Goal: Task Accomplishment & Management: Manage account settings

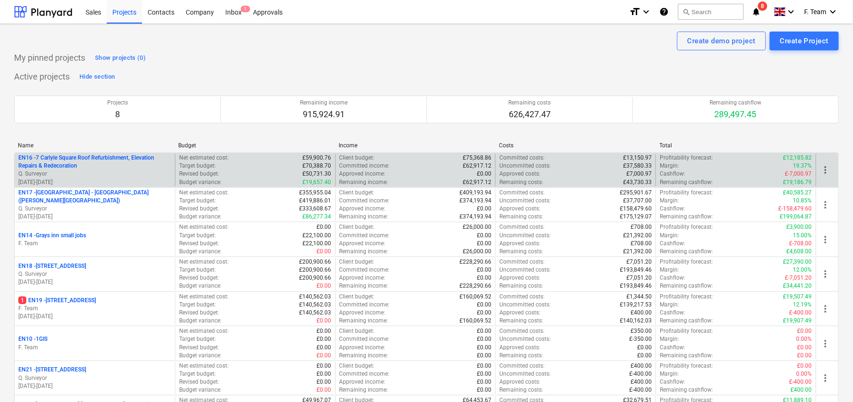
click at [116, 167] on p "EN16 - 7 Carlyle Square Roof Refurbishment, Elevation Repairs & Redecoration" at bounding box center [94, 162] width 153 height 16
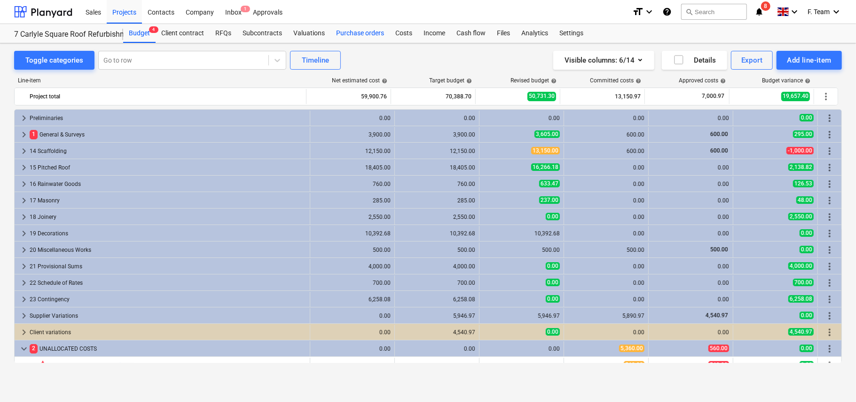
click at [370, 33] on div "Purchase orders" at bounding box center [360, 33] width 59 height 19
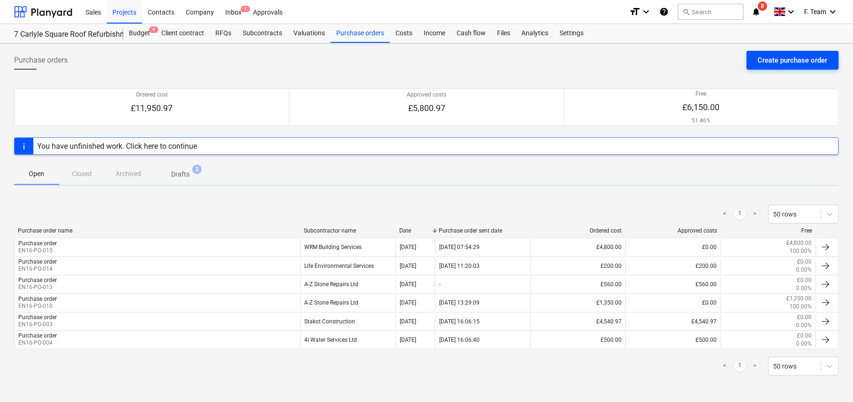
click at [773, 66] on div "Create purchase order" at bounding box center [793, 60] width 70 height 12
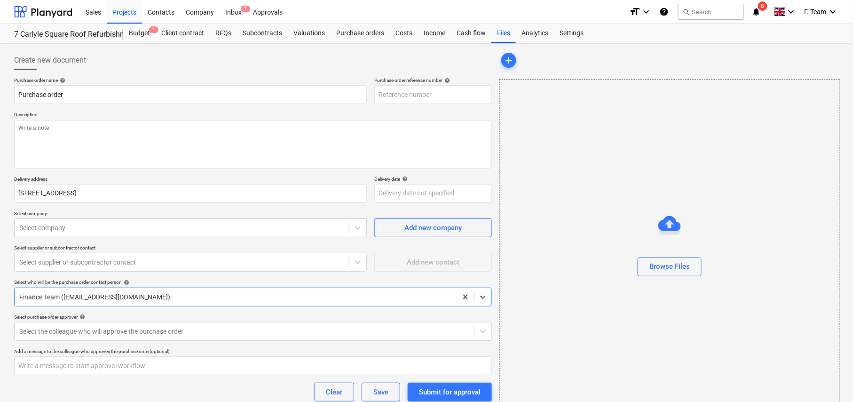
type textarea "x"
type input "EN16-PO-016"
type textarea "x"
click at [42, 231] on div at bounding box center [181, 227] width 325 height 9
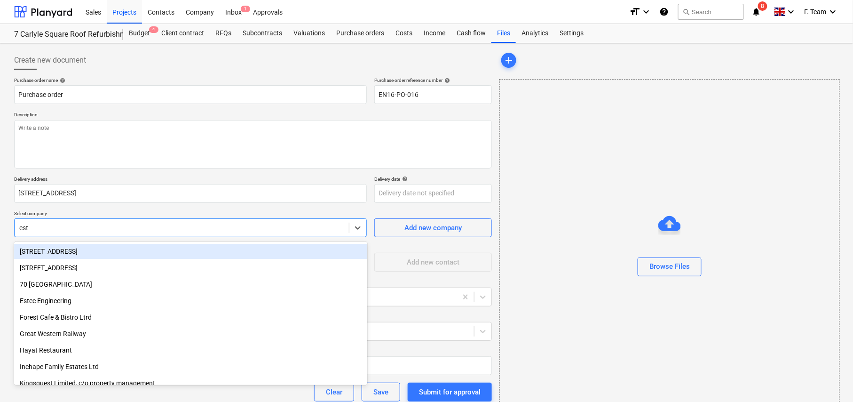
type input "este"
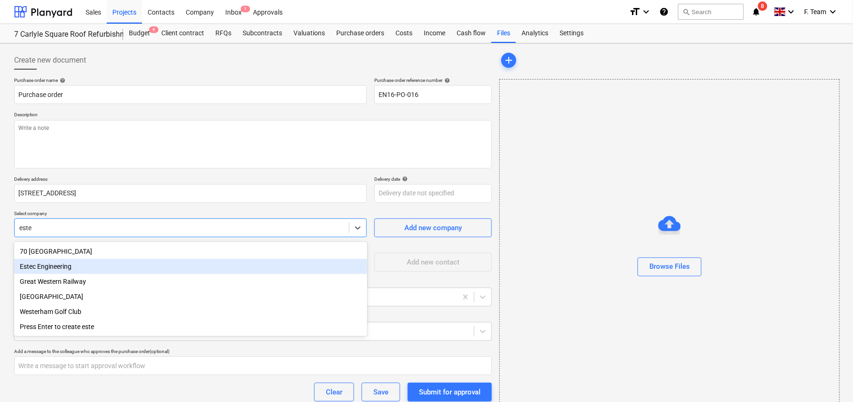
click at [55, 269] on div "Estec Engineering" at bounding box center [190, 266] width 353 height 15
type textarea "x"
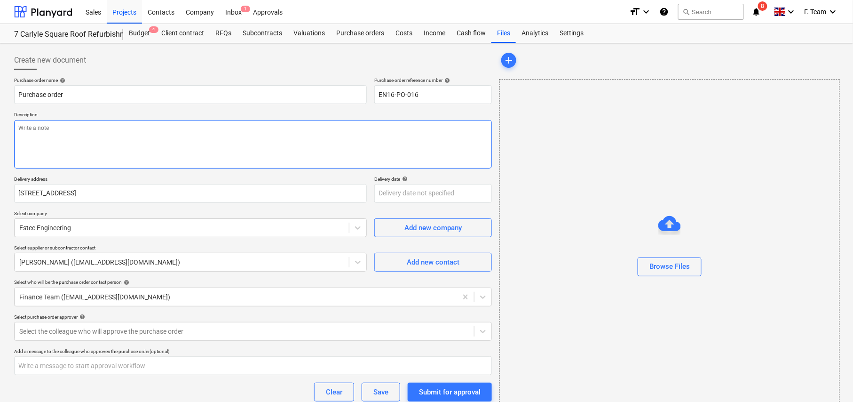
click at [136, 155] on textarea at bounding box center [253, 144] width 478 height 48
paste textarea "• Weld 1no railing back into place to bay window, and weld 1no railing to front…"
type textarea "x"
type textarea "• Weld 1no railing back into place to bay window, and weld 1no railing to front…"
click at [29, 127] on textarea "• Weld 1no railing back into place to bay window, and weld 1no railing to front…" at bounding box center [253, 144] width 478 height 48
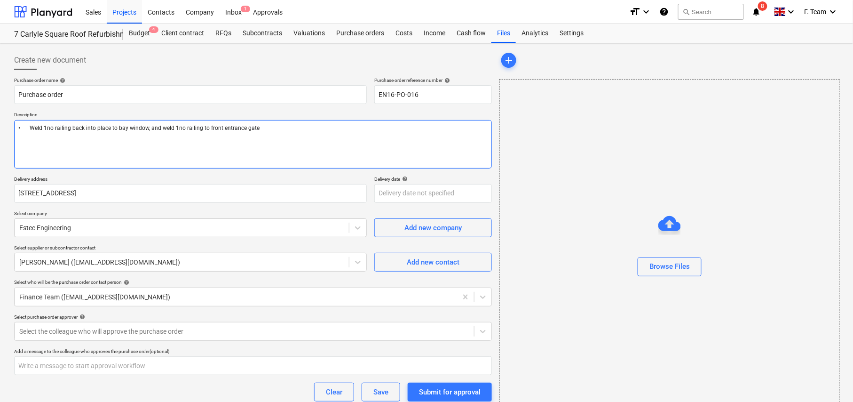
type textarea "x"
type textarea "•Weld 1no railing back into place to bay window, and weld 1no railing to front …"
type textarea "x"
type textarea "Weld 1no railing back into place to bay window, and weld 1no railing to front e…"
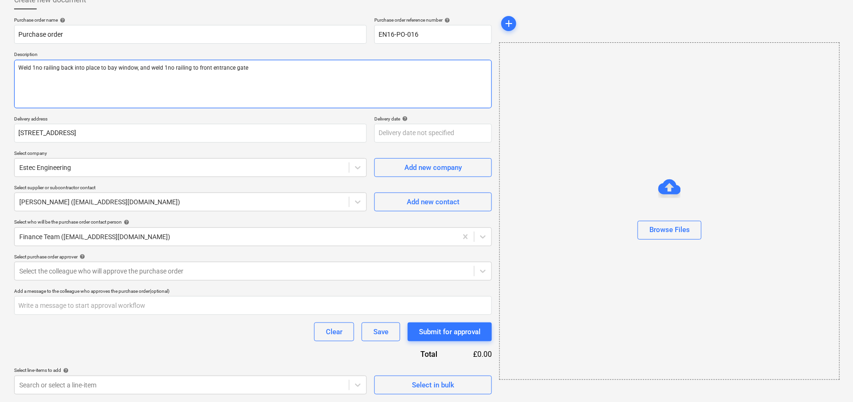
scroll to position [55, 0]
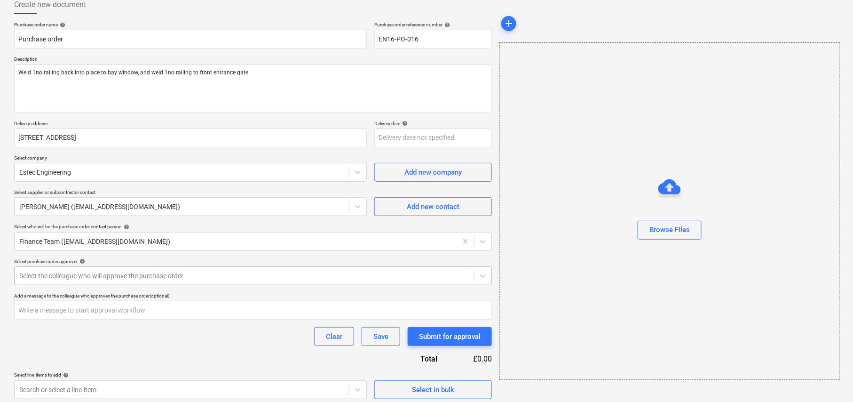
click at [88, 279] on div at bounding box center [244, 275] width 450 height 9
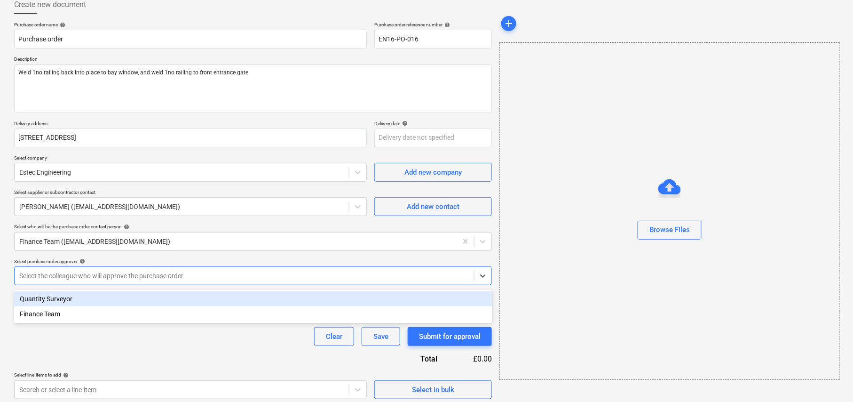
click at [70, 299] on div "Quantity Surveyor" at bounding box center [253, 298] width 478 height 15
click at [109, 337] on div "Clear Save Submit for approval" at bounding box center [253, 336] width 478 height 19
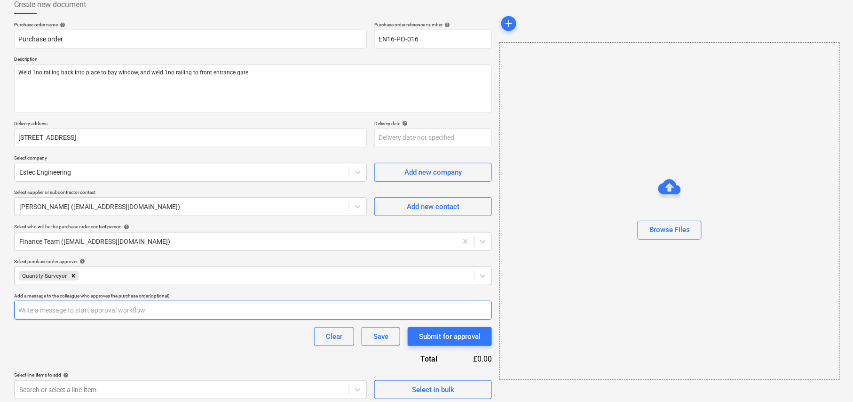
scroll to position [60, 0]
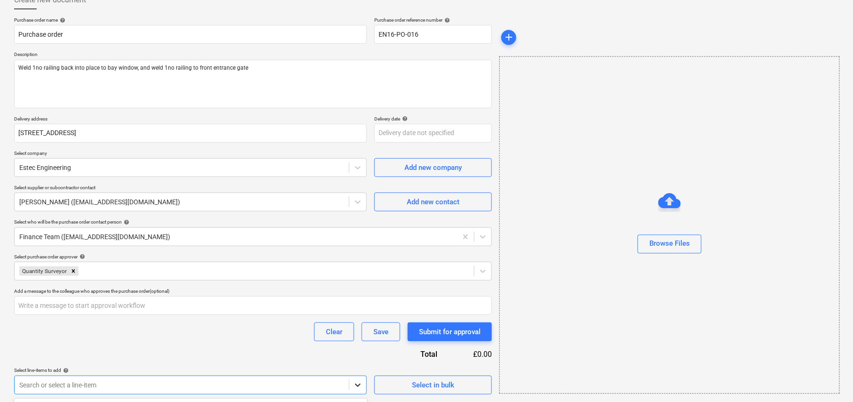
click at [354, 341] on body "Sales Projects Contacts Company Inbox 1 Approvals format_size keyboard_arrow_do…" at bounding box center [426, 141] width 853 height 402
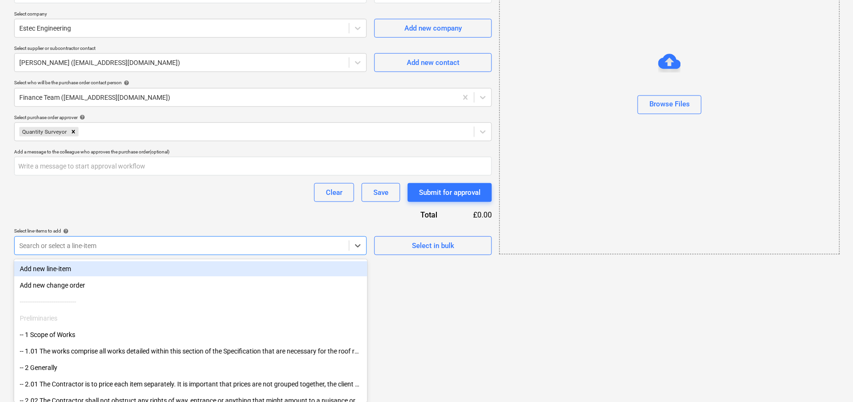
click at [119, 267] on div "Add new line-item" at bounding box center [190, 268] width 353 height 15
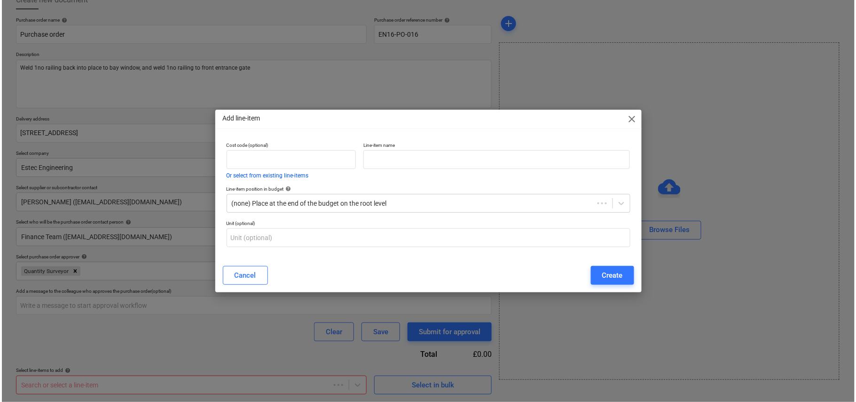
scroll to position [60, 0]
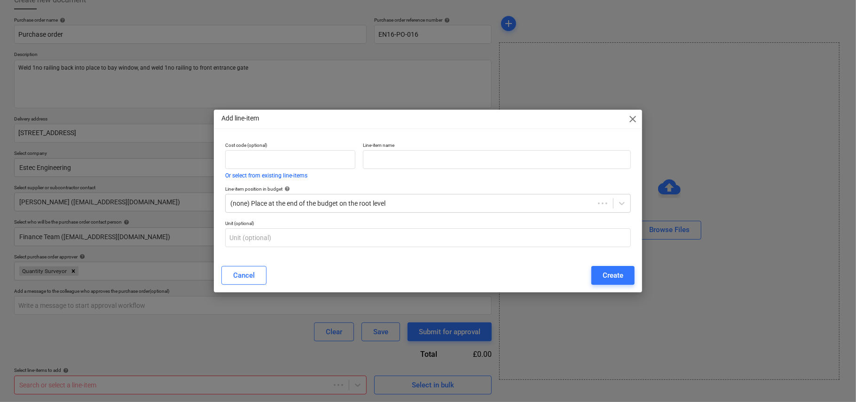
type textarea "x"
click at [377, 157] on input "text" at bounding box center [497, 159] width 268 height 19
paste input "• Weld 1no railing back into place to bay window, and weld 1no railing to front…"
type input "• Weld 1no railing back into place to bay window, and weld 1no railing to front…"
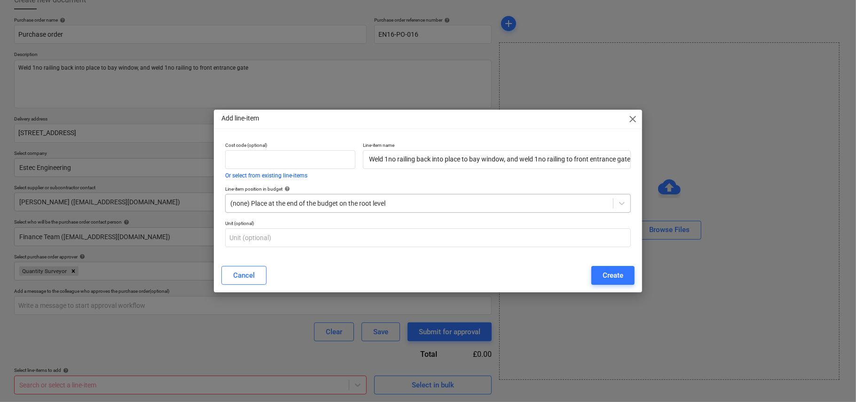
click at [387, 200] on div at bounding box center [419, 202] width 378 height 9
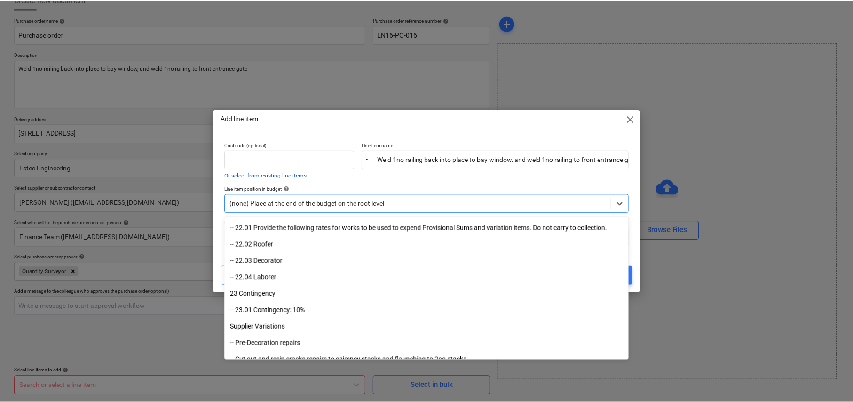
scroll to position [2427, 0]
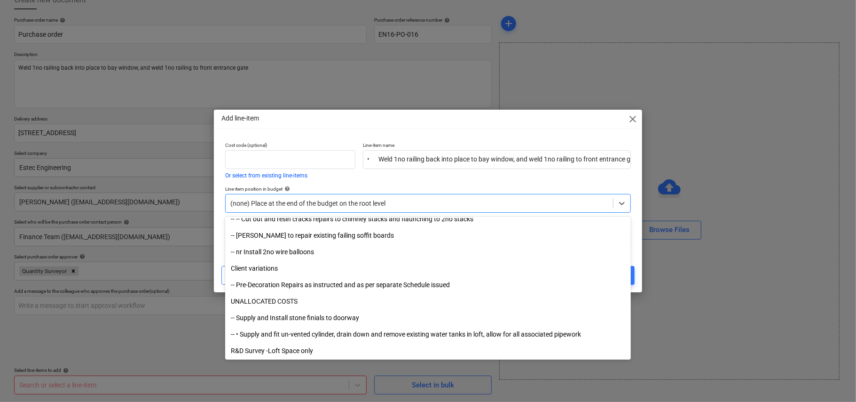
click at [627, 375] on div "Add line-item close Cost code (optional) Or select from existing line-items Lin…" at bounding box center [428, 201] width 856 height 402
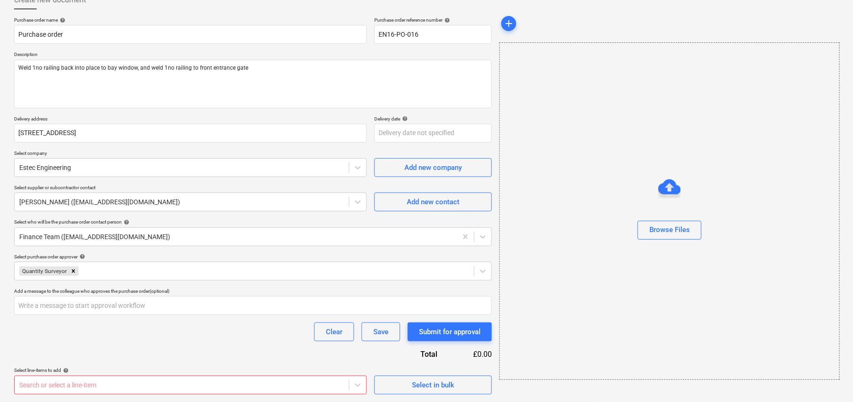
click at [296, 378] on div "Search or select a line-item" at bounding box center [182, 384] width 334 height 13
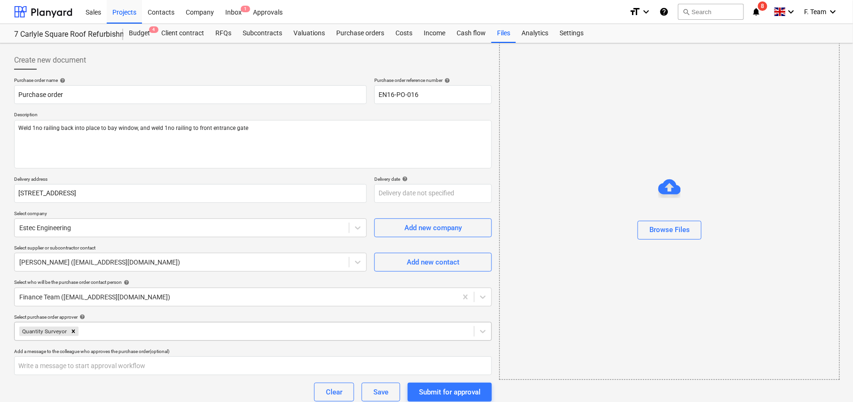
scroll to position [60, 0]
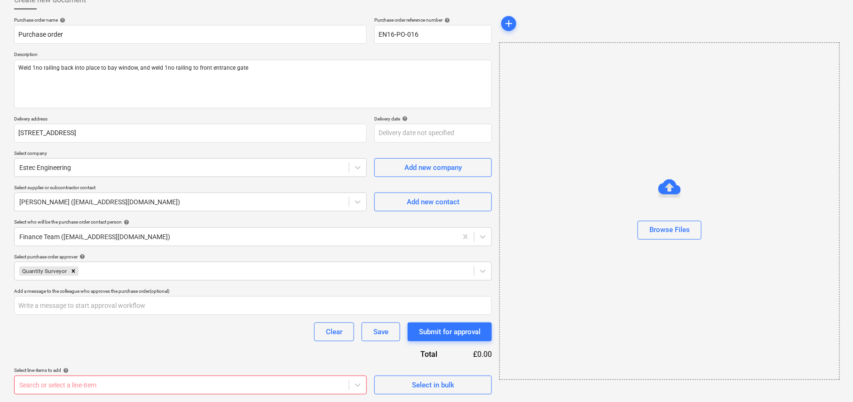
click at [311, 380] on div at bounding box center [181, 384] width 325 height 9
click at [359, 341] on body "Sales Projects Contacts Company Inbox 1 Approvals format_size keyboard_arrow_do…" at bounding box center [426, 141] width 853 height 402
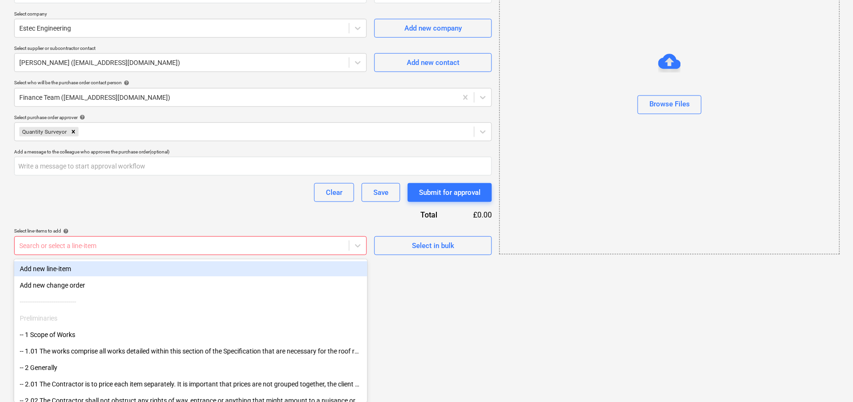
click at [63, 265] on div "Add new line-item" at bounding box center [190, 268] width 353 height 15
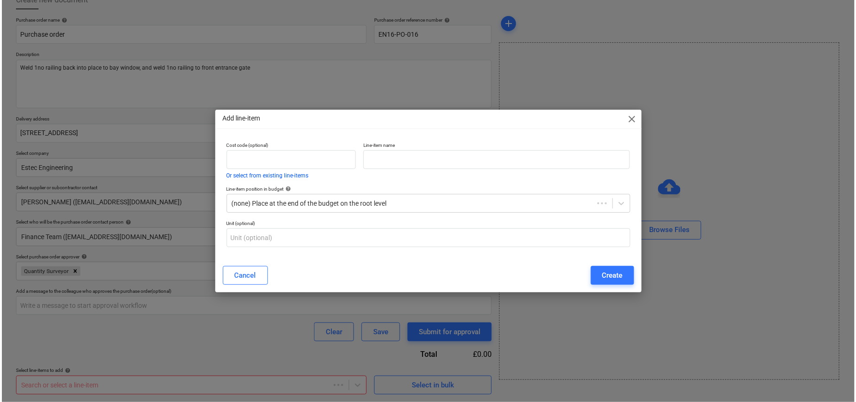
scroll to position [60, 0]
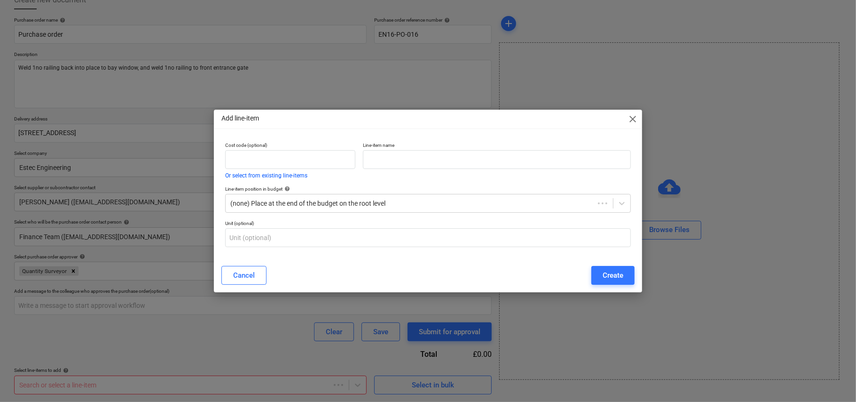
type textarea "x"
click at [404, 160] on input "text" at bounding box center [497, 159] width 268 height 19
paste input "• Weld 1no railing back into place to bay window, and weld 1no railing to front…"
click at [617, 201] on icon at bounding box center [621, 202] width 9 height 9
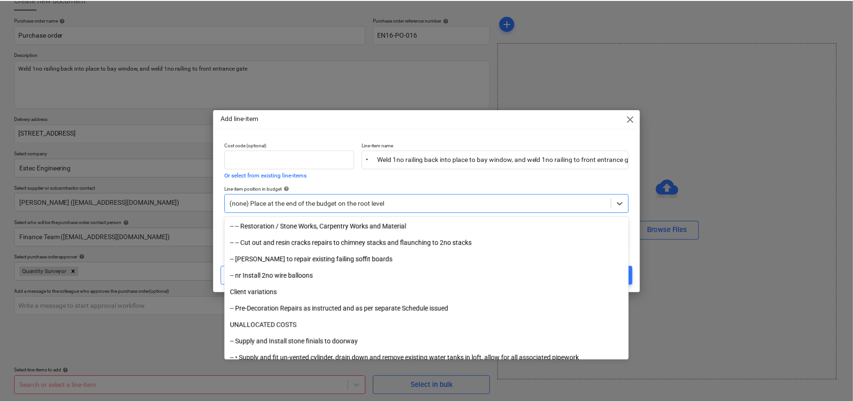
scroll to position [2427, 0]
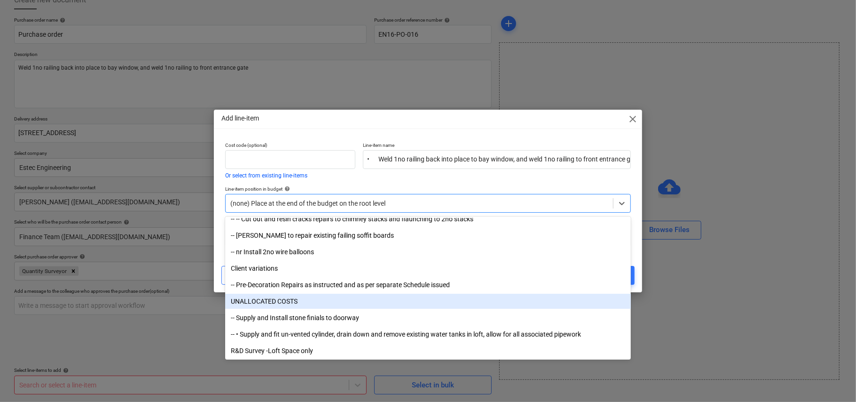
click at [329, 300] on div "UNALLOCATED COSTS" at bounding box center [428, 300] width 406 height 15
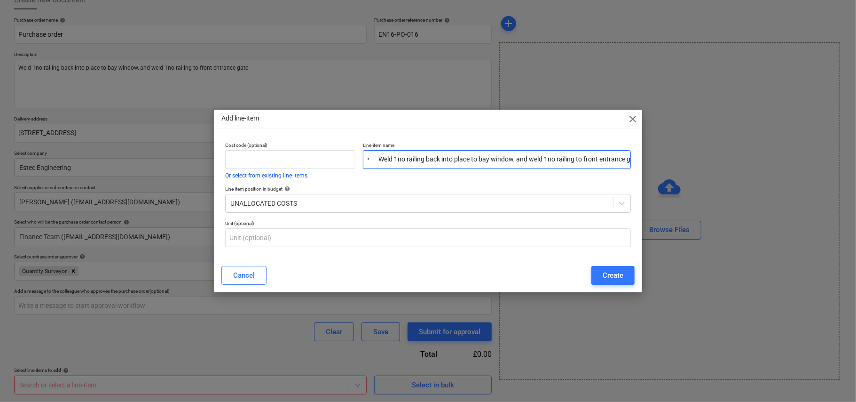
click at [375, 162] on input "• Weld 1no railing back into place to bay window, and weld 1no railing to front…" at bounding box center [497, 159] width 268 height 19
click at [380, 161] on input "• Weld 1no railing back into place to bay window, and weld 1no railing to front…" at bounding box center [497, 159] width 268 height 19
type input "Weld 1no railing back into place to bay window, and weld 1no railing to front e…"
click at [609, 272] on div "Create" at bounding box center [613, 275] width 21 height 12
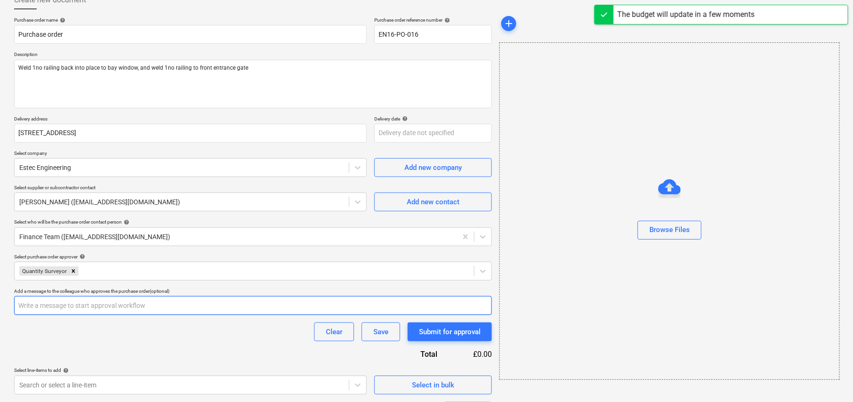
scroll to position [149, 0]
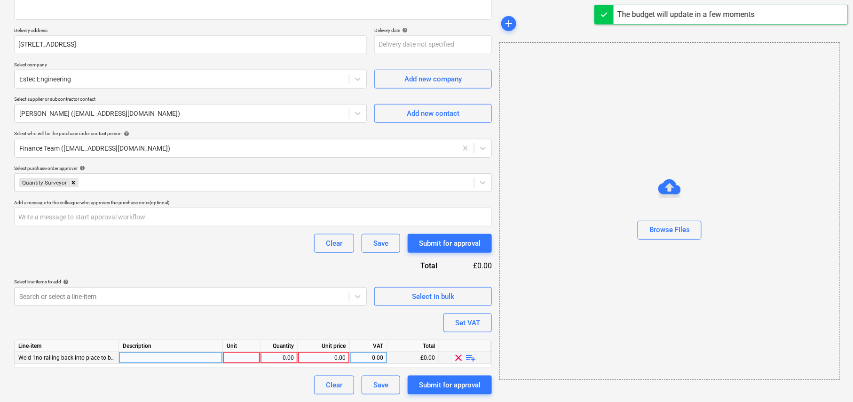
type textarea "x"
click at [247, 356] on div at bounding box center [242, 358] width 38 height 12
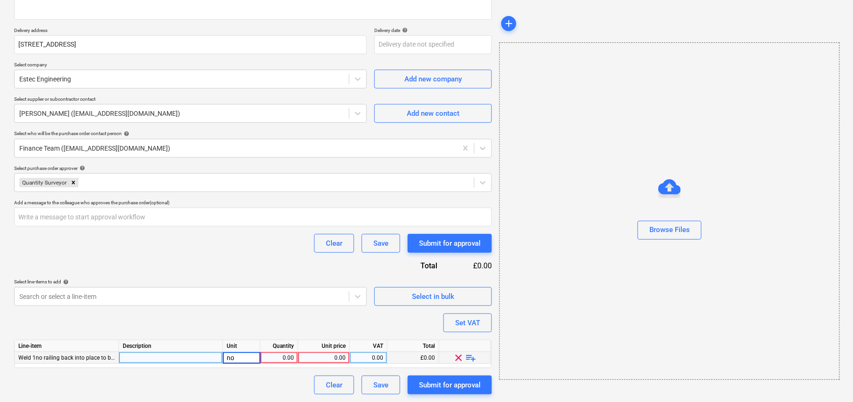
type input "nos"
type textarea "x"
click at [181, 356] on div at bounding box center [171, 358] width 104 height 12
type input "Weld 1no railing back into place to bay window, and weld 1no railing to front e…"
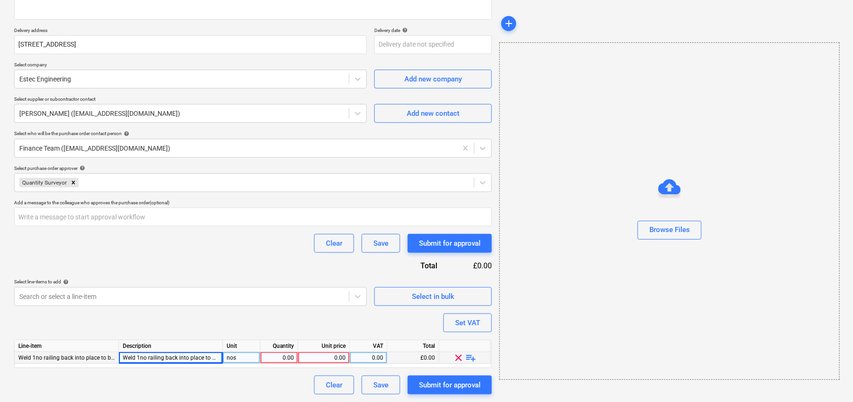
type textarea "x"
click at [290, 356] on div "0.00" at bounding box center [279, 358] width 30 height 12
type input "1"
type textarea "x"
type input "750"
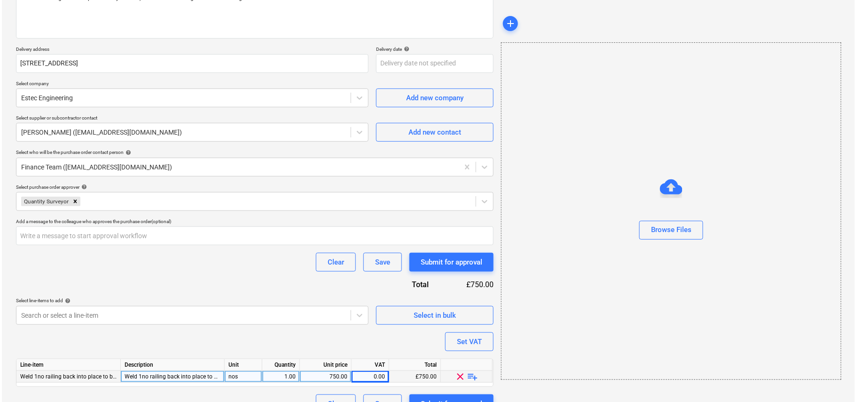
scroll to position [149, 0]
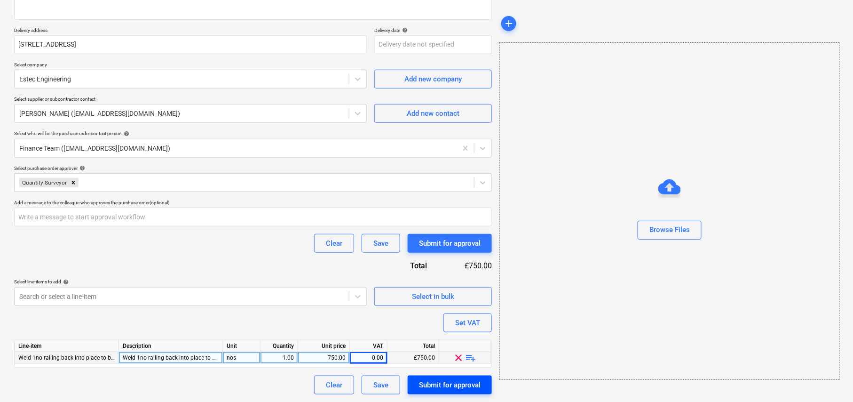
click at [449, 380] on div "Submit for approval" at bounding box center [450, 385] width 62 height 12
type textarea "x"
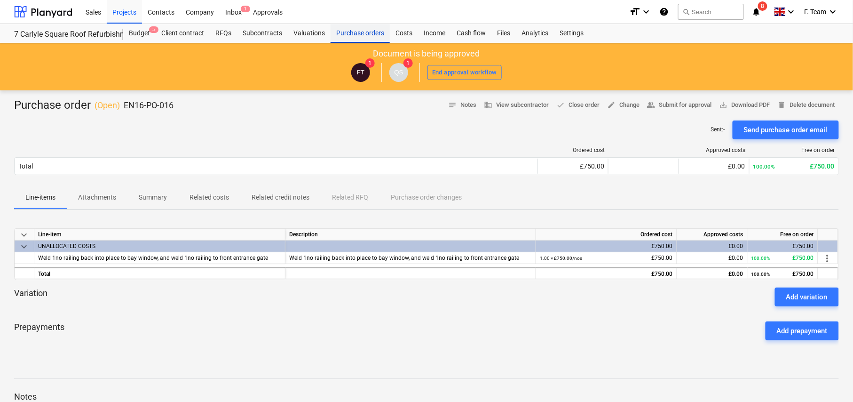
click at [353, 28] on div "Purchase orders" at bounding box center [360, 33] width 59 height 19
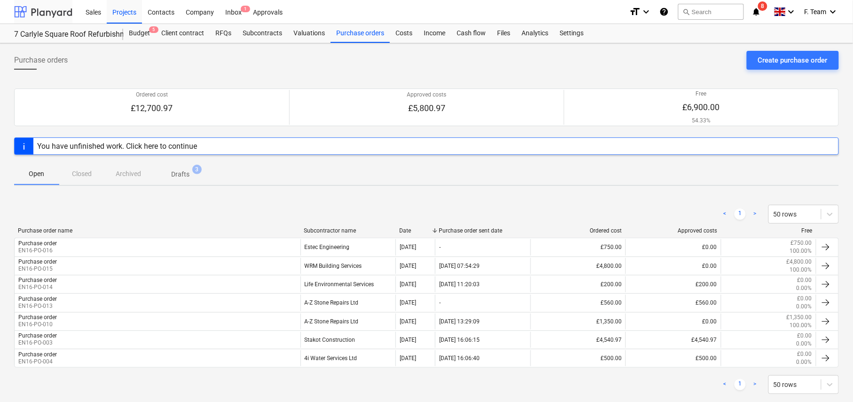
click at [16, 12] on div at bounding box center [43, 12] width 58 height 24
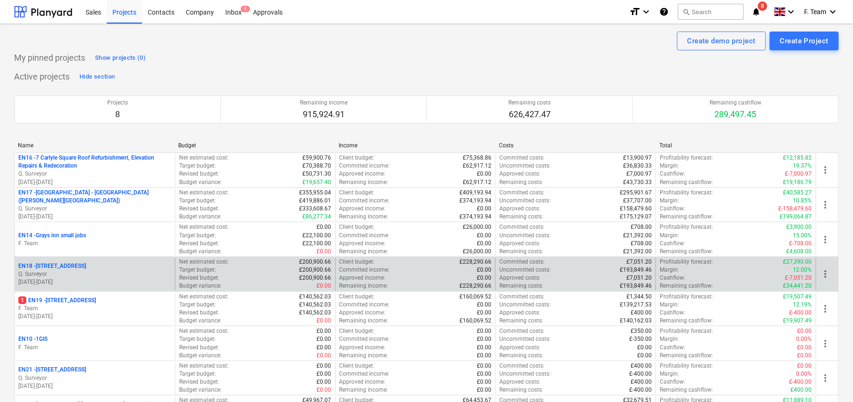
scroll to position [105, 0]
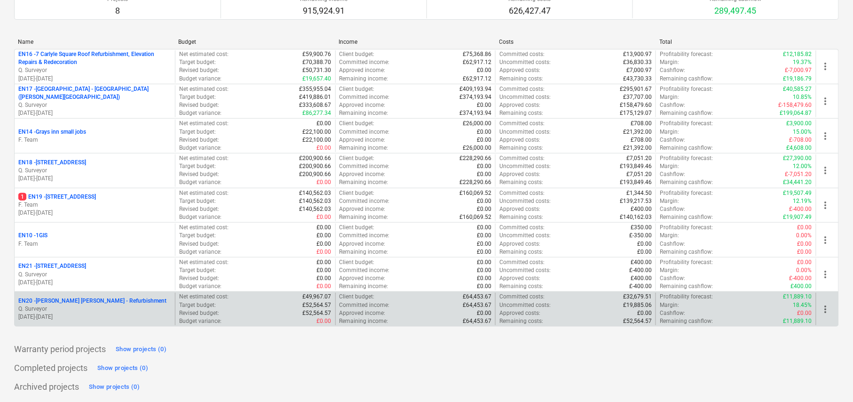
click at [46, 301] on p "EN20 - [PERSON_NAME] [PERSON_NAME] - Refurbishment" at bounding box center [92, 301] width 148 height 8
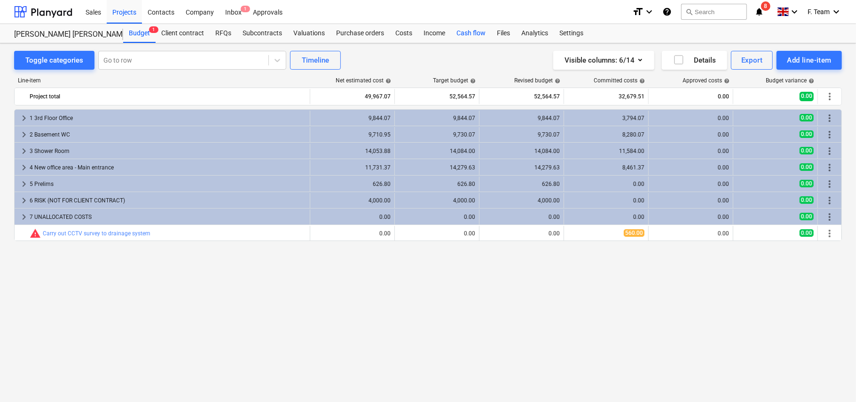
click at [467, 32] on div "Cash flow" at bounding box center [471, 33] width 40 height 19
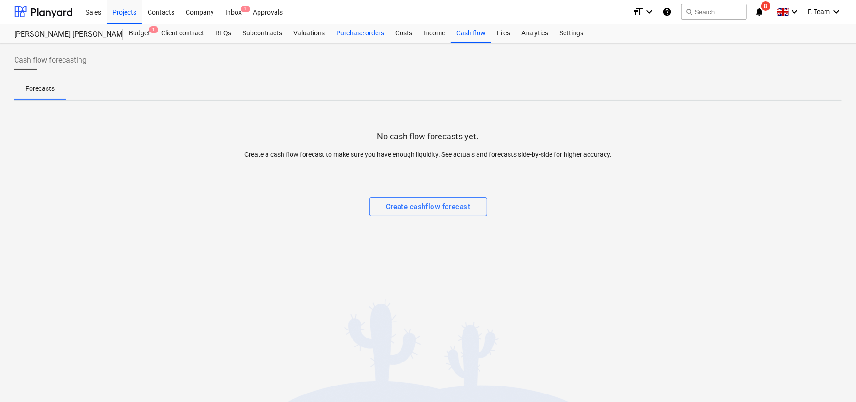
click at [366, 31] on div "Purchase orders" at bounding box center [360, 33] width 59 height 19
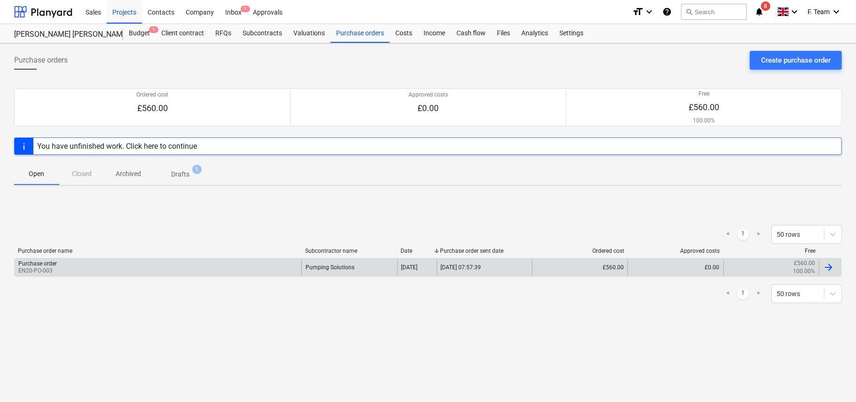
click at [273, 262] on div "Purchase order EN20-PO-003" at bounding box center [158, 267] width 287 height 16
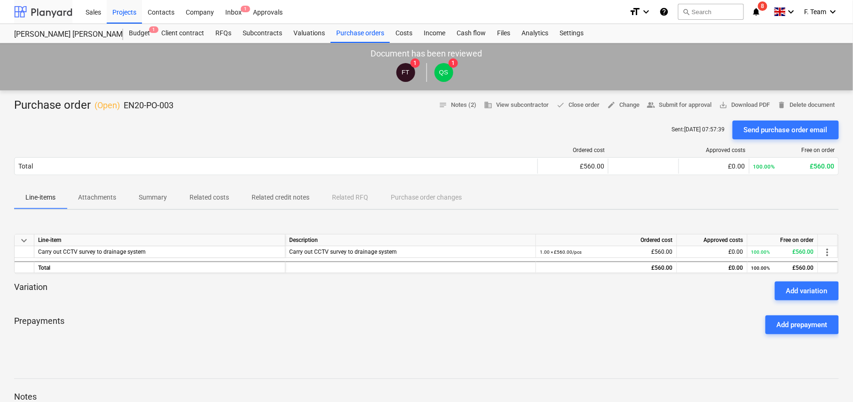
click at [55, 14] on div at bounding box center [43, 12] width 58 height 24
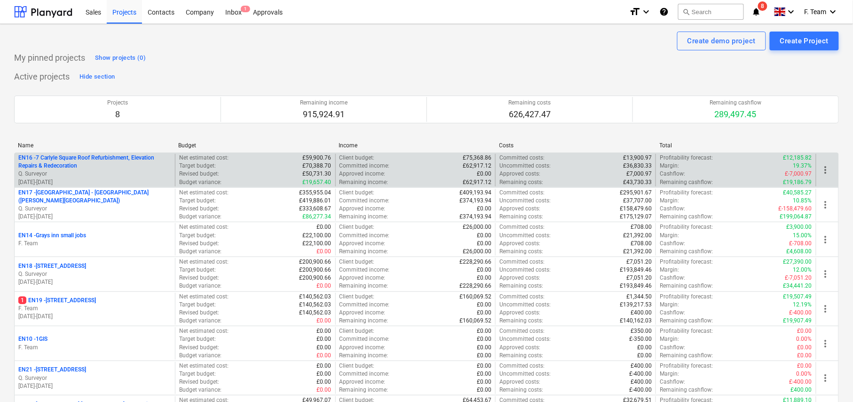
drag, startPoint x: 107, startPoint y: 160, endPoint x: 37, endPoint y: 162, distance: 70.6
click at [0, 155] on div "Create demo project Create Project My pinned projects Show projects (0) Active …" at bounding box center [426, 264] width 853 height 481
click at [818, 45] on div "Create Project" at bounding box center [804, 41] width 48 height 12
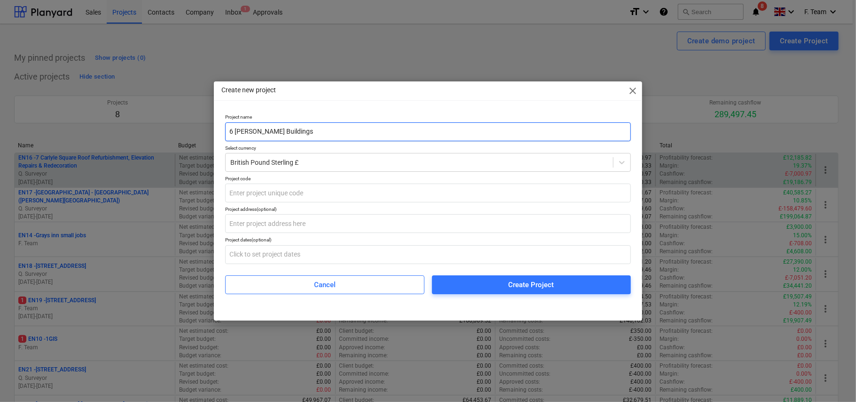
type input "6 [PERSON_NAME] Buildings"
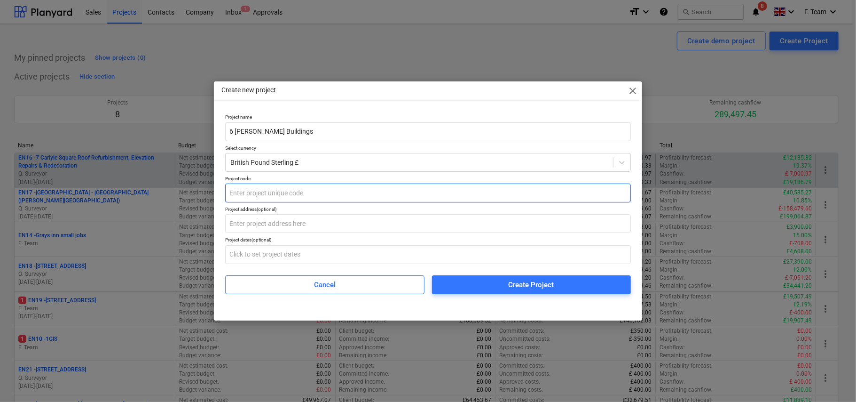
click at [270, 198] on input "text" at bounding box center [428, 192] width 406 height 19
type input "E11"
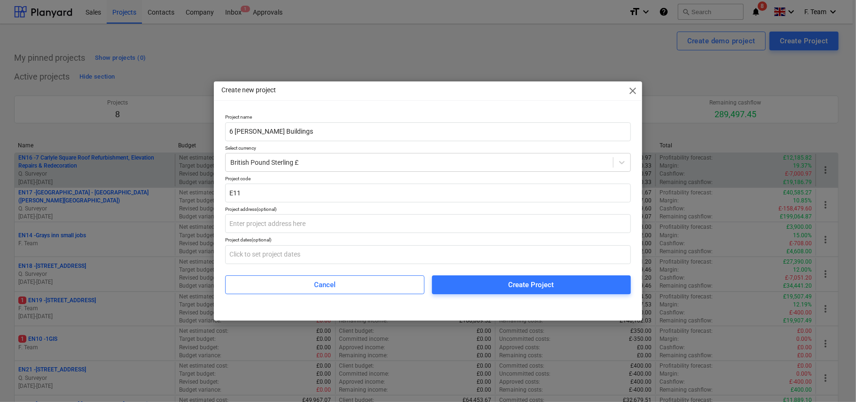
click at [392, 297] on div "Project name 6 [PERSON_NAME] Buildings Select currency British Pound Sterling £…" at bounding box center [427, 203] width 413 height 187
click at [458, 289] on span "Create Project" at bounding box center [531, 284] width 176 height 12
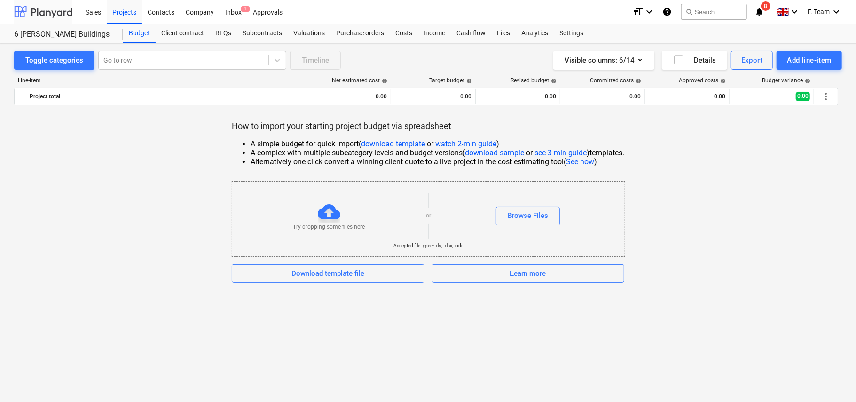
click at [44, 16] on div at bounding box center [43, 12] width 58 height 24
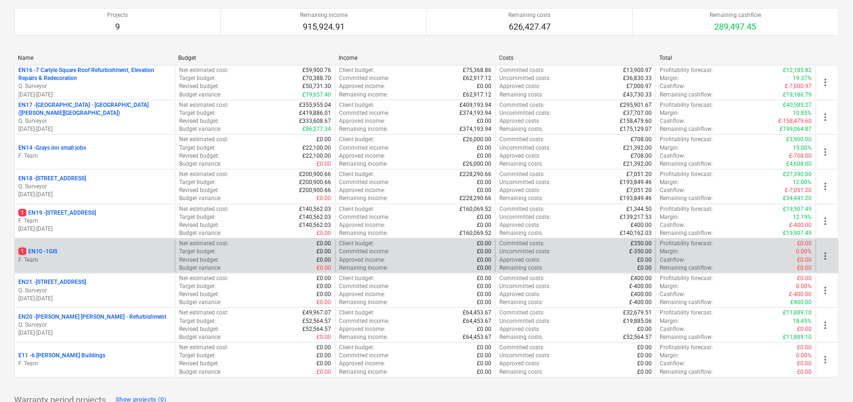
scroll to position [113, 0]
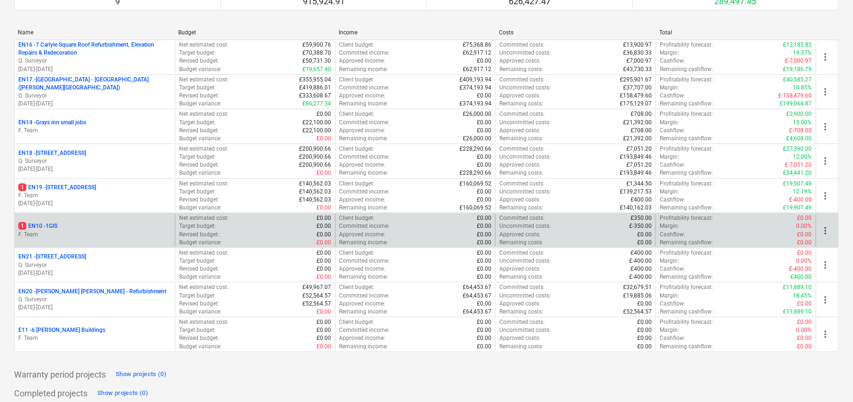
click at [94, 236] on p "F. Team" at bounding box center [94, 234] width 153 height 8
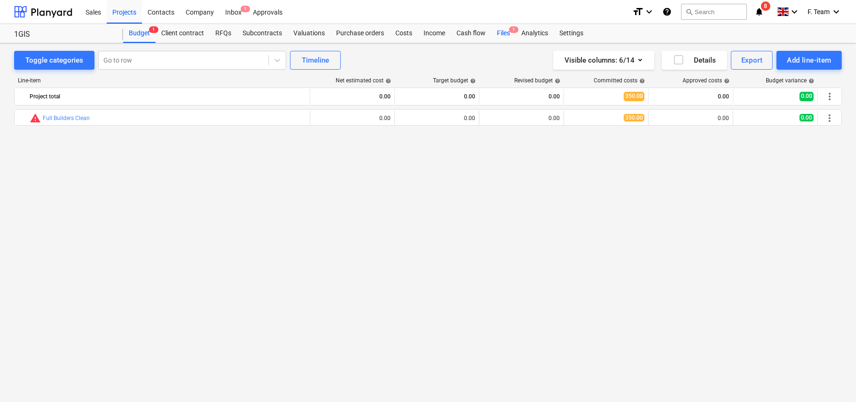
click at [494, 37] on div "Files 1" at bounding box center [503, 33] width 24 height 19
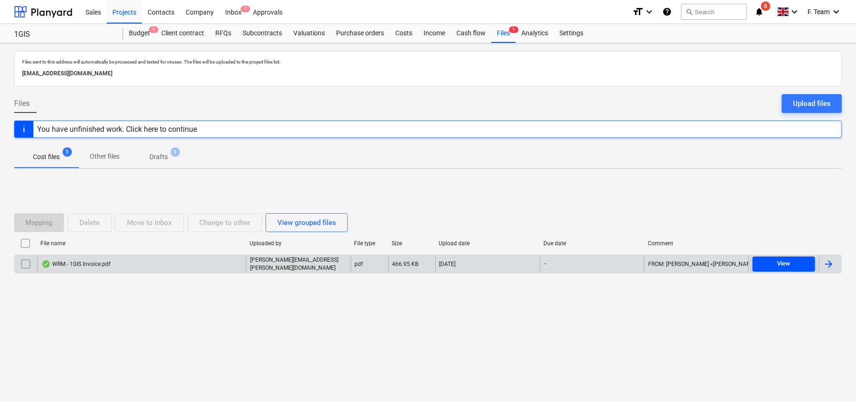
click at [768, 263] on span "View" at bounding box center [784, 263] width 55 height 11
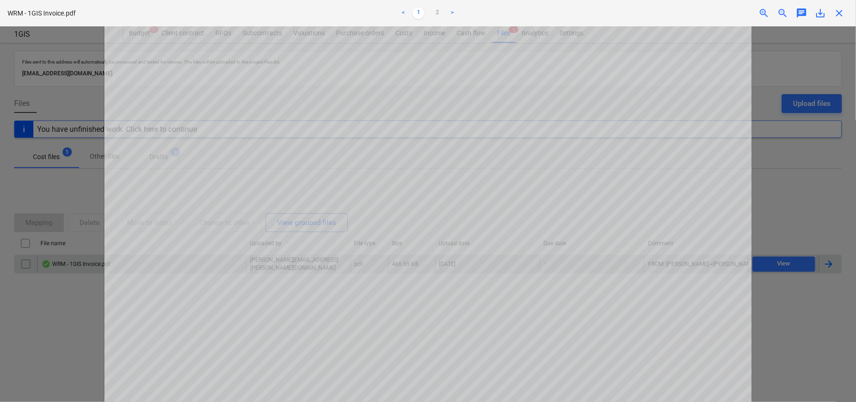
scroll to position [8, 0]
click at [455, 15] on link ">" at bounding box center [452, 13] width 11 height 11
click at [405, 23] on div "< 1 2 >" at bounding box center [428, 13] width 280 height 26
click at [841, 19] on div "WRM - 1GIS Invoice.pdf < 1 2 > zoom_in zoom_out chat 0 save_alt close" at bounding box center [428, 13] width 856 height 26
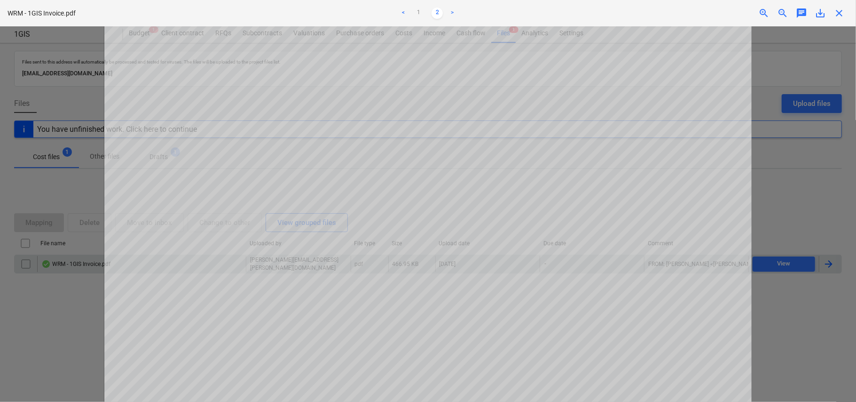
click at [840, 14] on span "close" at bounding box center [839, 13] width 11 height 11
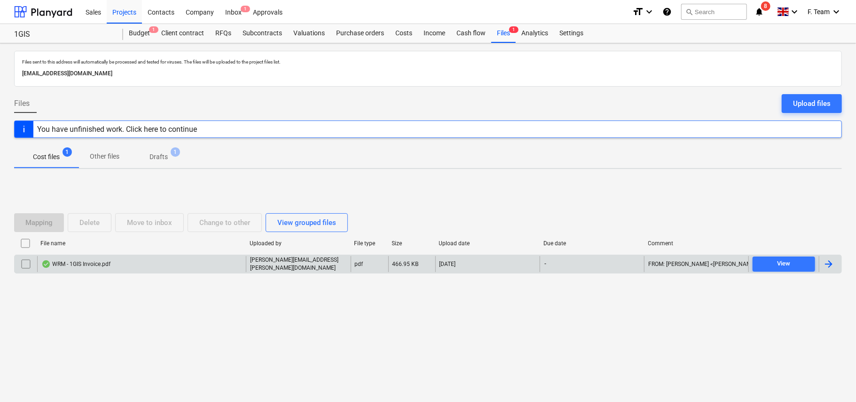
click at [830, 263] on div at bounding box center [828, 263] width 11 height 11
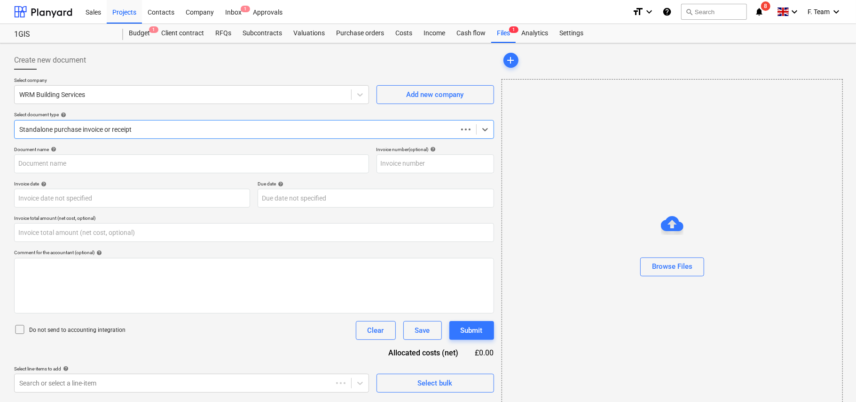
type input "0.00"
type input "WRM - 1GIS Invoice.pdf"
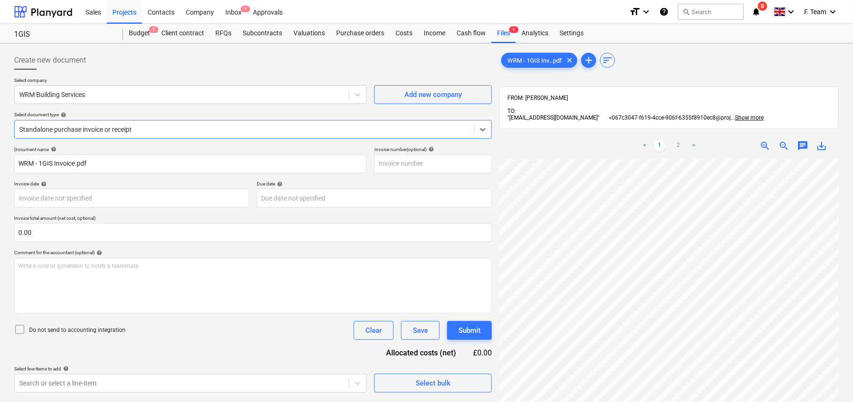
click at [244, 135] on div "Standalone purchase invoice or receipt" at bounding box center [244, 129] width 459 height 13
click at [258, 132] on div at bounding box center [244, 129] width 450 height 9
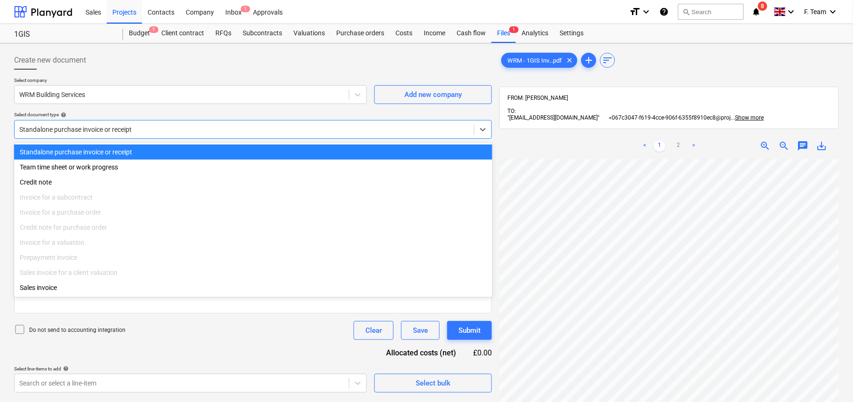
click at [258, 132] on div at bounding box center [244, 129] width 450 height 9
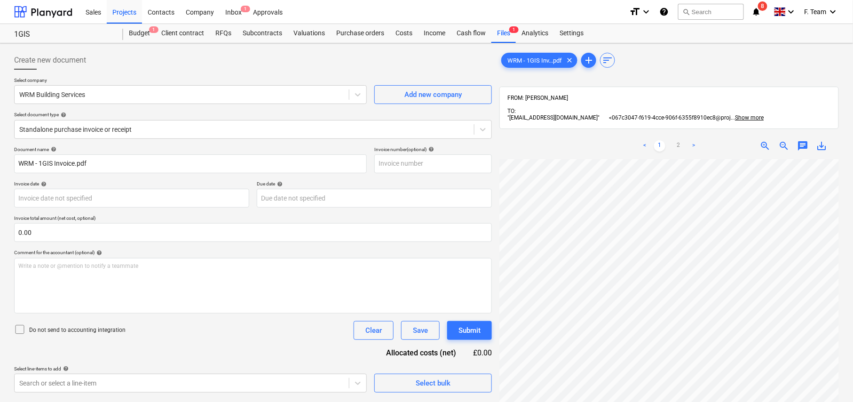
scroll to position [131, 198]
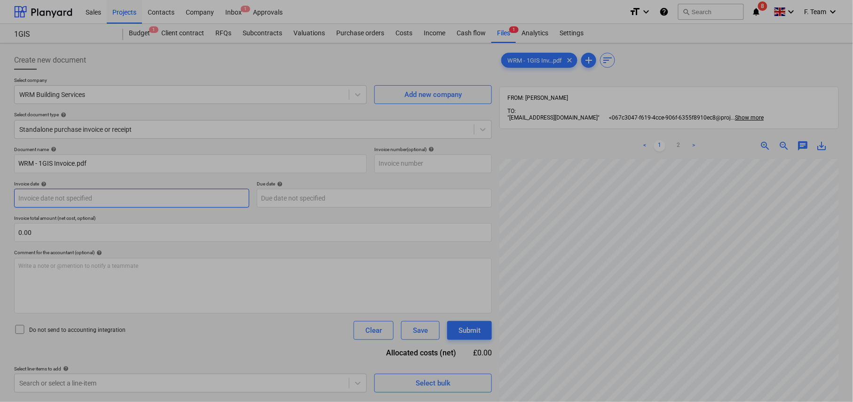
click at [182, 198] on body "Sales Projects Contacts Company Inbox 1 Approvals format_size keyboard_arrow_do…" at bounding box center [426, 201] width 853 height 402
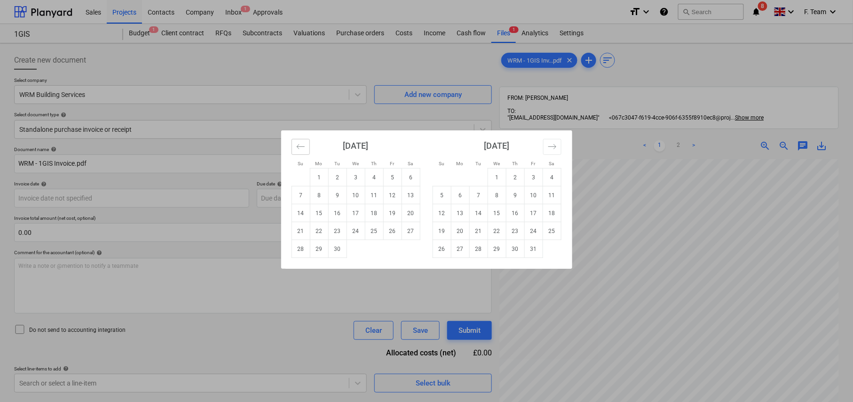
click at [302, 144] on icon "Move backward to switch to the previous month." at bounding box center [300, 146] width 9 height 9
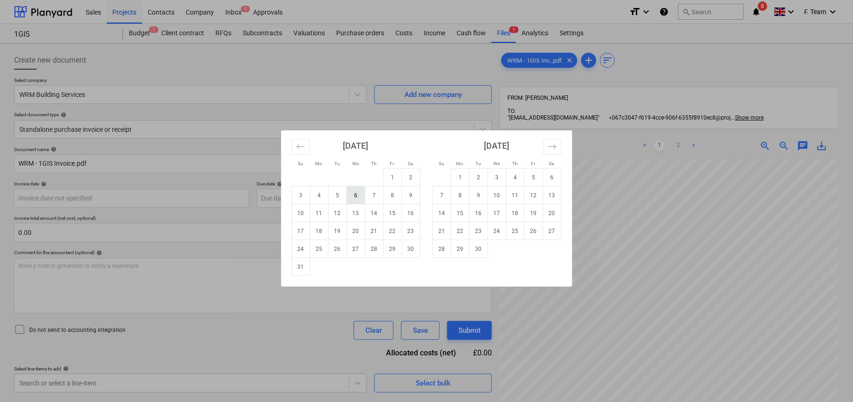
click at [358, 196] on td "6" at bounding box center [356, 195] width 18 height 18
type input "[DATE]"
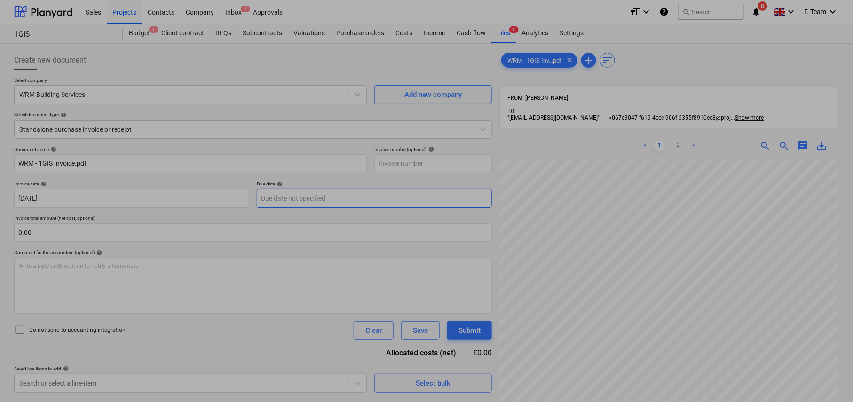
click at [332, 200] on body "Sales Projects Contacts Company Inbox 1 Approvals format_size keyboard_arrow_do…" at bounding box center [426, 201] width 853 height 402
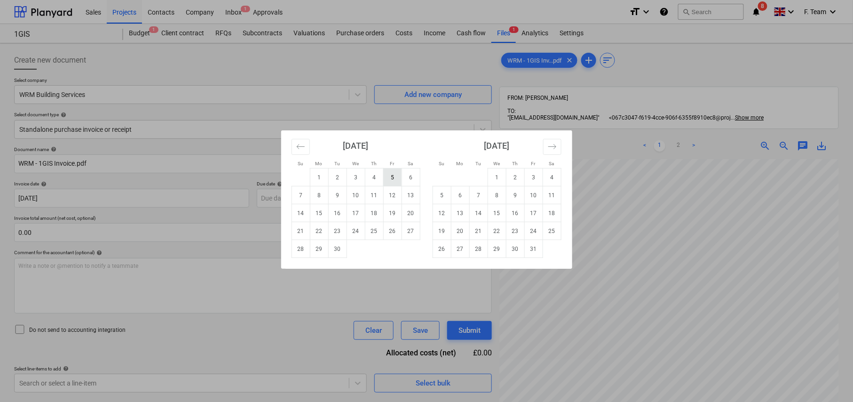
click at [390, 177] on td "5" at bounding box center [392, 177] width 18 height 18
type input "[DATE]"
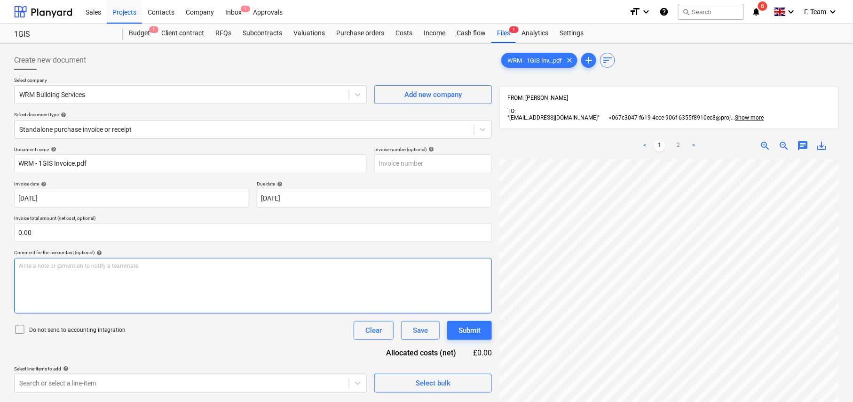
scroll to position [469, 277]
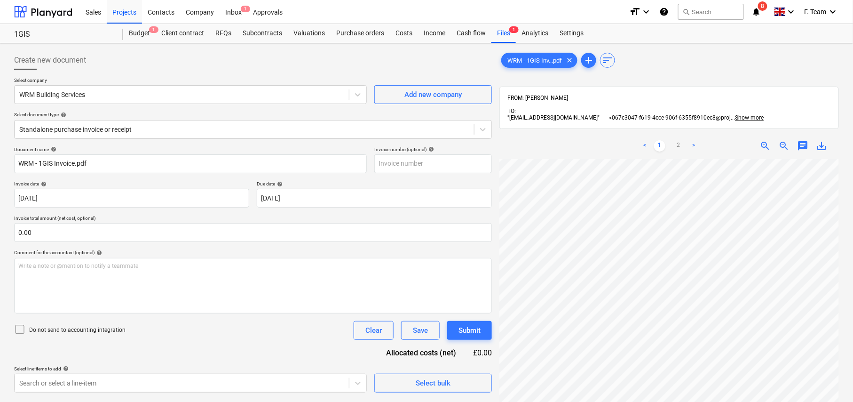
click at [698, 142] on link ">" at bounding box center [693, 145] width 11 height 11
click at [685, 380] on html "Sales Projects Contacts Company Inbox 1 Approvals format_size keyboard_arrow_do…" at bounding box center [426, 201] width 853 height 402
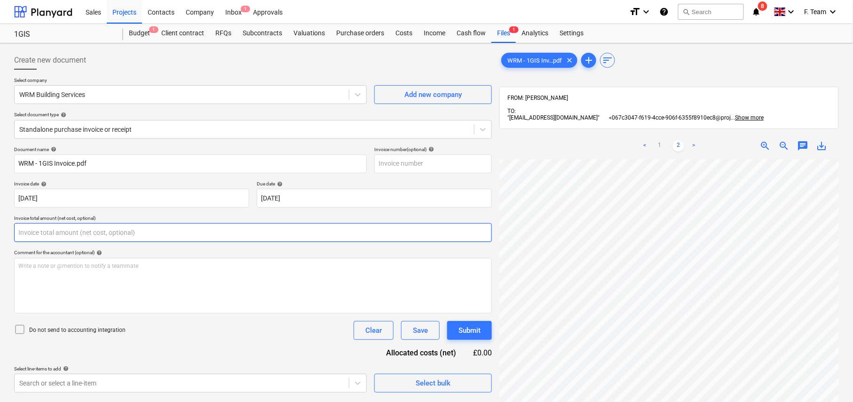
click at [57, 236] on input "text" at bounding box center [253, 232] width 478 height 19
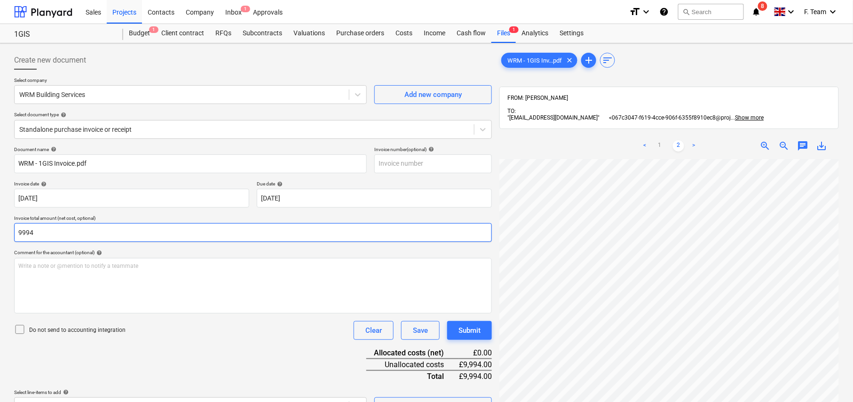
scroll to position [135, 0]
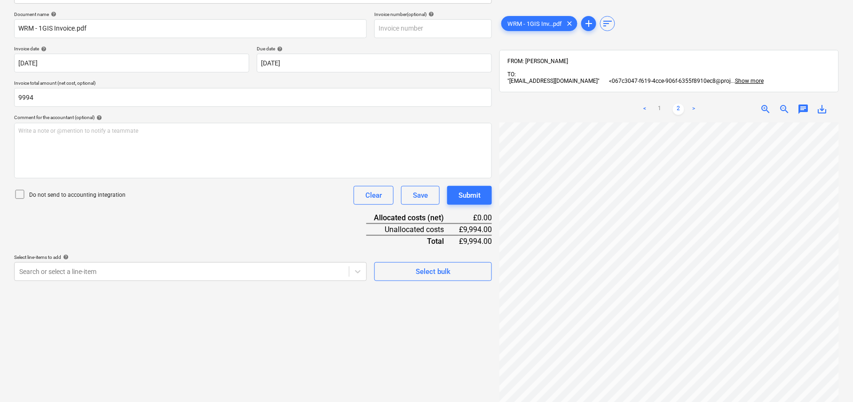
type input "9,994.00"
click at [648, 105] on link "<" at bounding box center [644, 108] width 11 height 11
click at [125, 279] on div "Create new document Select company WRM Building Services Add new company Select…" at bounding box center [252, 155] width 485 height 486
click at [124, 275] on div at bounding box center [181, 271] width 325 height 9
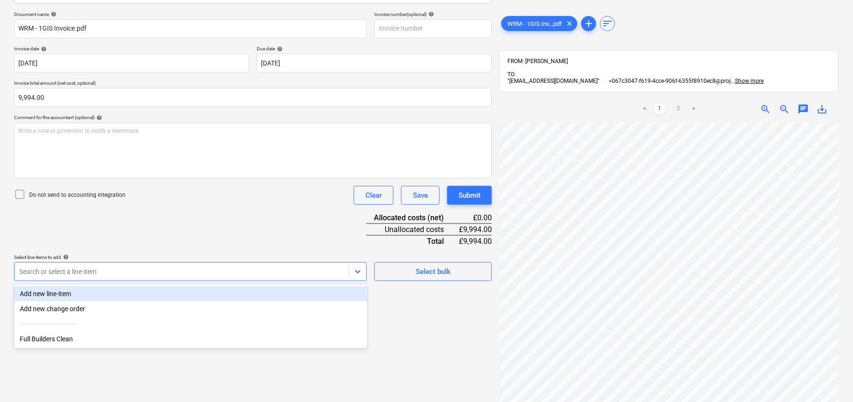
click at [96, 290] on div "Add new line-item" at bounding box center [190, 293] width 353 height 15
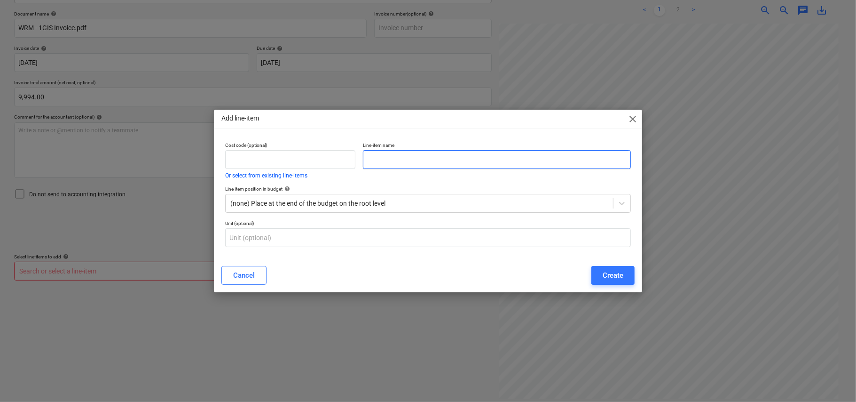
click at [420, 153] on input "text" at bounding box center [497, 159] width 268 height 19
click at [626, 117] on div "Add line-item close" at bounding box center [428, 119] width 428 height 19
click at [632, 120] on span "close" at bounding box center [632, 118] width 11 height 11
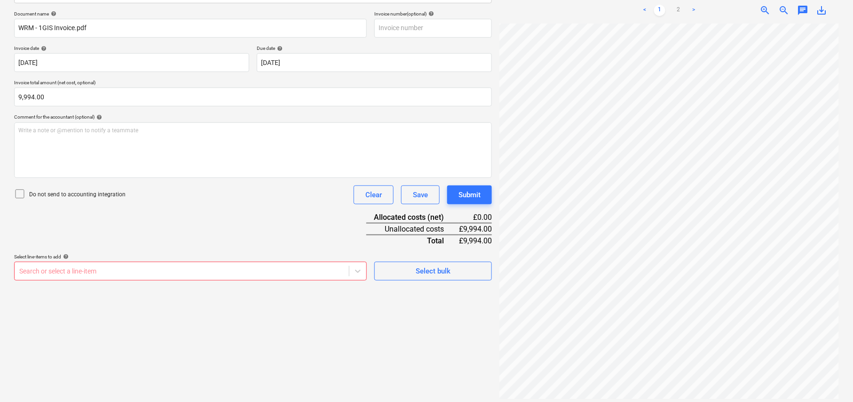
click at [186, 272] on div at bounding box center [181, 270] width 325 height 9
click at [175, 268] on div at bounding box center [181, 270] width 325 height 9
click at [356, 269] on icon at bounding box center [359, 270] width 6 height 3
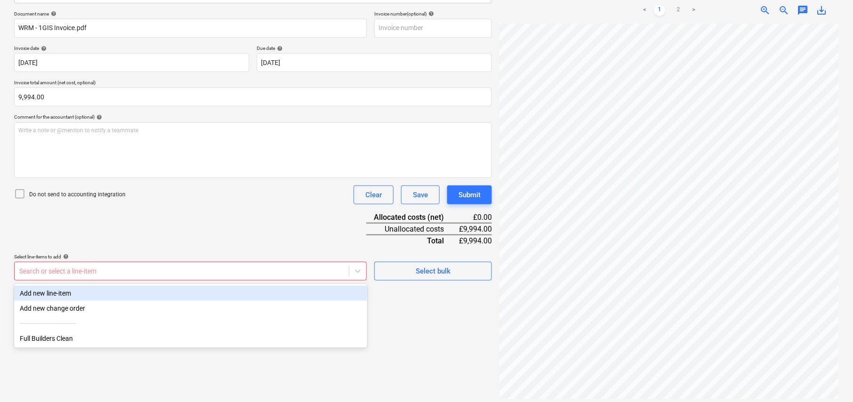
click at [305, 290] on div "Add new line-item" at bounding box center [190, 292] width 353 height 15
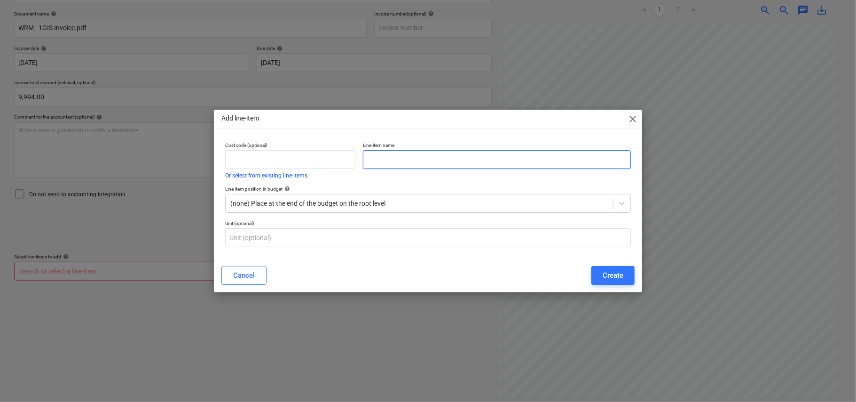
click at [394, 157] on input "text" at bounding box center [497, 159] width 268 height 19
type input "Labor, Gas, Installation Work"
click at [595, 279] on button "Create" at bounding box center [613, 275] width 43 height 19
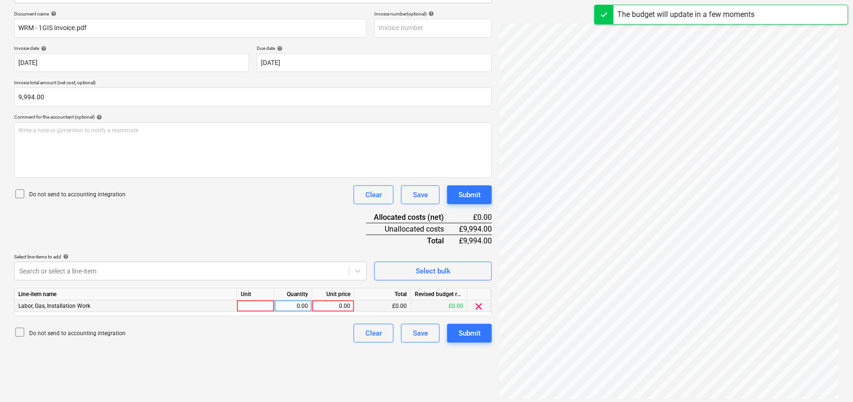
click at [256, 303] on div at bounding box center [256, 306] width 38 height 12
type input "nos"
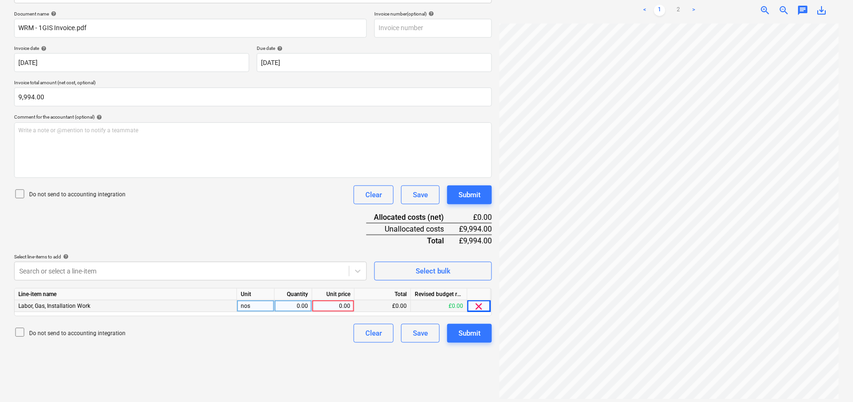
click at [341, 311] on div "0.00" at bounding box center [333, 306] width 34 height 12
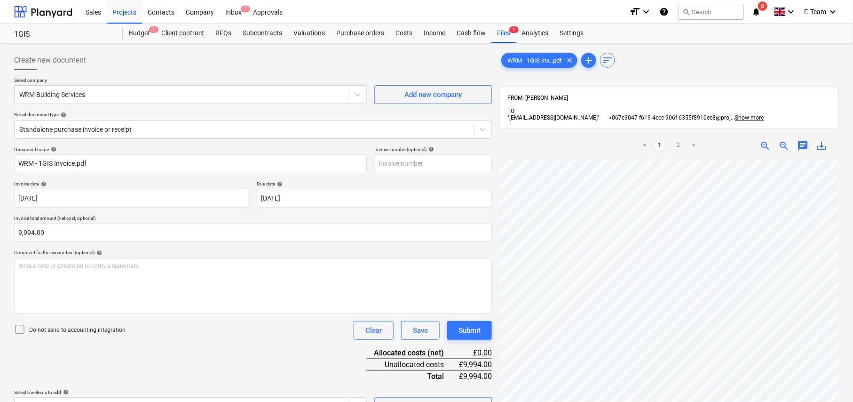
scroll to position [135, 0]
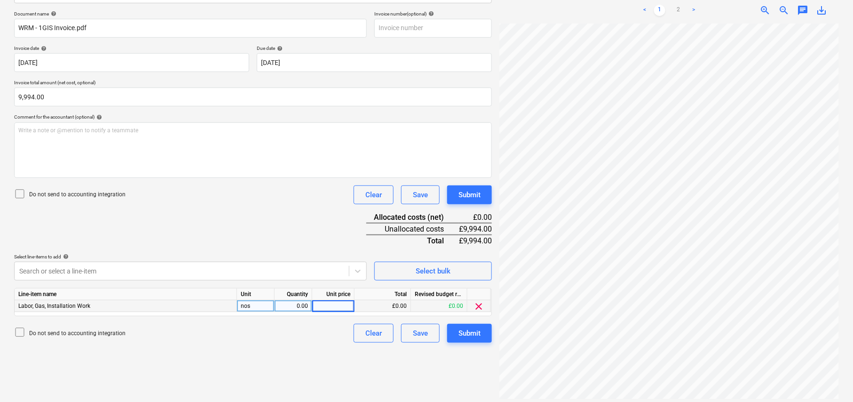
click at [347, 306] on input at bounding box center [333, 305] width 42 height 11
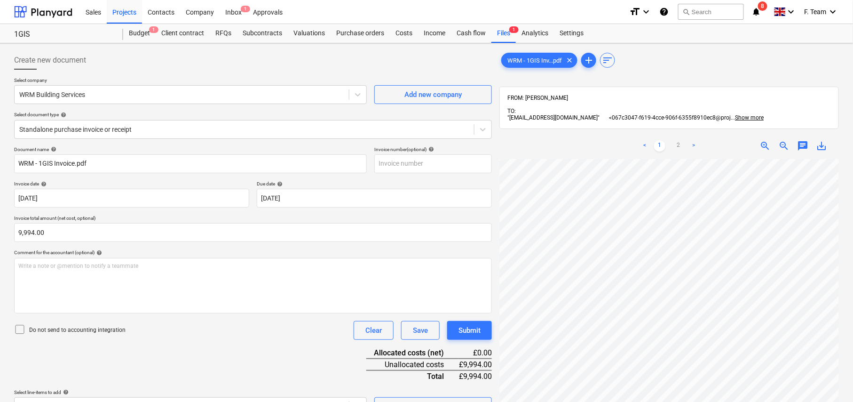
click at [347, 306] on div "Write a note or @mention to notify a teammate [PERSON_NAME]" at bounding box center [253, 285] width 478 height 55
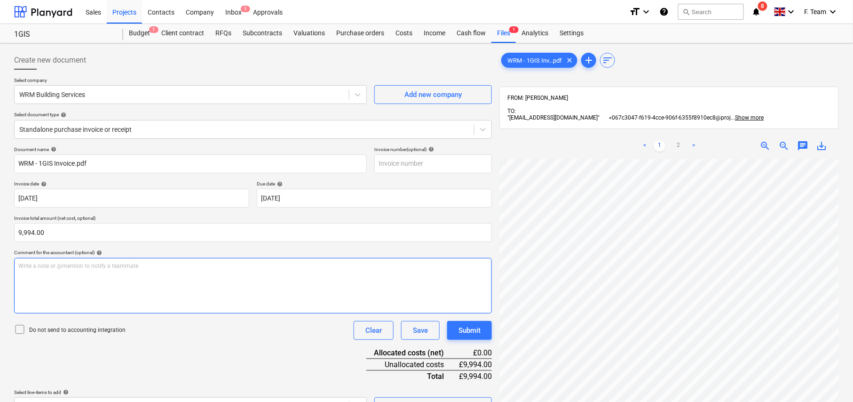
click at [308, 288] on div "Write a note or @mention to notify a teammate [PERSON_NAME]" at bounding box center [253, 285] width 478 height 55
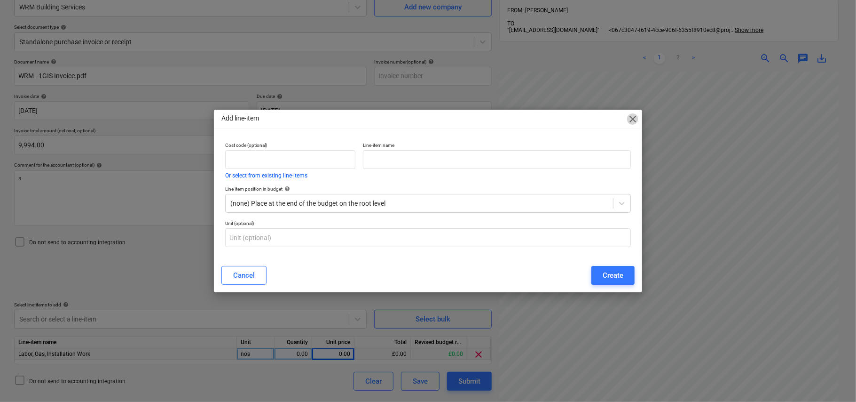
click at [632, 116] on span "close" at bounding box center [632, 118] width 11 height 11
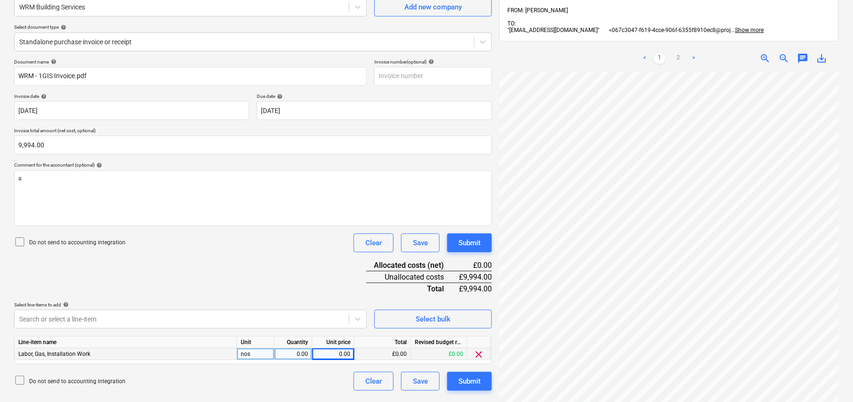
click at [303, 357] on div "0.00" at bounding box center [293, 354] width 30 height 12
type input "1"
type input "9994"
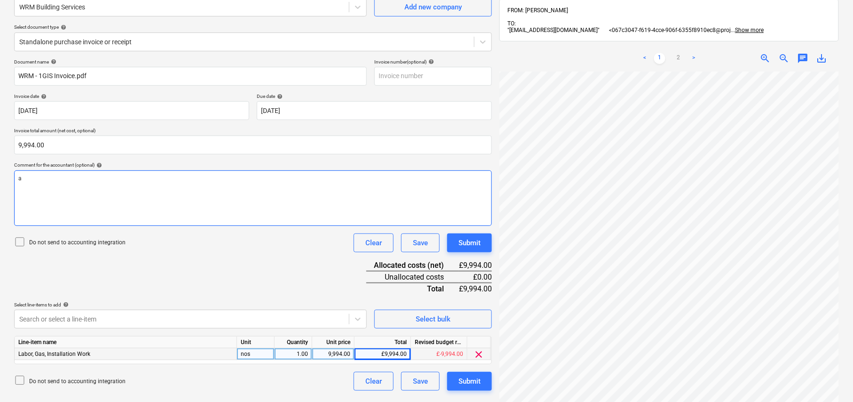
click at [253, 212] on div "a" at bounding box center [253, 197] width 478 height 55
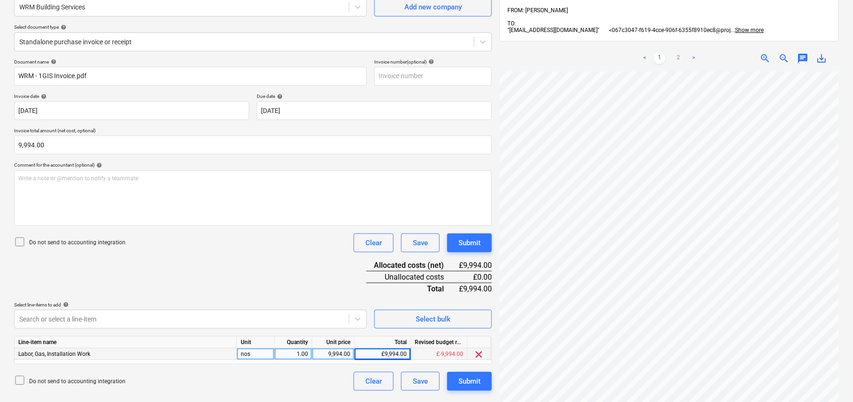
scroll to position [31, 264]
click at [410, 75] on input "text" at bounding box center [433, 76] width 118 height 19
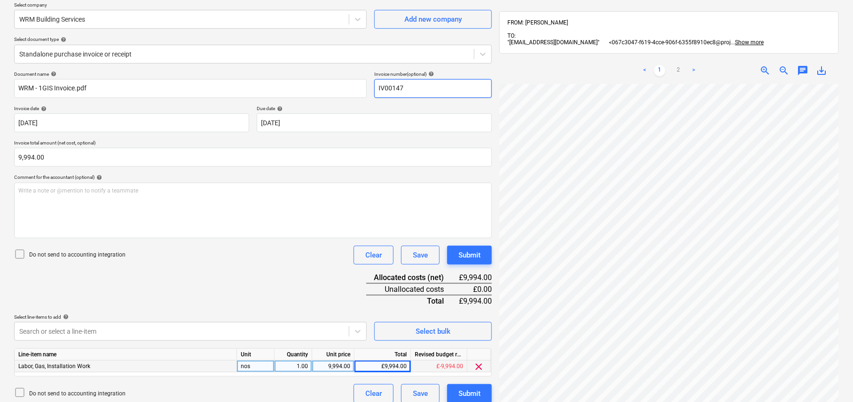
scroll to position [17, 0]
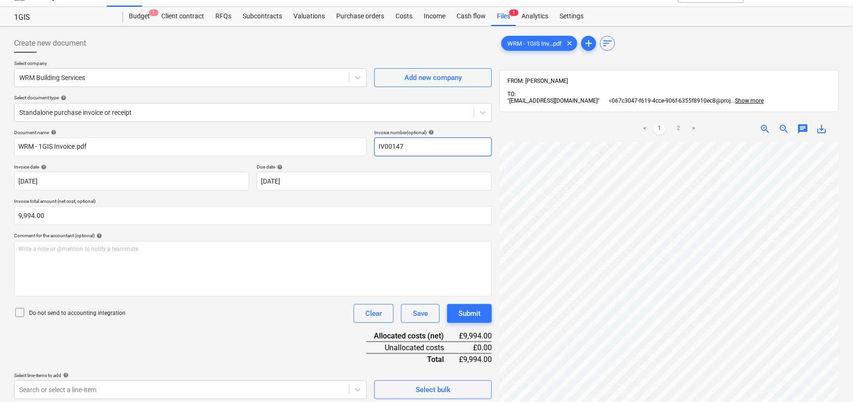
type input "IV00147"
click at [102, 87] on div "Select company WRM Building Services Add new company Select document type help …" at bounding box center [253, 94] width 478 height 69
click at [92, 136] on p "Document name help" at bounding box center [190, 133] width 353 height 8
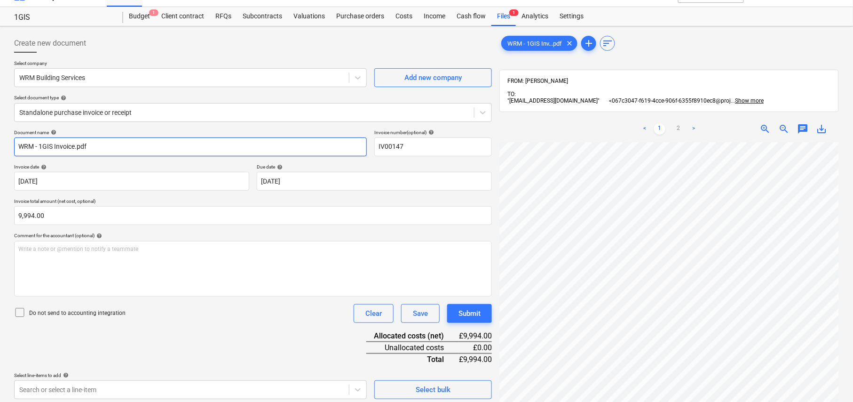
click at [92, 150] on input "WRM - 1GIS Invoice.pdf" at bounding box center [190, 146] width 353 height 19
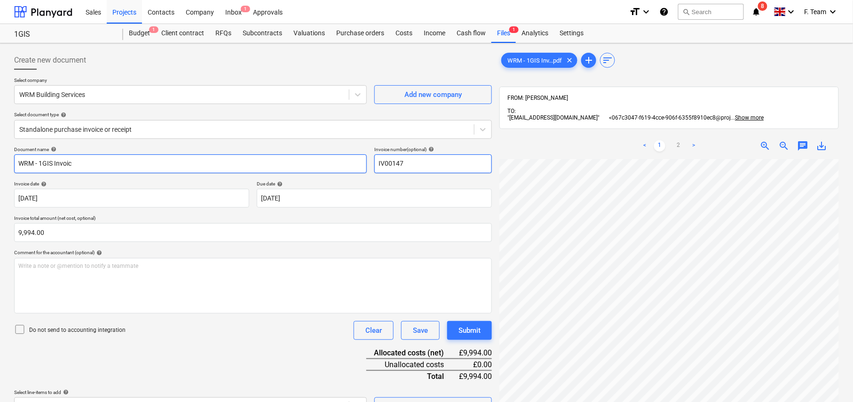
type input "WRM - 1GIS Invoic"
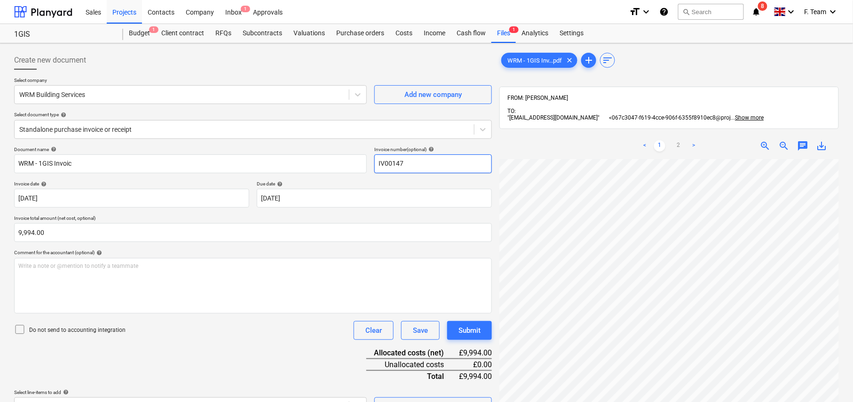
click at [437, 166] on input "IV00147" at bounding box center [433, 163] width 118 height 19
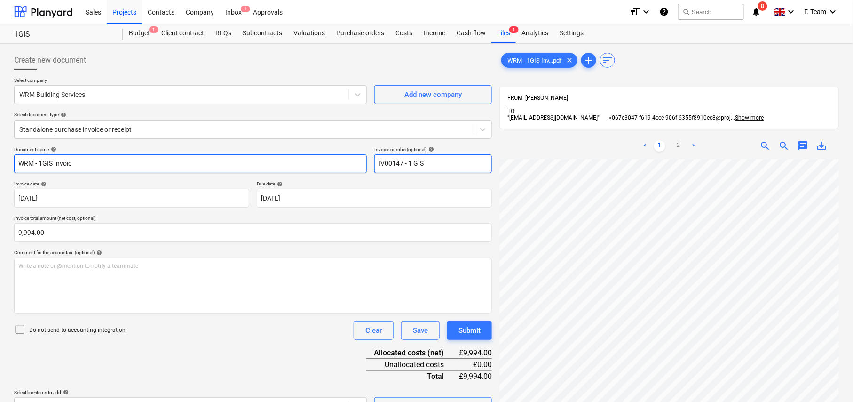
type input "IV00147 - 1 GIS"
click at [111, 165] on input "WRM - 1GIS Invoic" at bounding box center [190, 163] width 353 height 19
type input "W"
type input "Q"
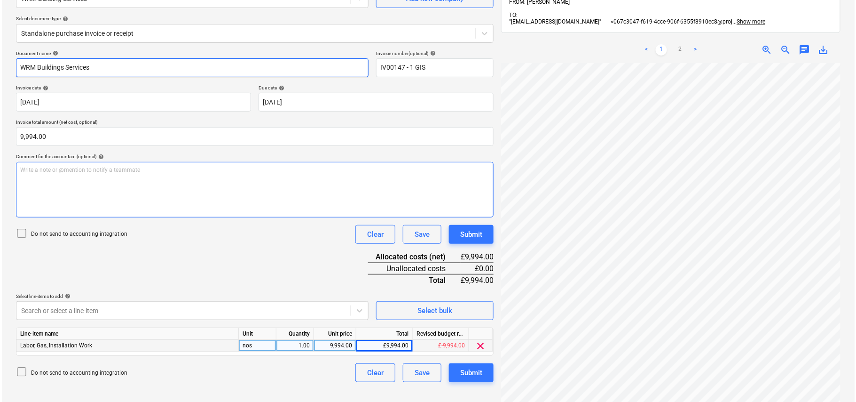
scroll to position [135, 0]
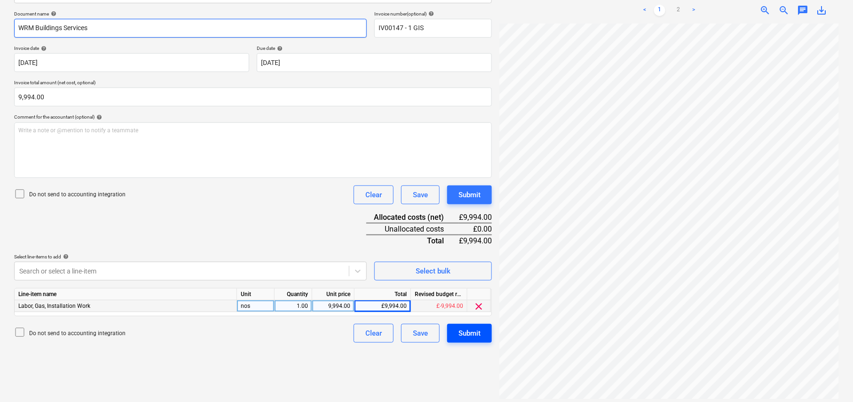
type input "WRM Buildings Services"
click at [461, 333] on div "Submit" at bounding box center [470, 333] width 22 height 12
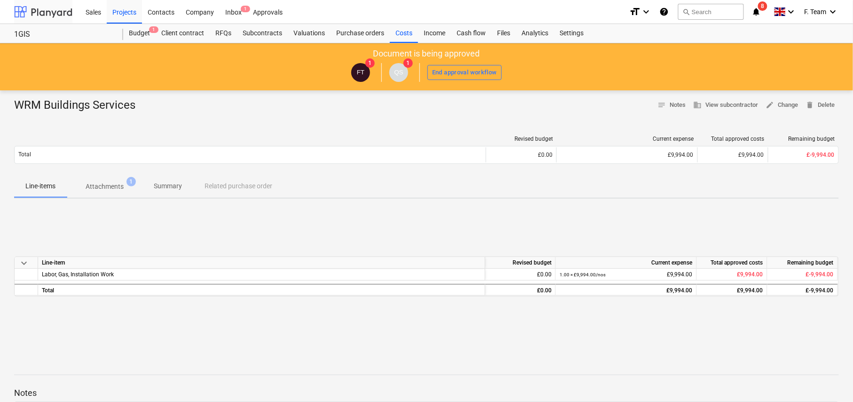
click at [41, 10] on div at bounding box center [43, 12] width 58 height 24
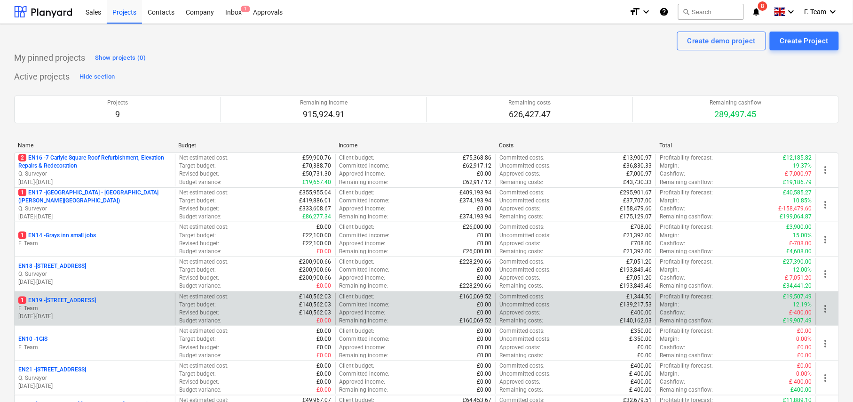
click at [105, 305] on p "F. Team" at bounding box center [94, 308] width 153 height 8
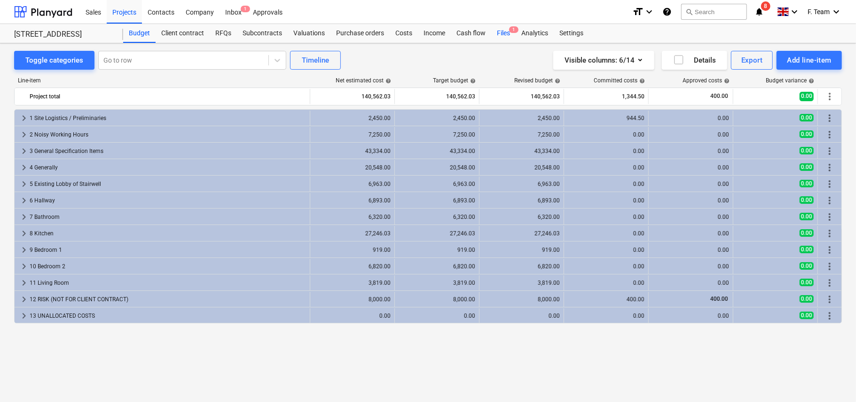
click at [498, 31] on div "Files 1" at bounding box center [503, 33] width 24 height 19
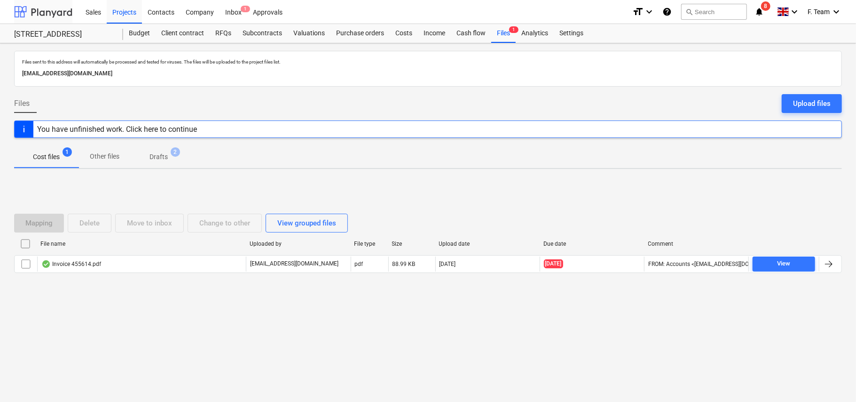
click at [32, 10] on div at bounding box center [43, 12] width 58 height 24
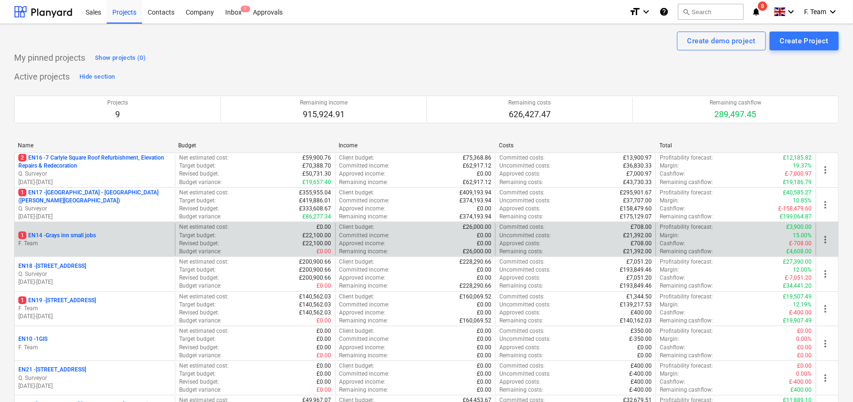
click at [94, 236] on p "1 EN14 - Grays inn small jobs" at bounding box center [57, 235] width 78 height 8
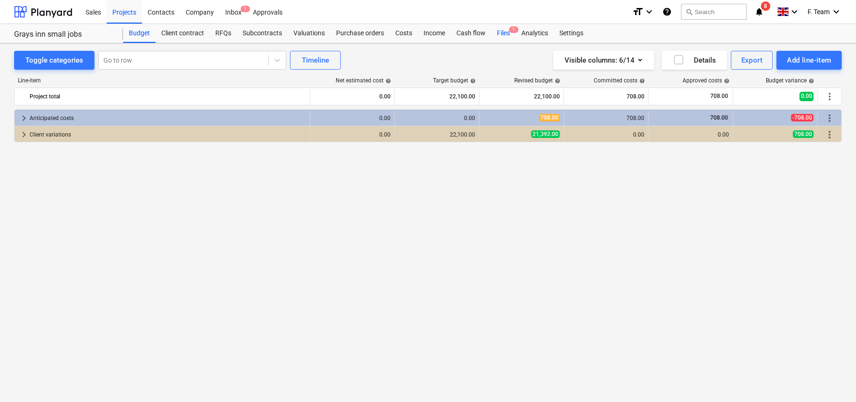
click at [501, 33] on div "Files 1" at bounding box center [503, 33] width 24 height 19
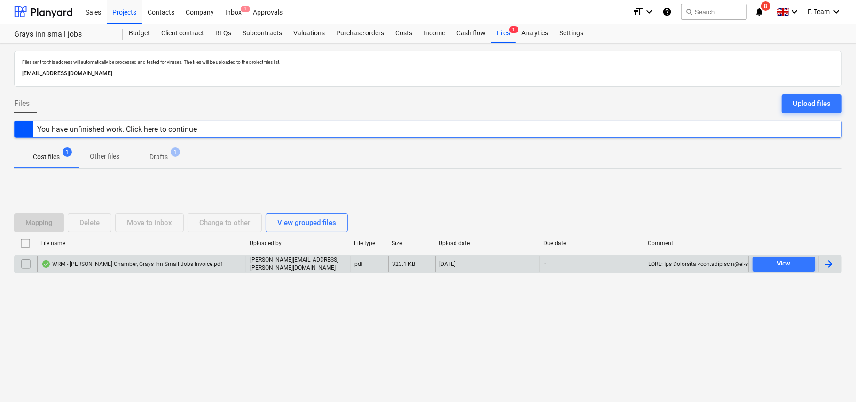
click at [826, 266] on div at bounding box center [828, 263] width 11 height 11
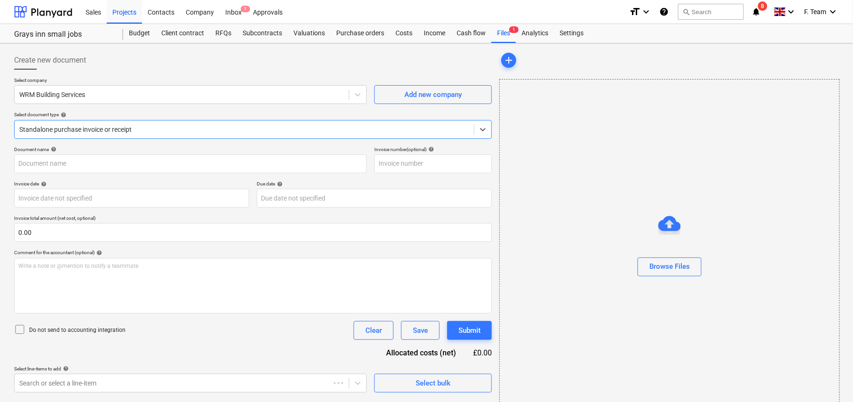
type input "IV00142"
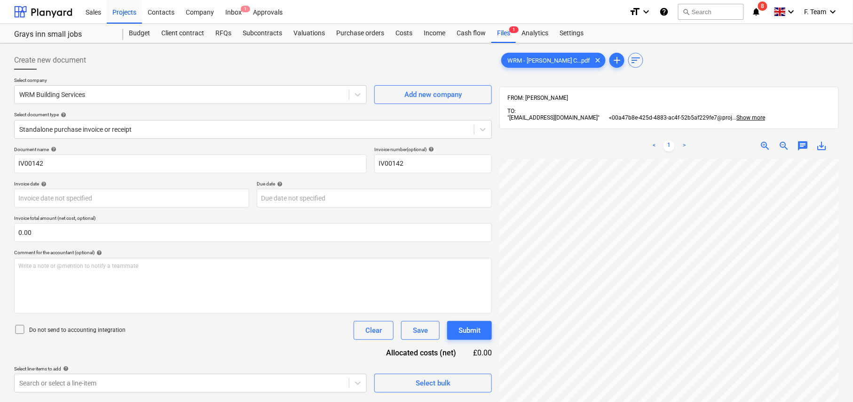
scroll to position [116, 256]
click at [458, 173] on input "IV00142" at bounding box center [433, 163] width 118 height 19
click at [458, 165] on input "IV00142" at bounding box center [433, 163] width 118 height 19
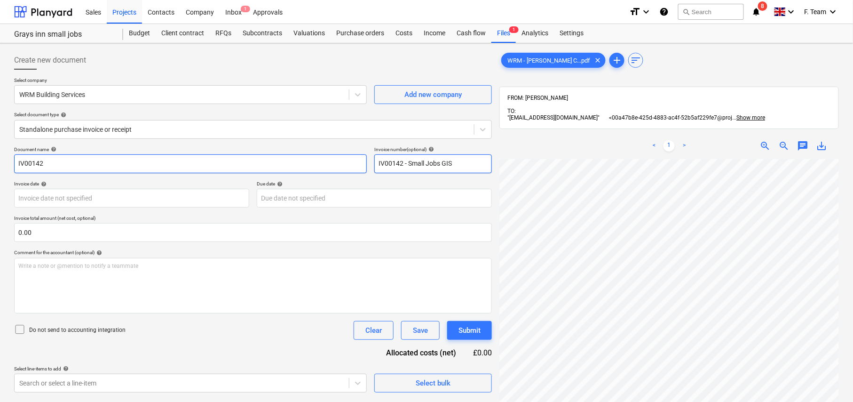
type input "IV00142 - Small Jobs GIS"
click at [154, 166] on input "IV00142" at bounding box center [190, 163] width 353 height 19
type input "WRM Building Services"
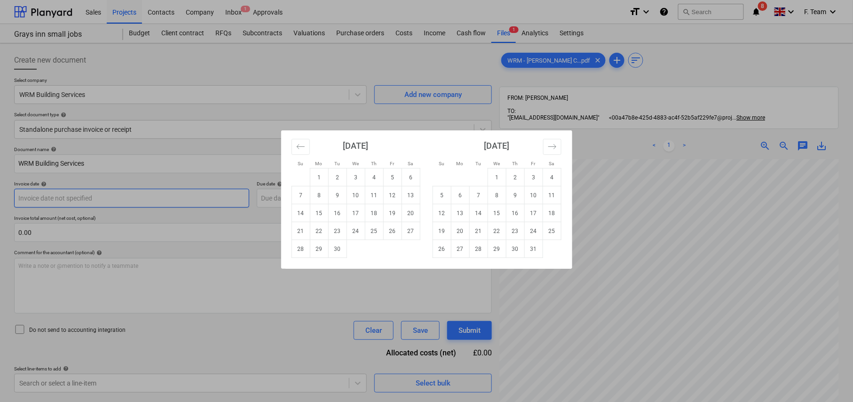
click at [215, 198] on body "Sales Projects Contacts Company Inbox 1 Approvals format_size keyboard_arrow_do…" at bounding box center [426, 201] width 853 height 402
click at [303, 148] on icon "Move backward to switch to the previous month." at bounding box center [300, 146] width 9 height 9
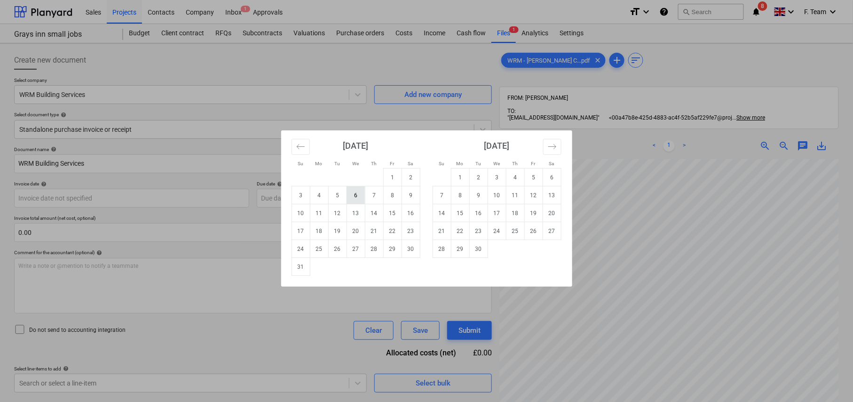
click at [357, 191] on td "6" at bounding box center [356, 195] width 18 height 18
type input "[DATE]"
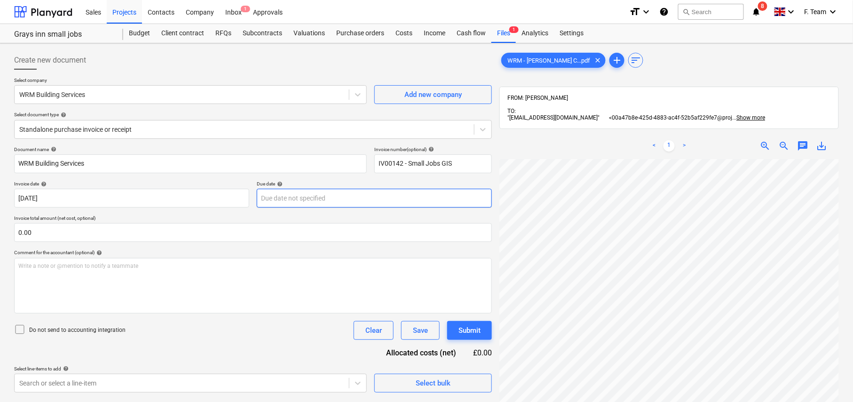
click at [365, 200] on body "Sales Projects Contacts Company Inbox 1 Approvals format_size keyboard_arrow_do…" at bounding box center [426, 201] width 853 height 402
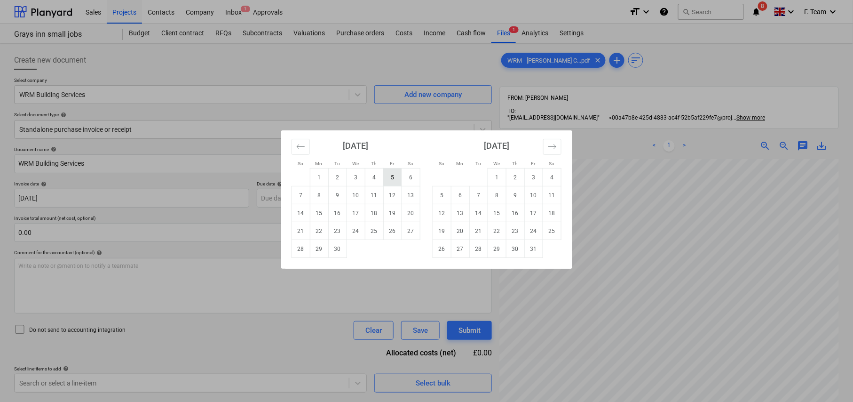
click at [391, 179] on td "5" at bounding box center [392, 177] width 18 height 18
type input "[DATE]"
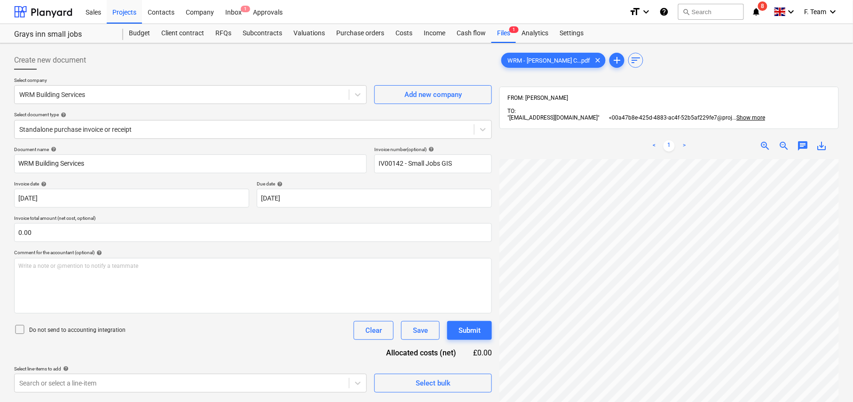
click at [229, 213] on div "Document name help WRM Building Services Invoice number (optional) help IV00142…" at bounding box center [253, 269] width 478 height 246
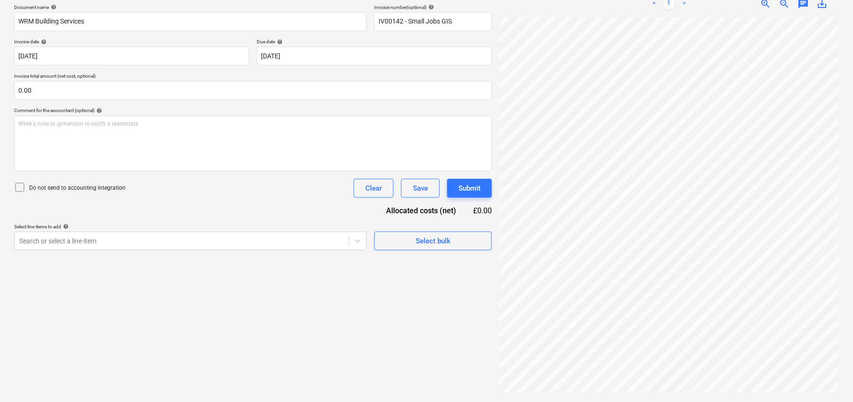
scroll to position [114, 0]
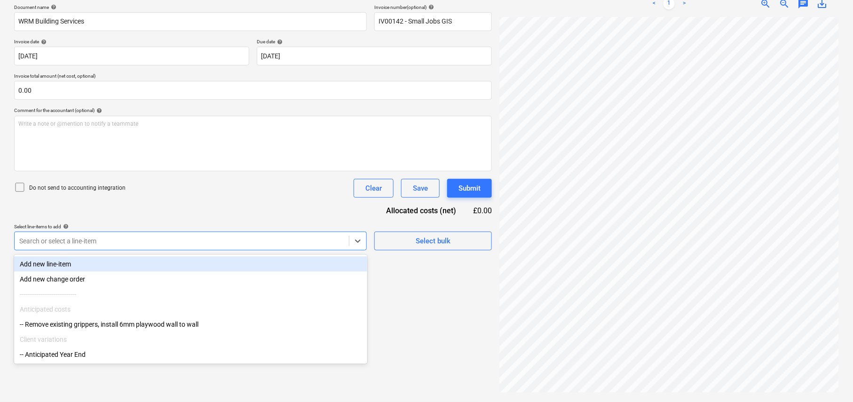
click at [181, 242] on div at bounding box center [181, 240] width 325 height 9
click at [134, 262] on div "Add new line-item" at bounding box center [190, 263] width 353 height 15
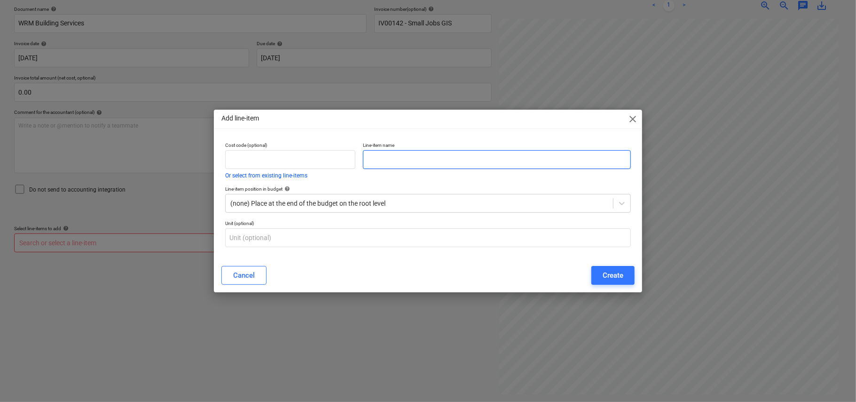
click at [429, 164] on input "text" at bounding box center [497, 159] width 268 height 19
type input "Labor Work"
click at [609, 271] on div "Create" at bounding box center [613, 275] width 21 height 12
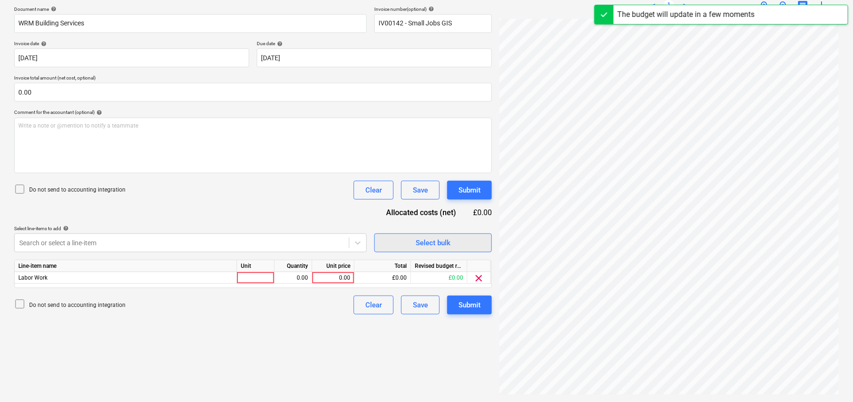
scroll to position [110, 200]
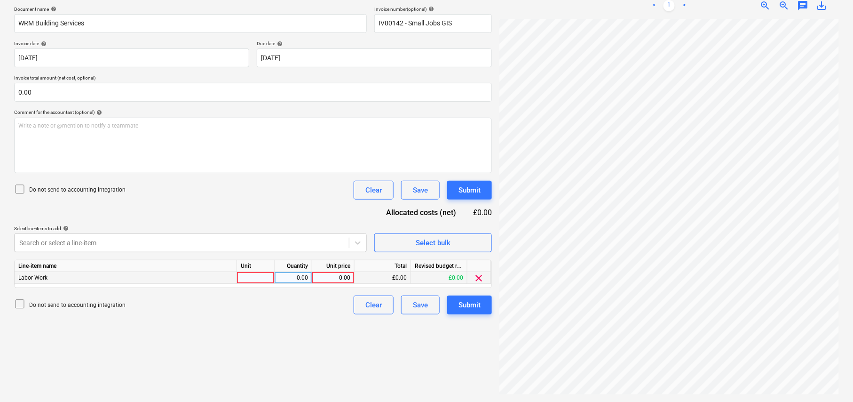
click at [252, 277] on div at bounding box center [256, 278] width 38 height 12
type input "1"
click at [251, 277] on div "1" at bounding box center [256, 278] width 38 height 12
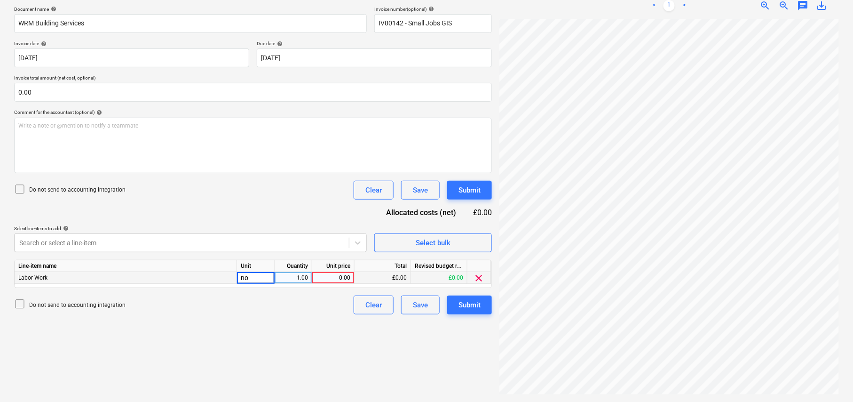
type input "nos"
type input "1185"
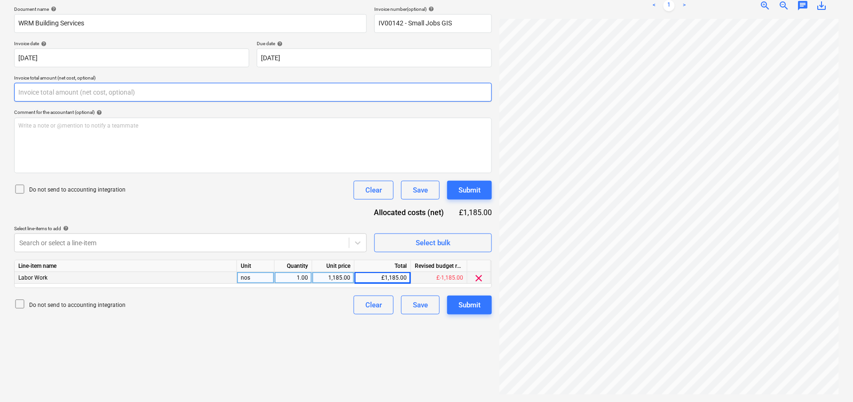
click at [42, 95] on input "text" at bounding box center [253, 92] width 478 height 19
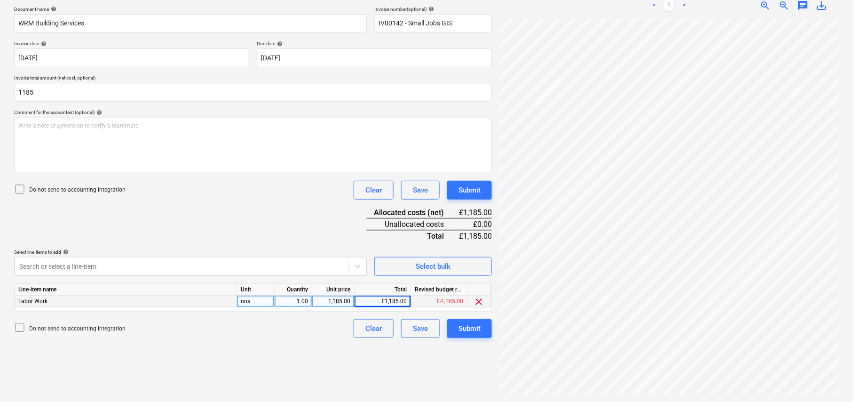
type input "1,185.00"
click at [182, 220] on div "Document name help WRM Building Services Invoice number (optional) help IV00142…" at bounding box center [253, 172] width 478 height 332
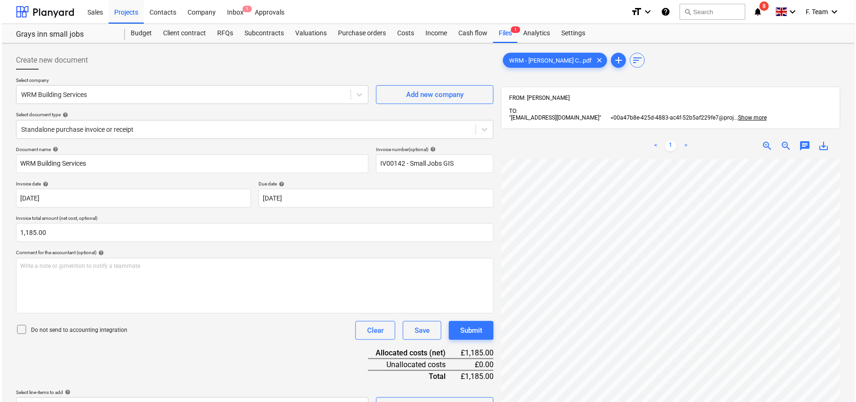
scroll to position [142, 0]
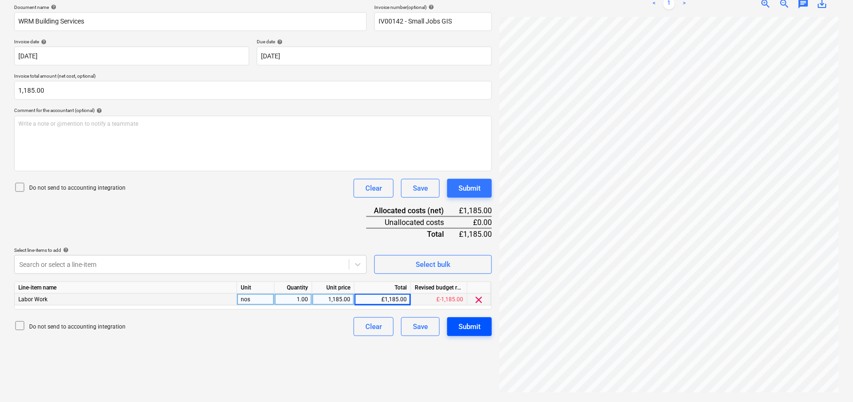
click at [463, 322] on div "Submit" at bounding box center [470, 326] width 22 height 12
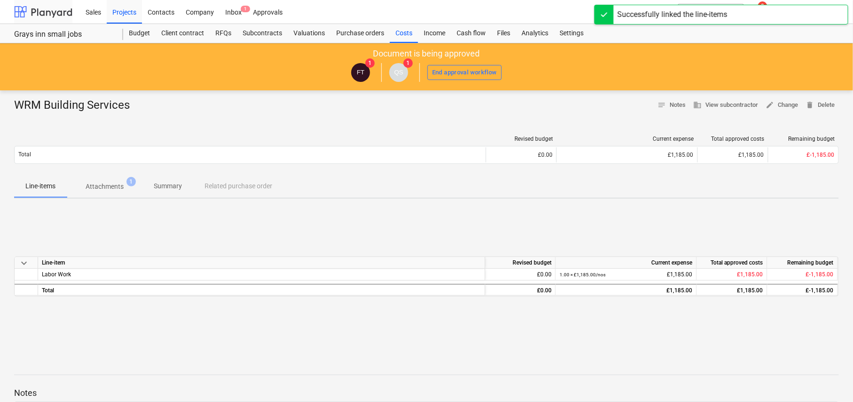
click at [43, 12] on div at bounding box center [43, 12] width 58 height 24
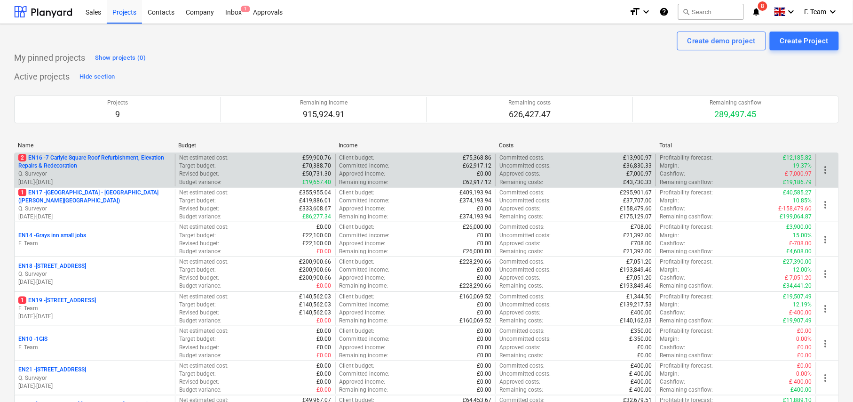
click at [144, 166] on p "2 EN16 - 7 Carlyle Square Roof Refurbishment, Elevation Repairs & Redecoration" at bounding box center [94, 162] width 153 height 16
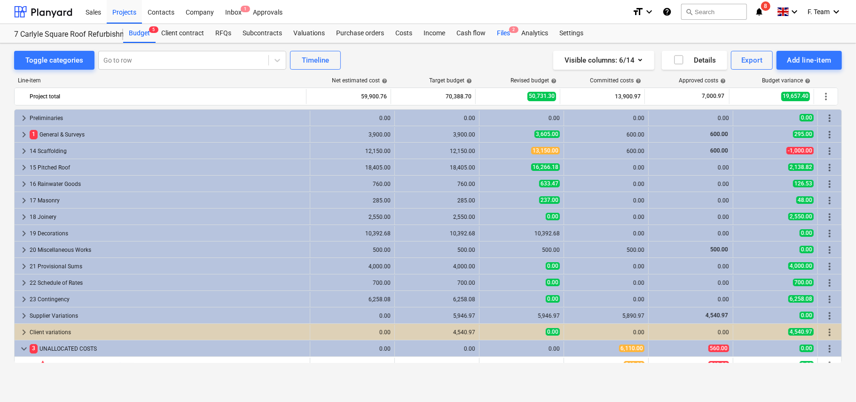
click at [503, 30] on div "Files 2" at bounding box center [503, 33] width 24 height 19
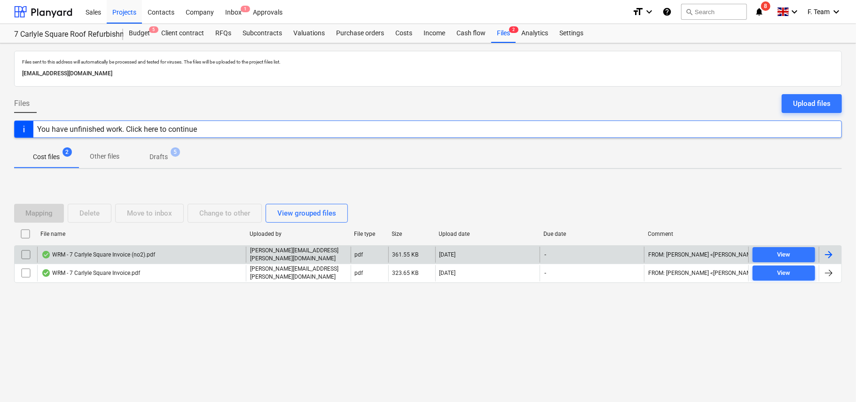
click at [826, 253] on div at bounding box center [828, 254] width 11 height 11
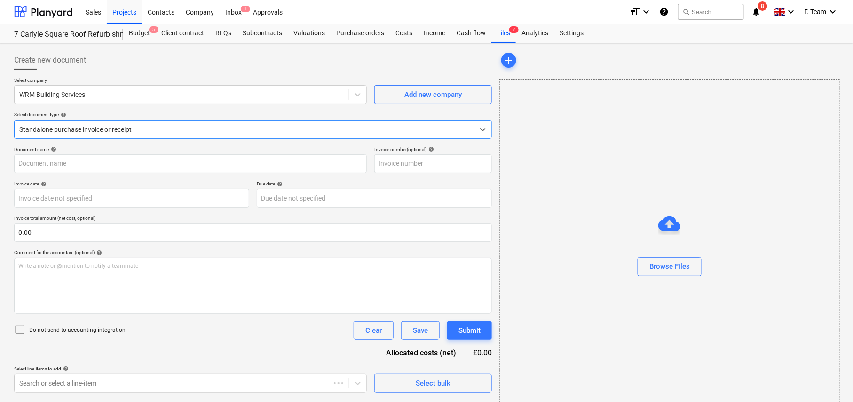
type input "WRM - 7 Carlyle Square Invoice (no2).pdf"
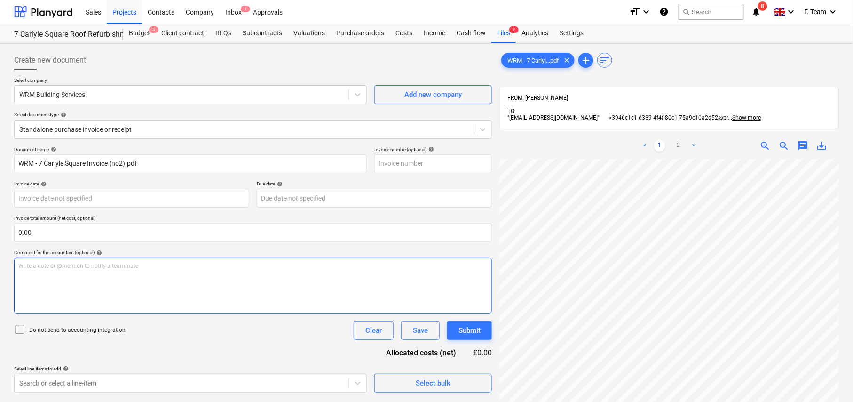
scroll to position [108, 313]
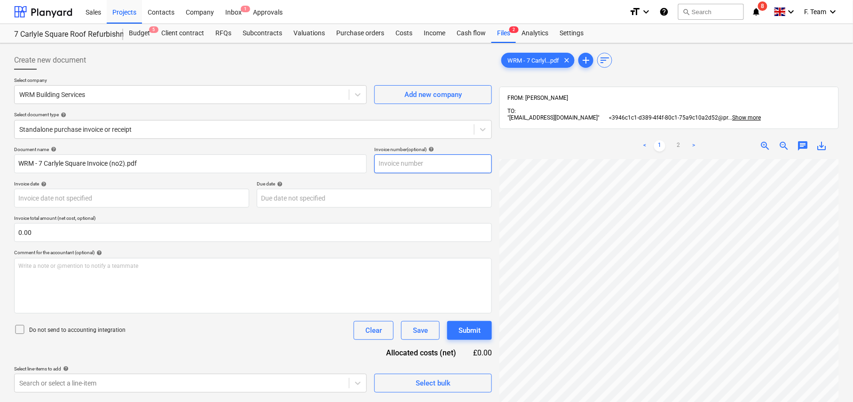
click at [436, 166] on input "text" at bounding box center [433, 163] width 118 height 19
type input "IV00082"
click at [87, 194] on body "Sales Projects Contacts Company Inbox 1 Approvals format_size keyboard_arrow_do…" at bounding box center [426, 201] width 853 height 402
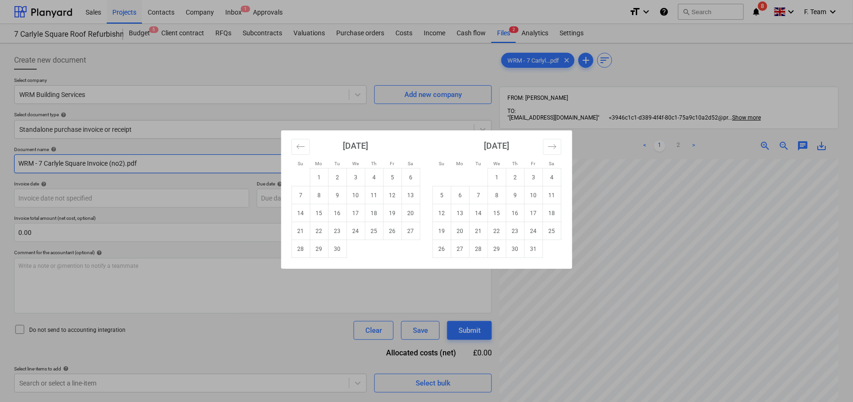
click at [149, 168] on div "Su Mo Tu We Th Fr Sa Su Mo Tu We Th Fr Sa [DATE] 1 2 3 4 5 6 7 8 9 10 11 12 13 …" at bounding box center [426, 201] width 853 height 402
click at [149, 166] on input "WRM - 7 Carlyle Square Invoice (no2).pdf" at bounding box center [190, 163] width 353 height 19
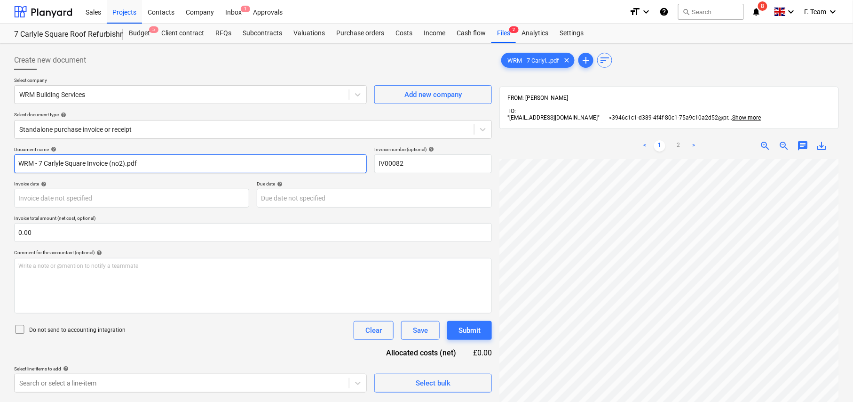
click at [142, 161] on input "WRM - 7 Carlyle Square Invoice (no2).pdf" at bounding box center [190, 163] width 353 height 19
type input "WRM Buildings Services"
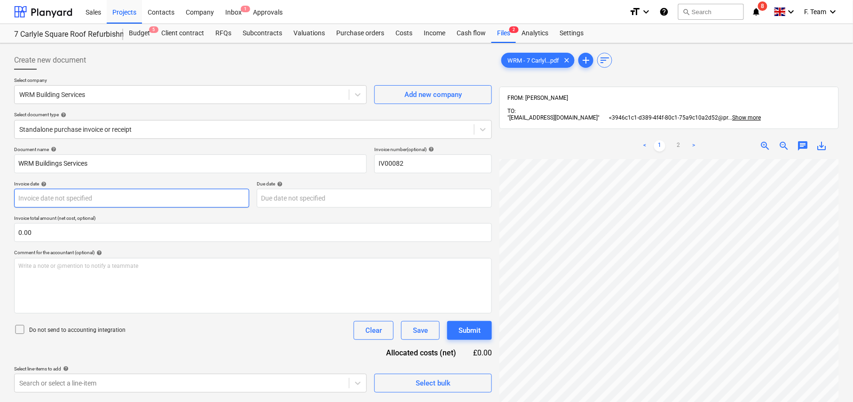
click at [108, 195] on body "Sales Projects Contacts Company Inbox 1 Approvals format_size keyboard_arrow_do…" at bounding box center [426, 201] width 853 height 402
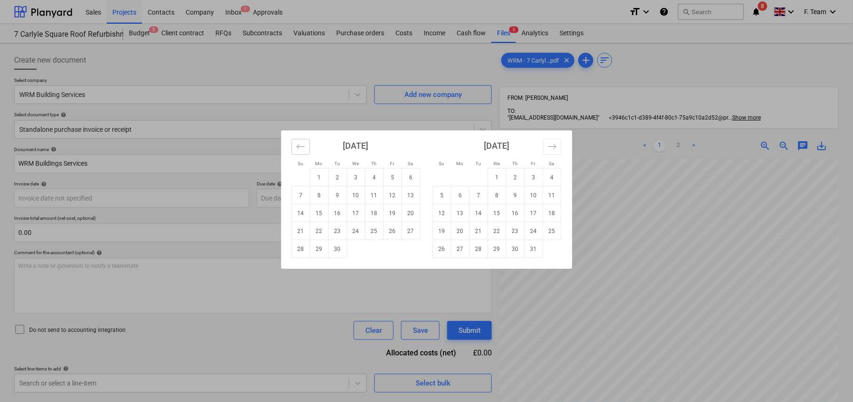
click at [297, 146] on icon "Move backward to switch to the previous month." at bounding box center [300, 146] width 9 height 9
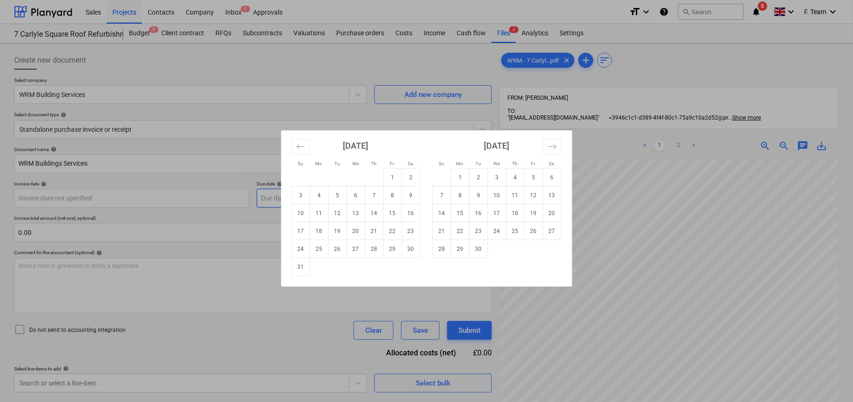
click at [340, 196] on td "5" at bounding box center [337, 195] width 18 height 18
type input "[DATE]"
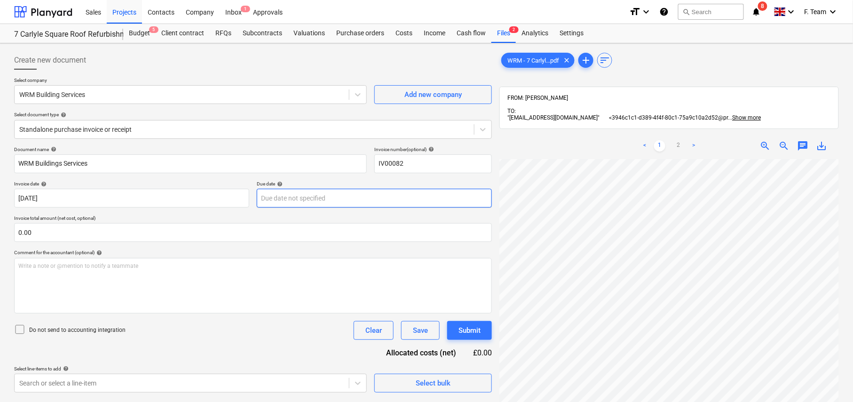
click at [318, 198] on body "Sales Projects Contacts Company Inbox 1 Approvals format_size keyboard_arrow_do…" at bounding box center [426, 201] width 853 height 402
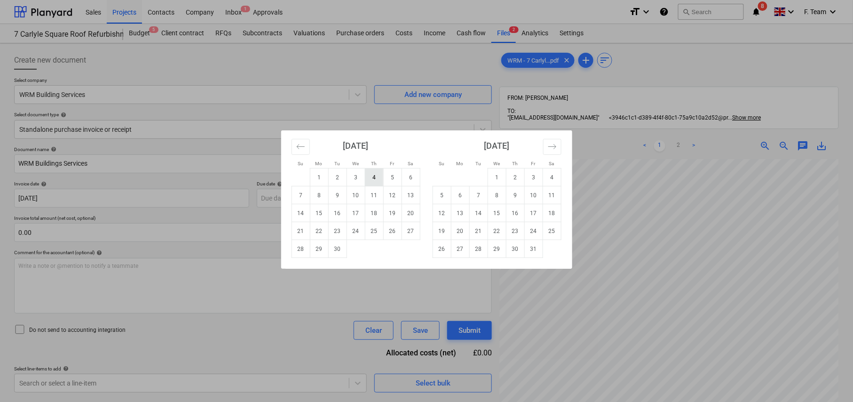
click at [374, 177] on td "4" at bounding box center [374, 177] width 18 height 18
type input "[DATE]"
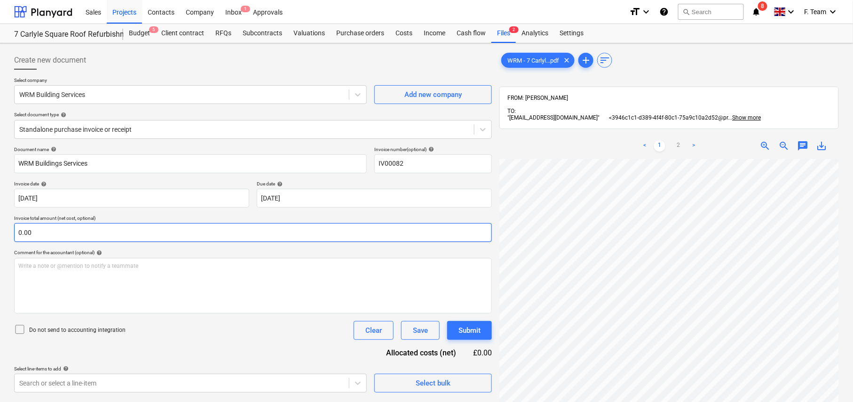
scroll to position [205, 21]
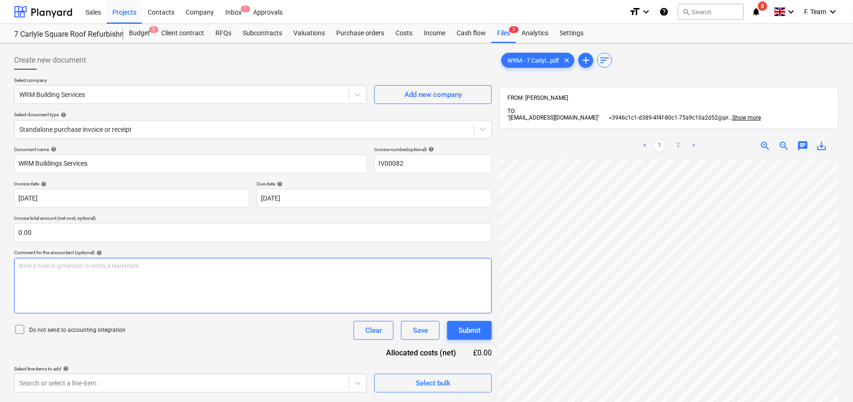
click at [166, 285] on div "Write a note or @mention to notify a teammate [PERSON_NAME]" at bounding box center [253, 285] width 478 height 55
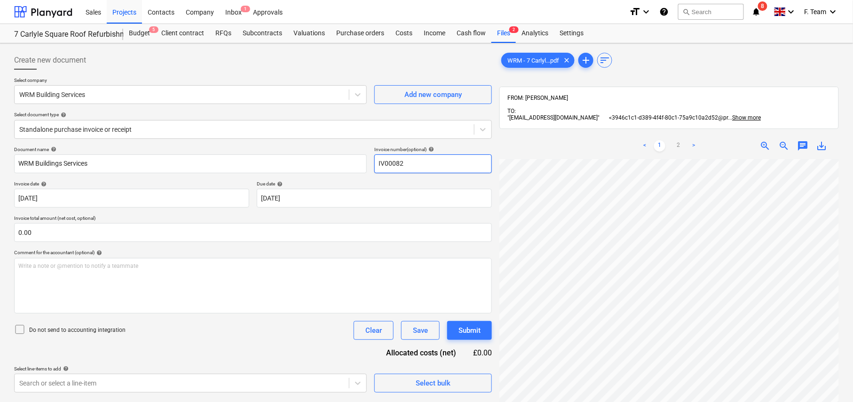
click at [418, 167] on input "IV00082" at bounding box center [433, 163] width 118 height 19
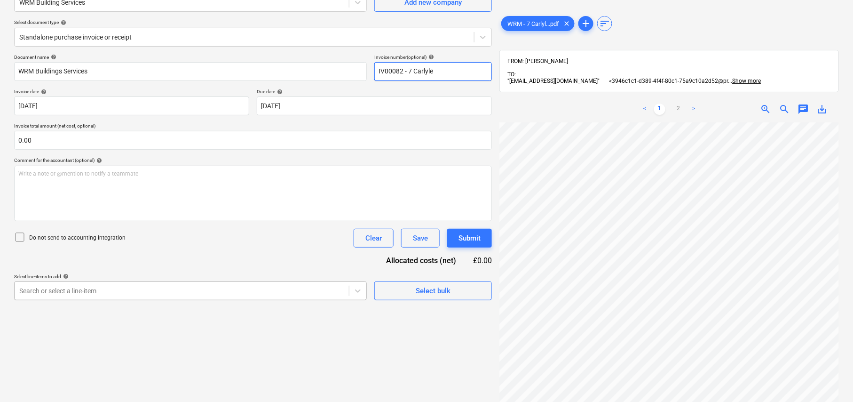
scroll to position [138, 0]
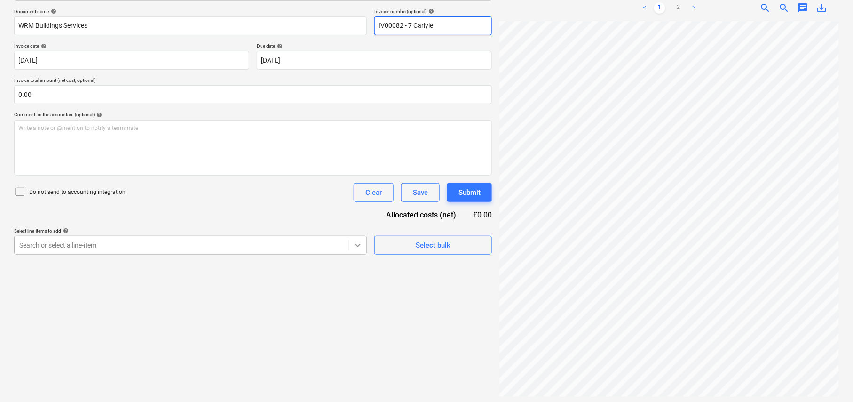
type input "IV00082 - 7 Carlyle"
click at [354, 244] on icon at bounding box center [357, 244] width 9 height 9
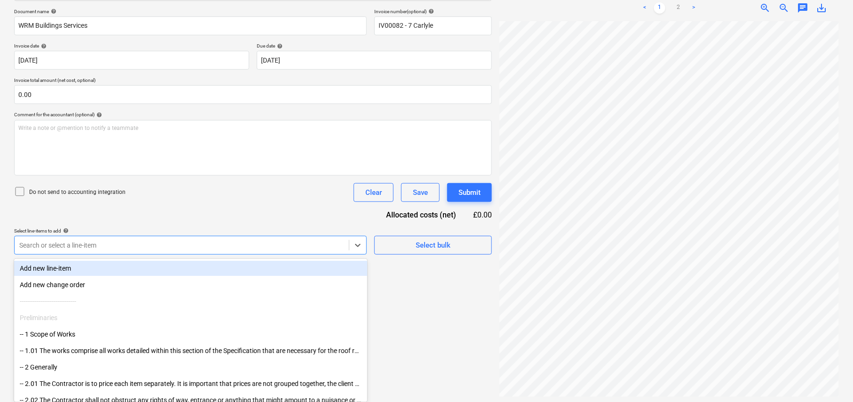
click at [217, 268] on div "Add new line-item" at bounding box center [190, 268] width 353 height 15
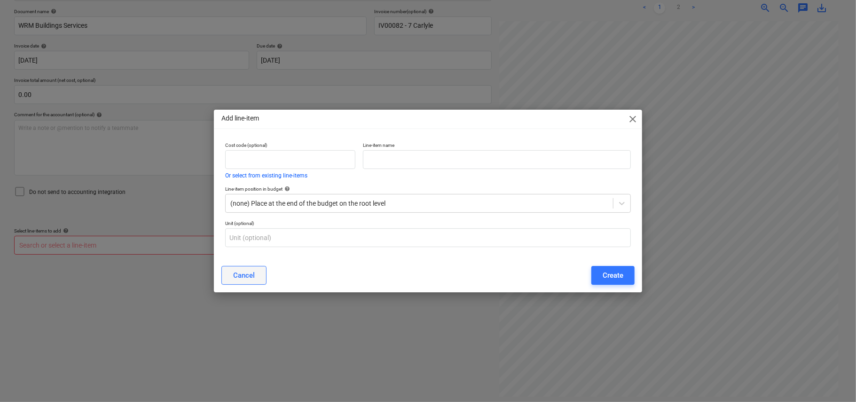
click at [225, 266] on button "Cancel" at bounding box center [243, 275] width 45 height 19
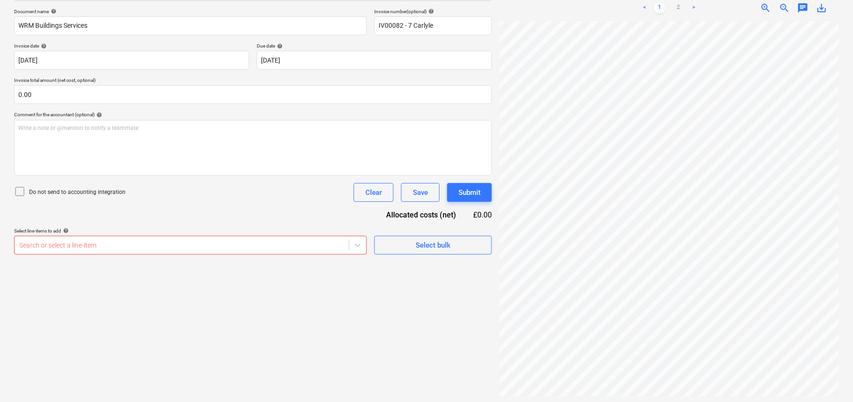
click at [264, 242] on div at bounding box center [181, 244] width 325 height 9
click at [359, 248] on icon at bounding box center [357, 244] width 9 height 9
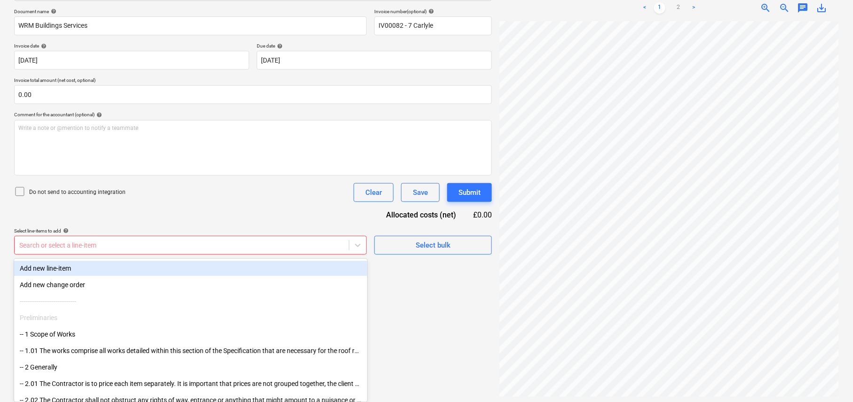
click at [313, 264] on div "Add new line-item" at bounding box center [190, 268] width 353 height 15
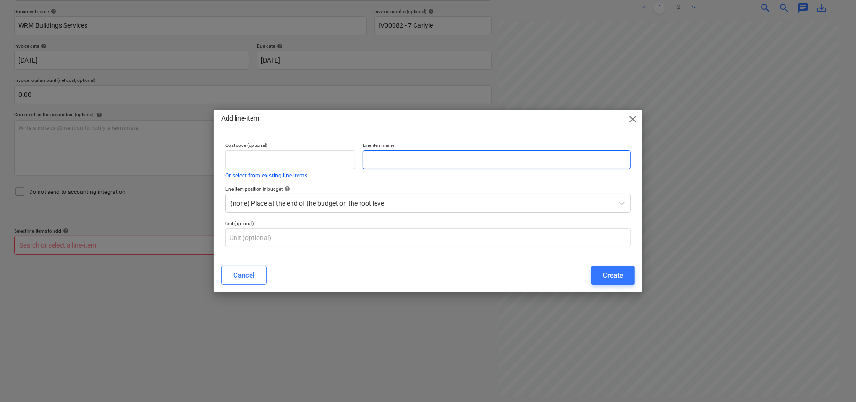
click at [425, 162] on input "text" at bounding box center [497, 159] width 268 height 19
click at [493, 161] on input "Supply and install Faulty Sensor, Groundfos and [GEOGRAPHIC_DATA]" at bounding box center [497, 159] width 268 height 19
type input "Supply and install Faulty Sensor, Groundfos and [GEOGRAPHIC_DATA]"
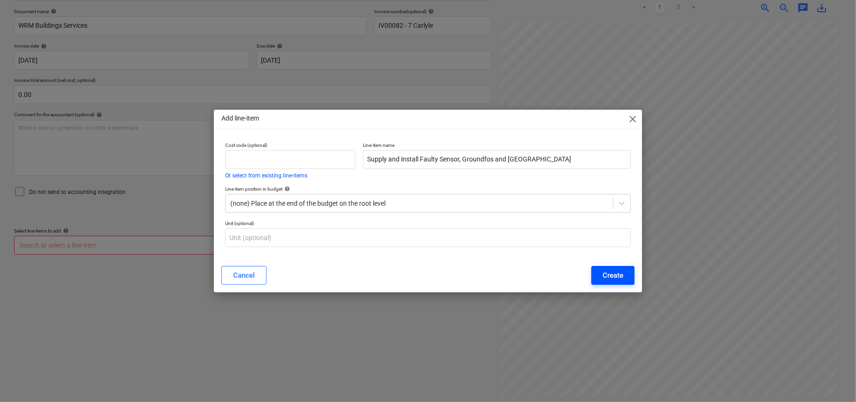
click at [617, 276] on div "Create" at bounding box center [613, 275] width 21 height 12
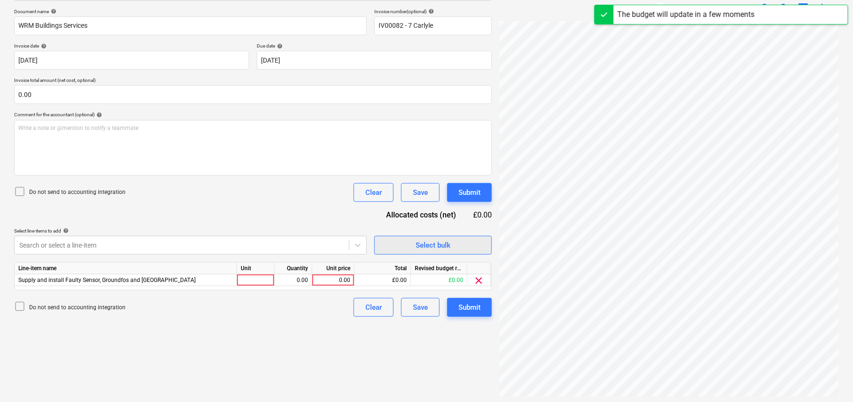
scroll to position [198, 313]
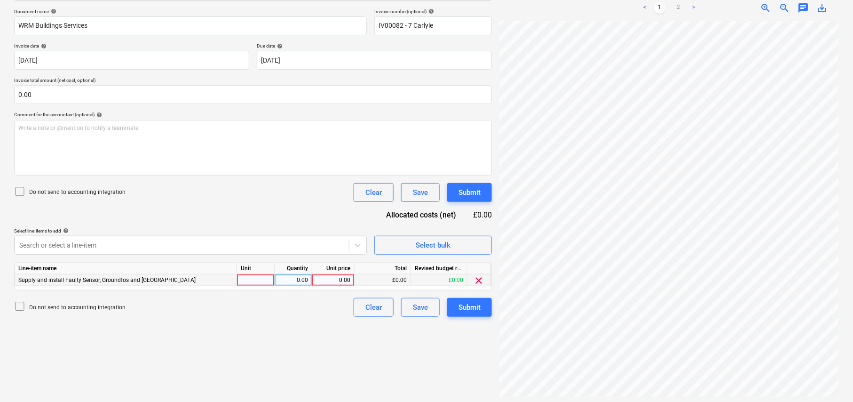
click at [251, 283] on div at bounding box center [256, 280] width 38 height 12
type input "b"
type input "nos"
type input "794"
click at [307, 283] on div "0.00" at bounding box center [293, 280] width 30 height 12
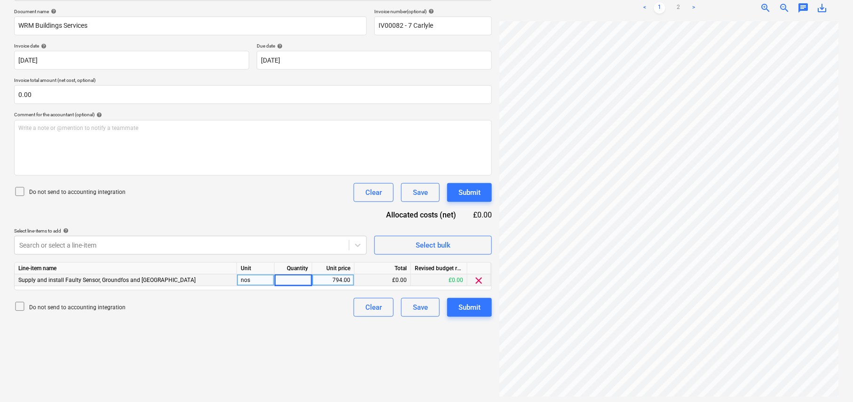
type input "1"
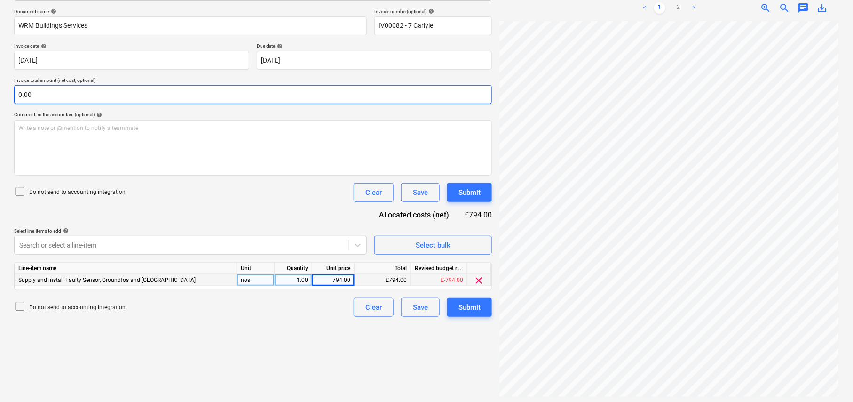
click at [74, 93] on input "0.00" at bounding box center [253, 94] width 478 height 19
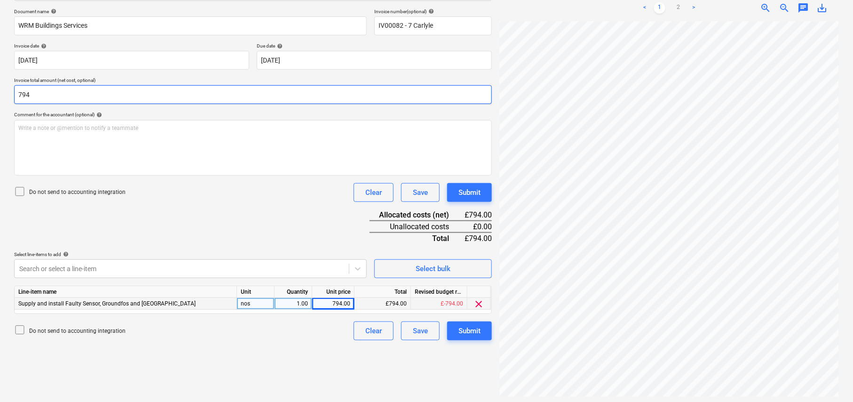
scroll to position [0, 313]
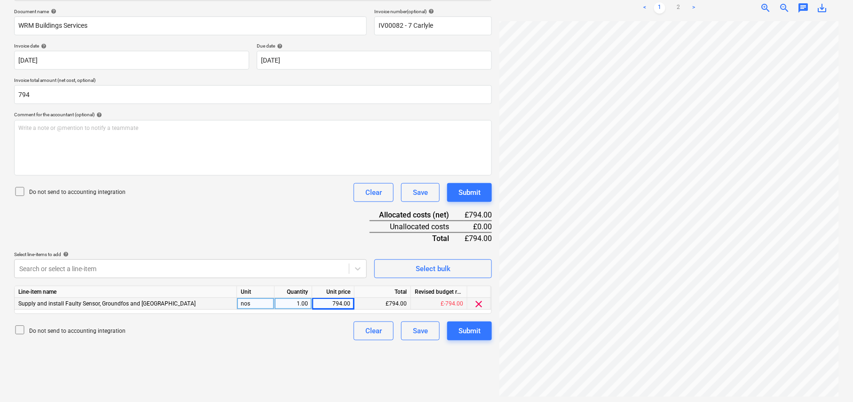
type input "794.00"
click at [696, 16] on div "< 1 2 >" at bounding box center [669, 8] width 108 height 26
click at [695, 13] on link ">" at bounding box center [693, 7] width 11 height 11
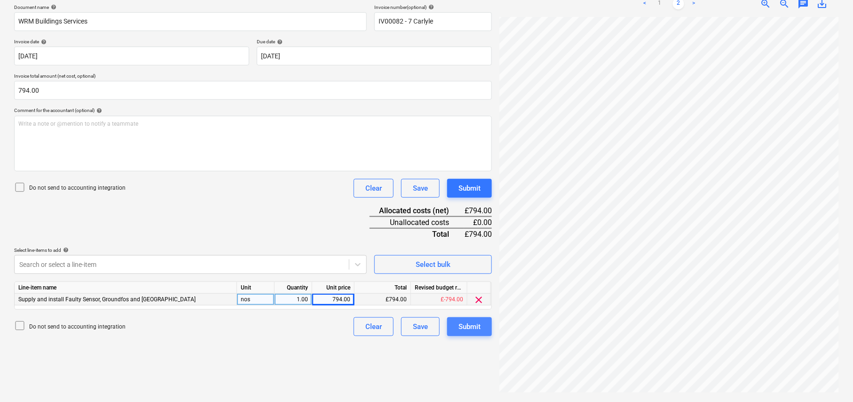
click at [462, 329] on div "Submit" at bounding box center [470, 326] width 22 height 12
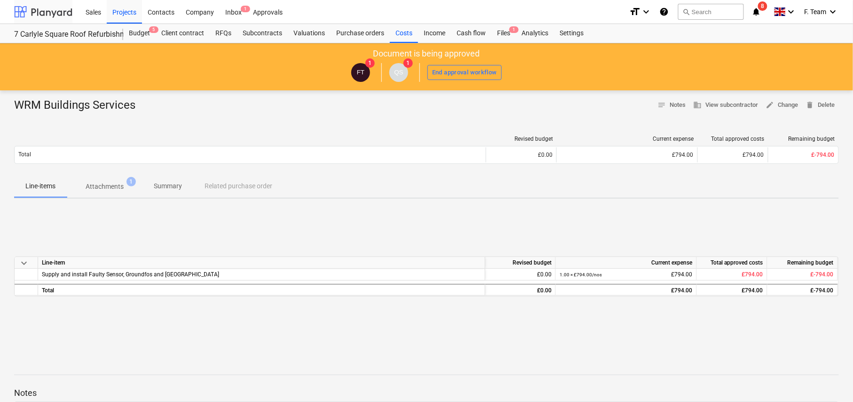
click at [44, 10] on div at bounding box center [43, 12] width 58 height 24
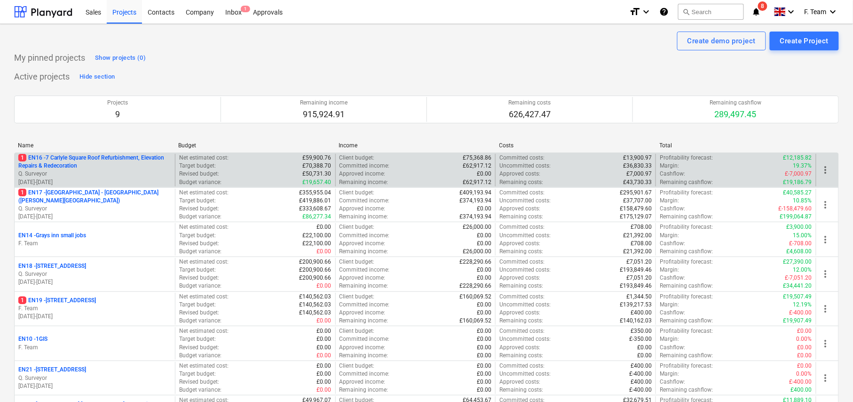
click at [93, 172] on p "Q. Surveyor" at bounding box center [94, 174] width 153 height 8
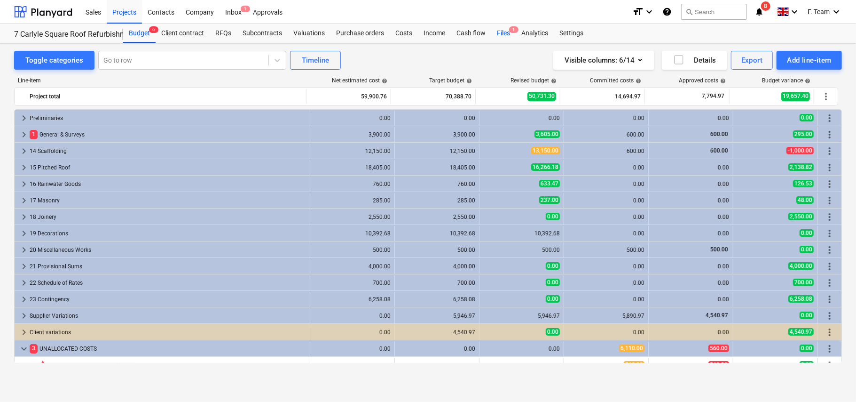
click at [505, 31] on div "Files 1" at bounding box center [503, 33] width 24 height 19
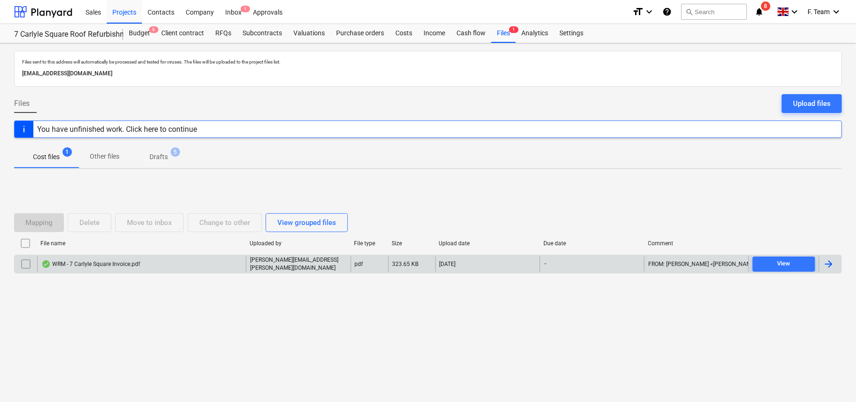
click at [832, 263] on div at bounding box center [828, 263] width 11 height 11
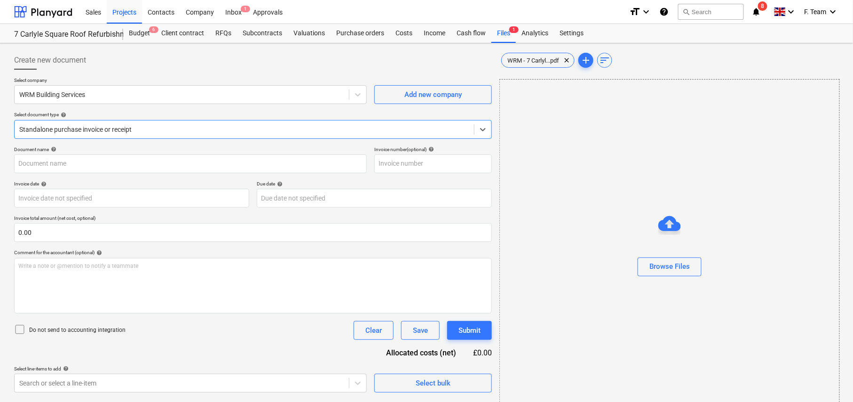
type input "IV00140"
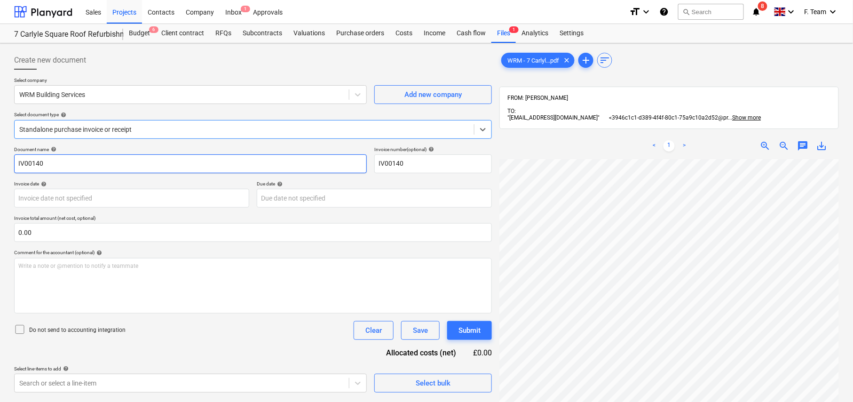
click at [75, 171] on input "IV00140" at bounding box center [190, 163] width 353 height 19
type input "WRM Building Servies"
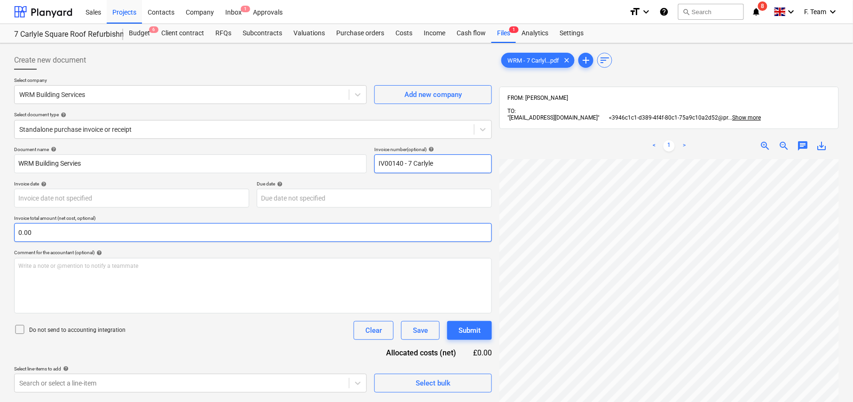
type input "IV00140 - 7 Carlyle"
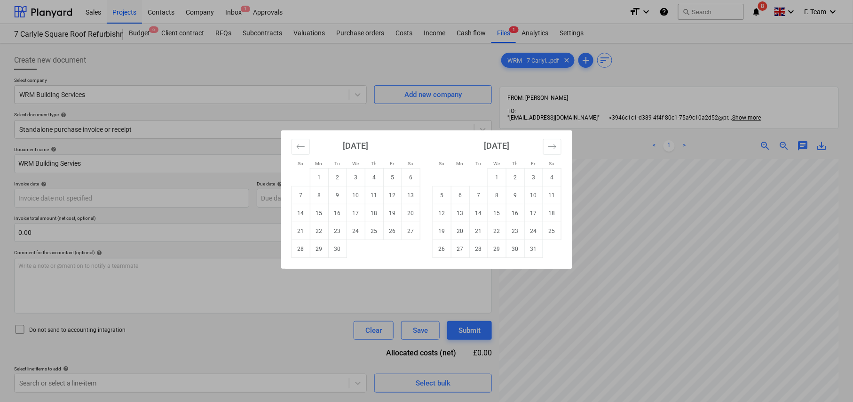
click at [696, 307] on div "Su Mo Tu We Th Fr Sa Su Mo Tu We Th Fr Sa [DATE] 1 2 3 4 5 6 7 8 9 10 11 12 13 …" at bounding box center [426, 201] width 853 height 402
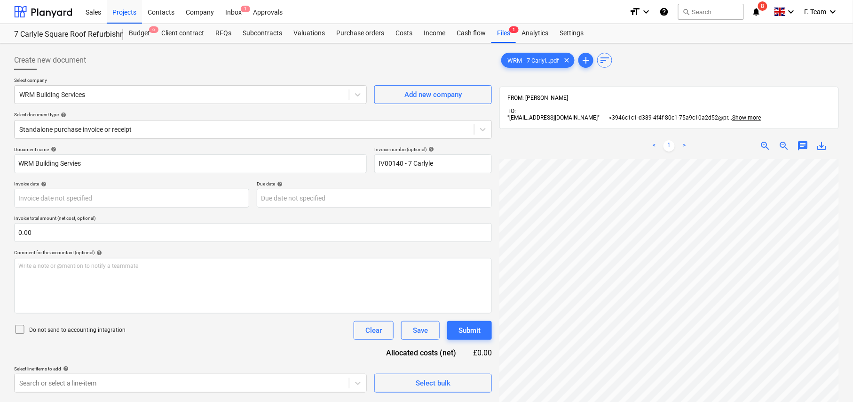
scroll to position [47, 222]
click at [172, 200] on body "Sales Projects Contacts Company Inbox 1 Approvals format_size keyboard_arrow_do…" at bounding box center [426, 201] width 853 height 402
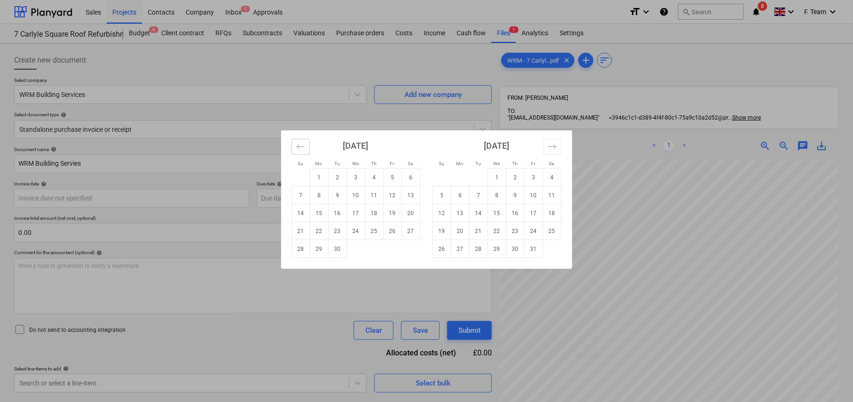
click at [298, 146] on icon "Move backward to switch to the previous month." at bounding box center [300, 146] width 9 height 9
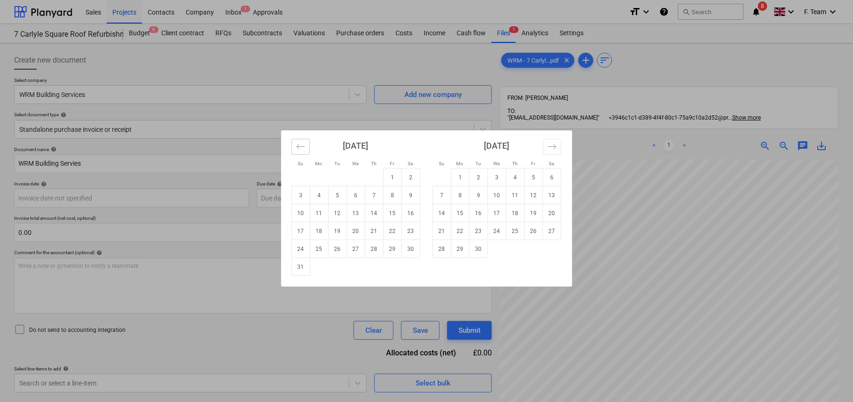
click at [299, 147] on icon "Move backward to switch to the previous month." at bounding box center [300, 146] width 8 height 5
click at [323, 248] on td "28" at bounding box center [319, 249] width 18 height 18
type input "[DATE]"
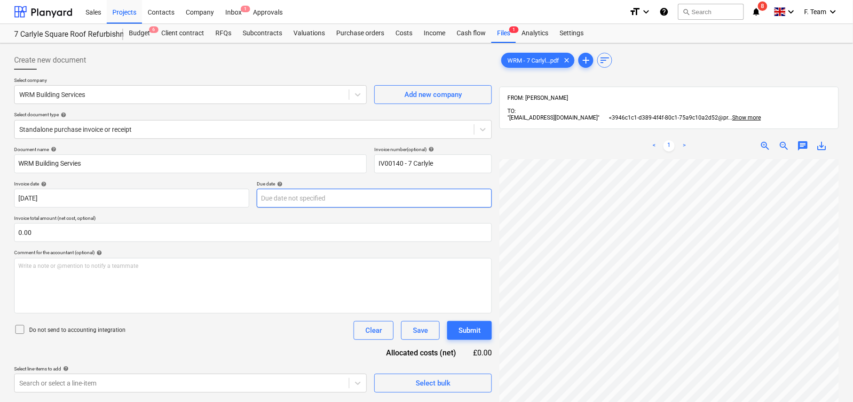
click at [324, 202] on body "Sales Projects Contacts Company Inbox 1 Approvals format_size keyboard_arrow_do…" at bounding box center [426, 201] width 853 height 402
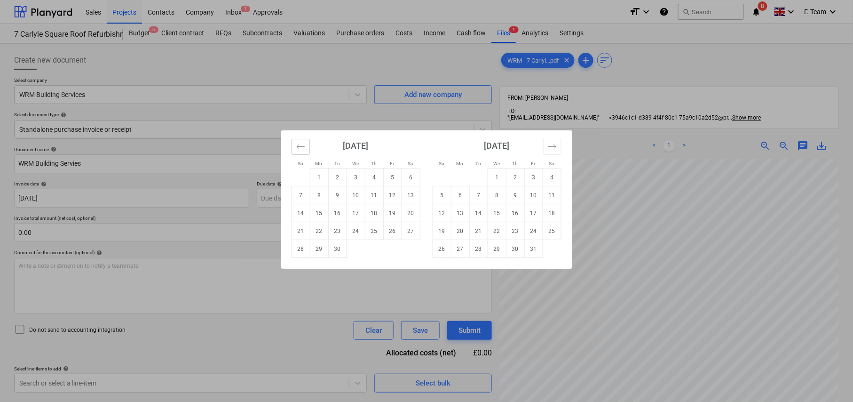
click at [300, 145] on icon "Move backward to switch to the previous month." at bounding box center [300, 146] width 9 height 9
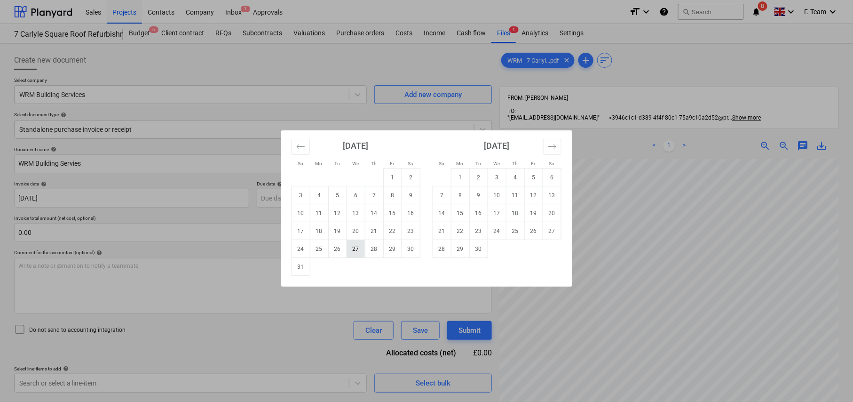
click at [360, 247] on td "27" at bounding box center [356, 249] width 18 height 18
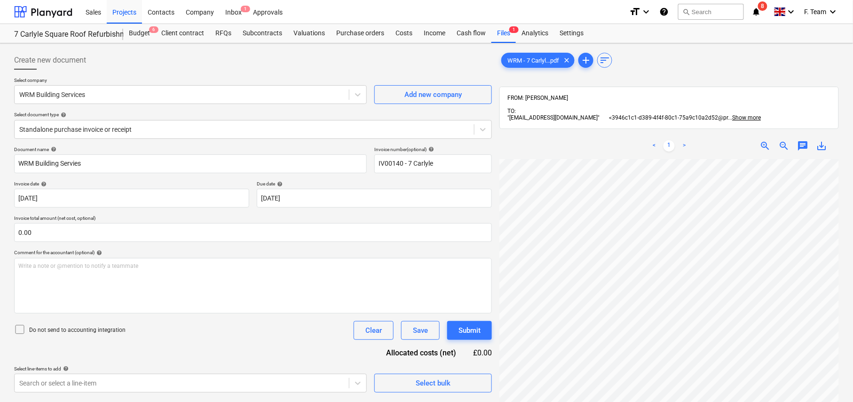
scroll to position [127, 286]
click at [319, 202] on body "Sales Projects Contacts Company Inbox 1 Approvals format_size keyboard_arrow_do…" at bounding box center [426, 201] width 853 height 402
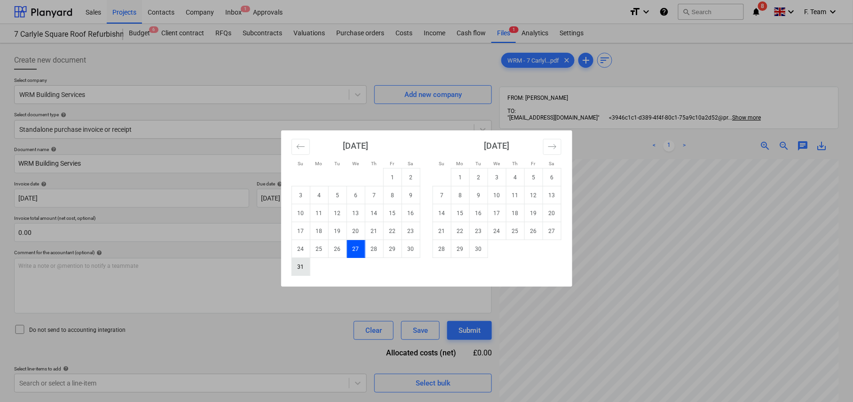
click at [303, 268] on td "31" at bounding box center [301, 267] width 18 height 18
type input "[DATE]"
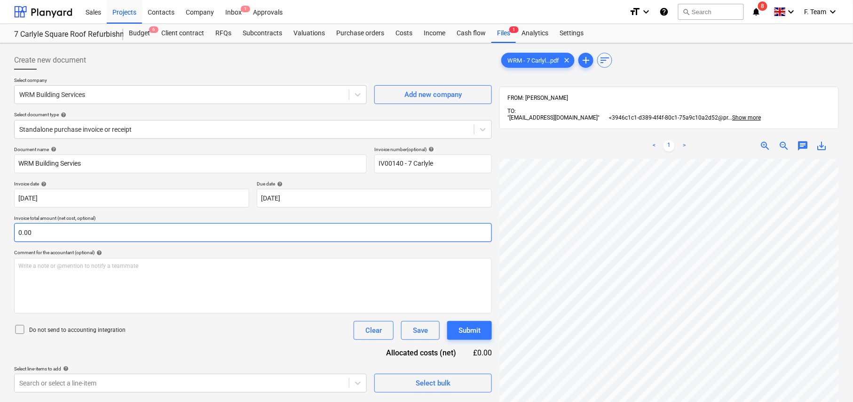
scroll to position [207, 245]
click at [49, 238] on input "text" at bounding box center [253, 232] width 478 height 19
type input "175.00"
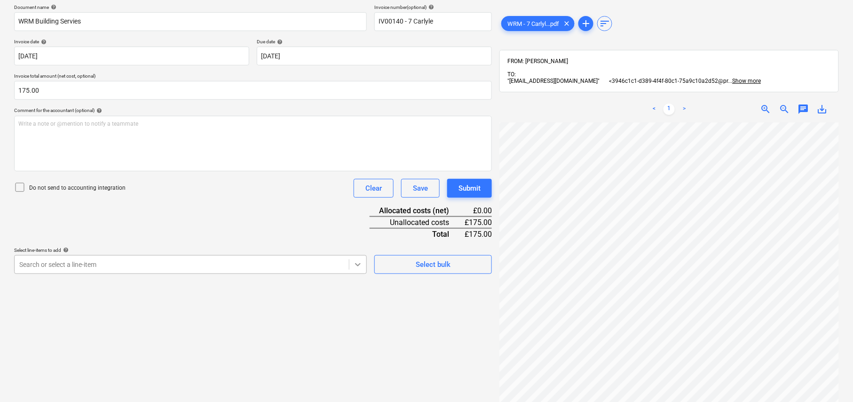
scroll to position [160, 0]
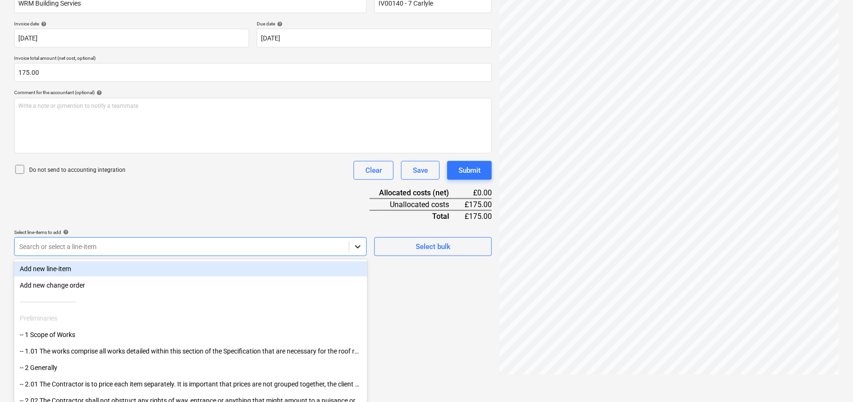
click at [358, 242] on body "Sales Projects Contacts Company Inbox 1 Approvals format_size keyboard_arrow_do…" at bounding box center [426, 41] width 853 height 402
click at [183, 269] on div "Add new line-item" at bounding box center [190, 268] width 353 height 15
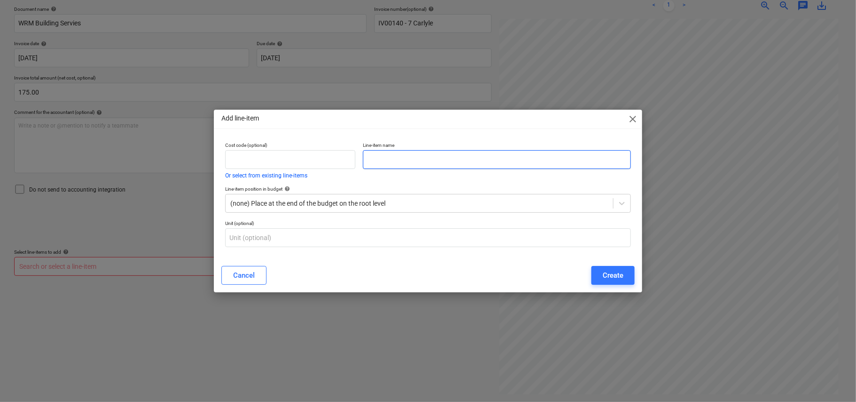
click at [387, 154] on input "text" at bounding box center [497, 159] width 268 height 19
type input "Call out No hot water isssue"
click at [631, 201] on div "Line-item position in budget help (none) Place at the end of the budget on the …" at bounding box center [427, 199] width 413 height 34
click at [625, 204] on icon at bounding box center [621, 202] width 9 height 9
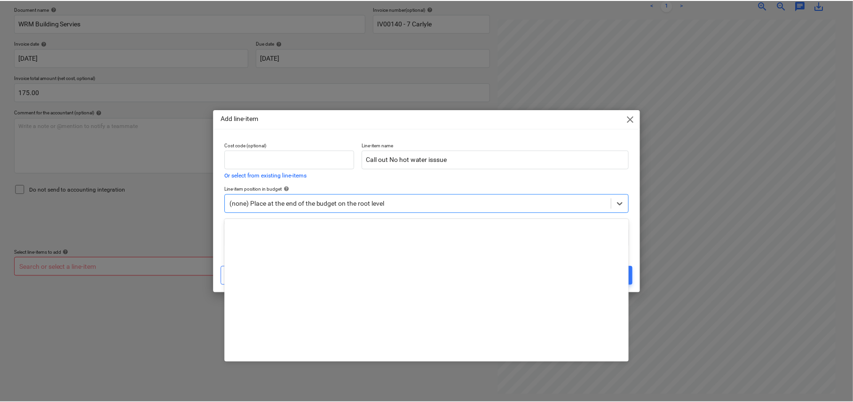
scroll to position [2459, 0]
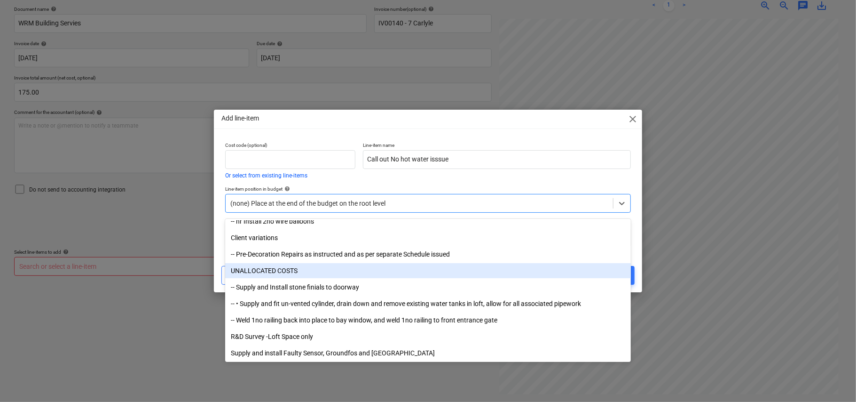
click at [296, 269] on div "UNALLOCATED COSTS" at bounding box center [428, 270] width 406 height 15
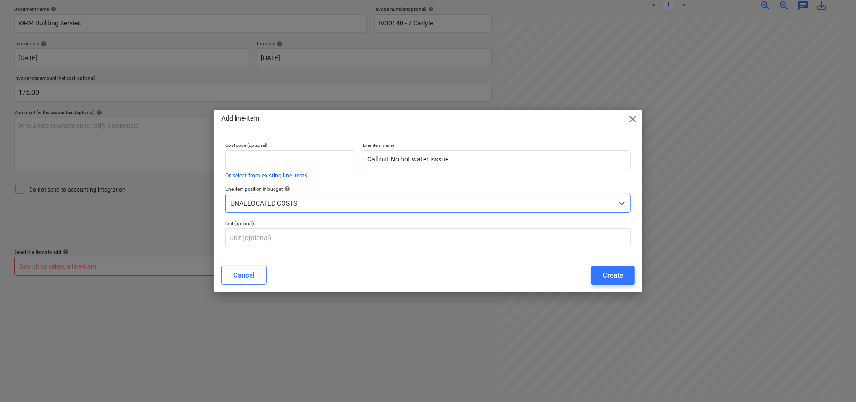
click at [602, 273] on button "Create" at bounding box center [613, 275] width 43 height 19
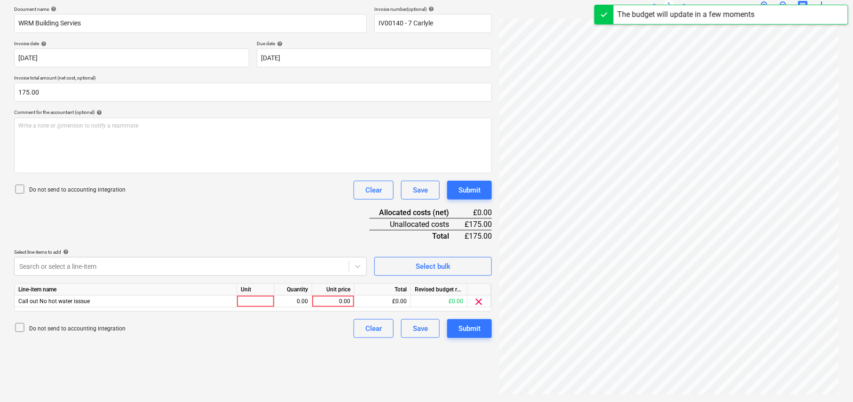
scroll to position [164, 260]
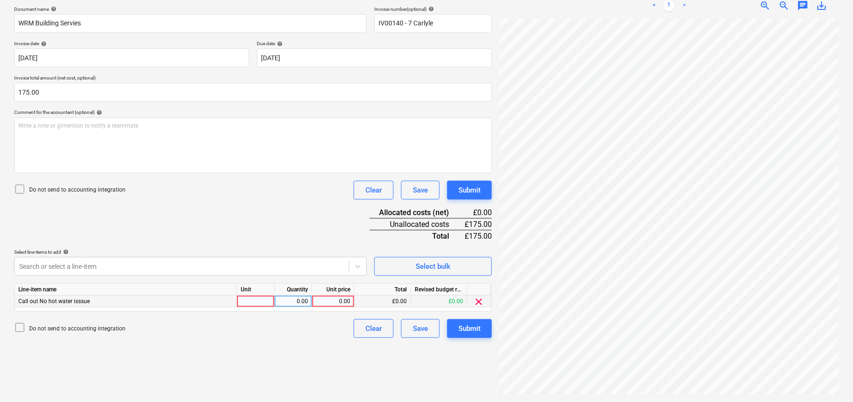
click at [264, 300] on div at bounding box center [256, 301] width 38 height 12
type input "nos"
type input "175"
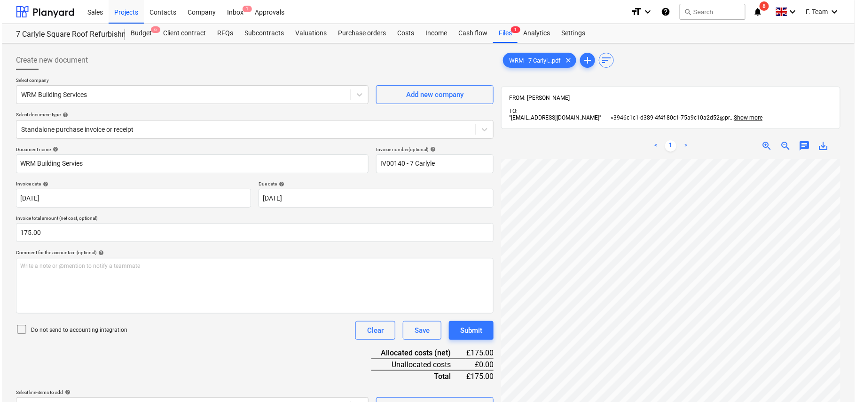
scroll to position [142, 0]
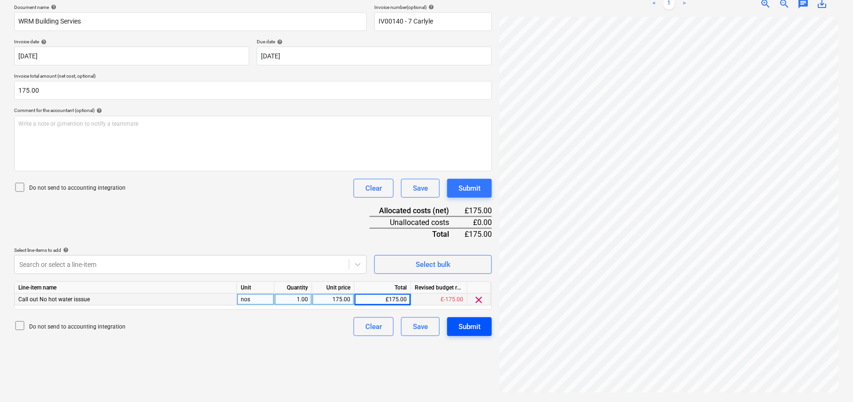
click at [467, 332] on div "Submit" at bounding box center [470, 326] width 22 height 12
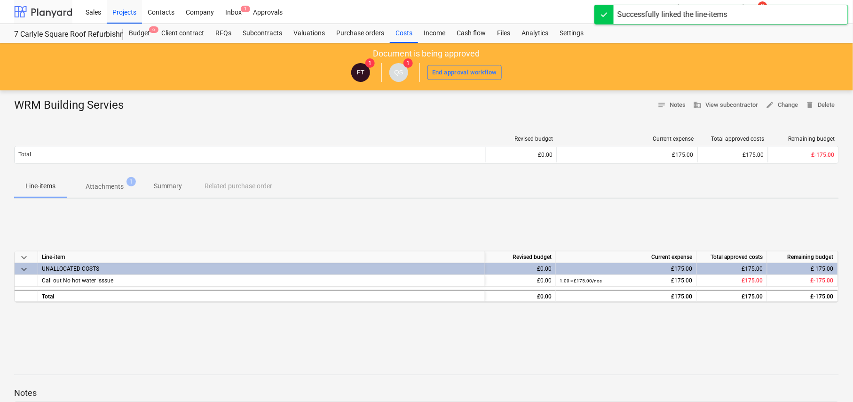
click at [47, 12] on div at bounding box center [43, 12] width 58 height 24
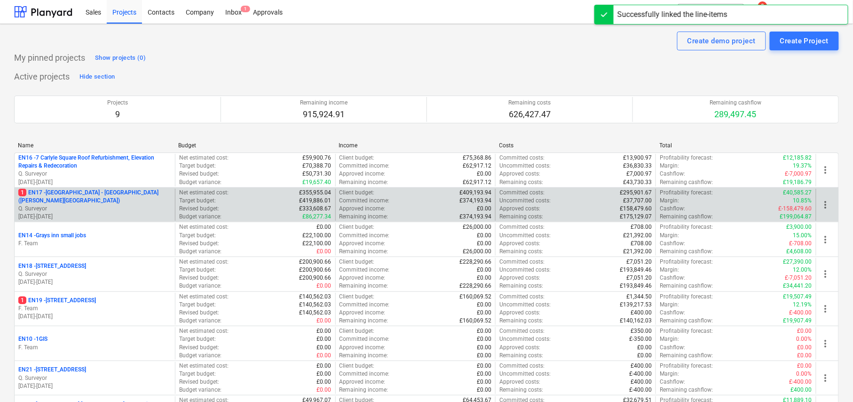
click at [100, 203] on p "1 EN17 - [GEOGRAPHIC_DATA] - [GEOGRAPHIC_DATA] ([PERSON_NAME][GEOGRAPHIC_DATA])" at bounding box center [94, 197] width 153 height 16
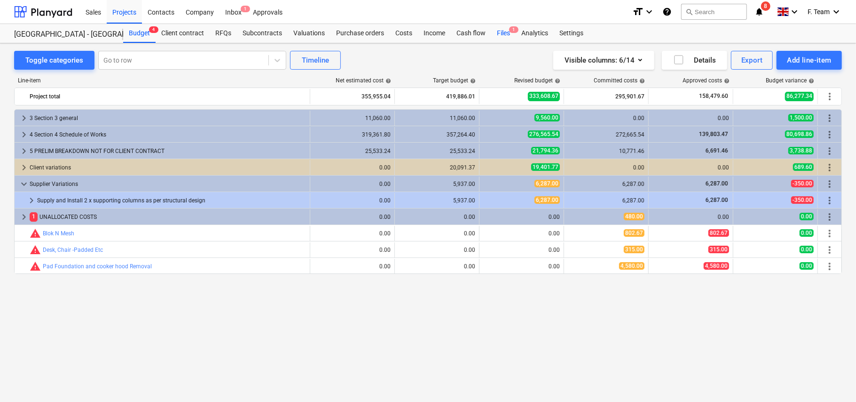
click at [503, 39] on div "Files 1" at bounding box center [503, 33] width 24 height 19
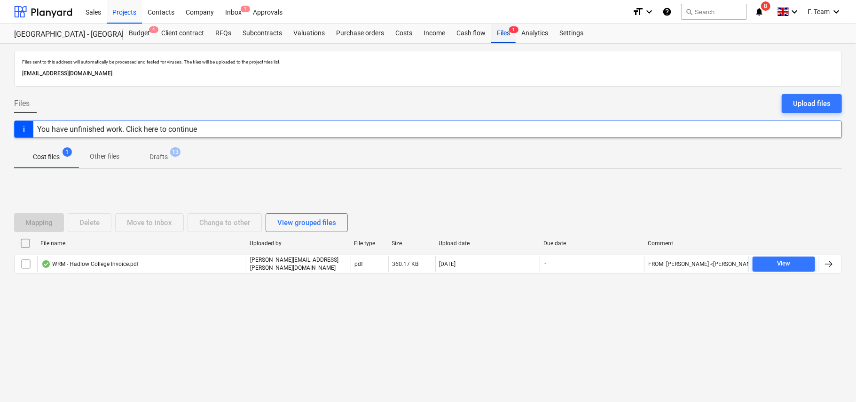
click at [504, 36] on div "Files 1" at bounding box center [503, 33] width 24 height 19
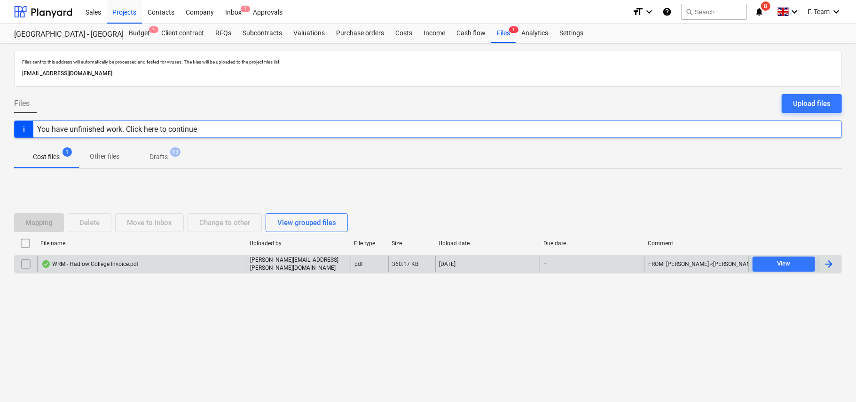
click at [832, 264] on div at bounding box center [828, 263] width 11 height 11
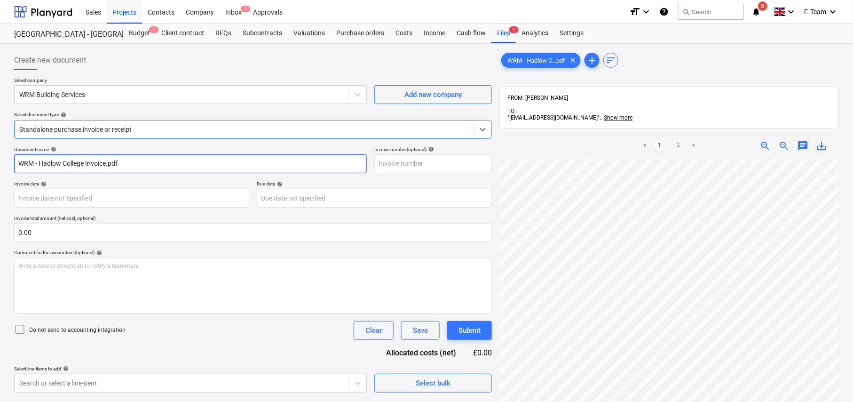
click at [144, 170] on input "WRM - Hadlow College Invoice.pdf" at bounding box center [190, 163] width 353 height 19
type input "WRM Services"
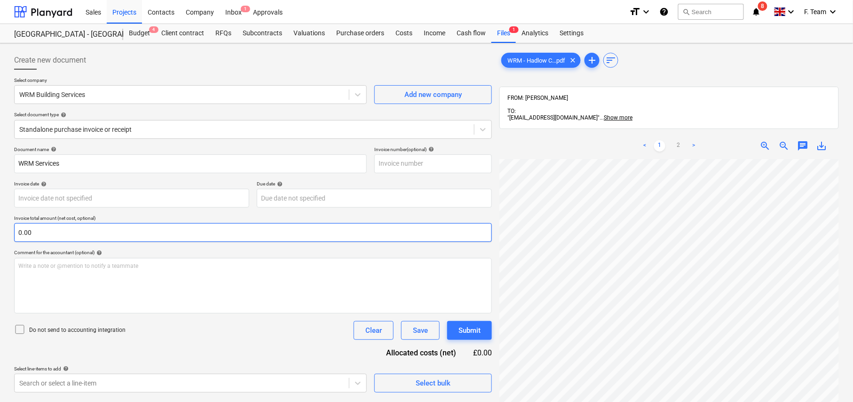
scroll to position [23, 284]
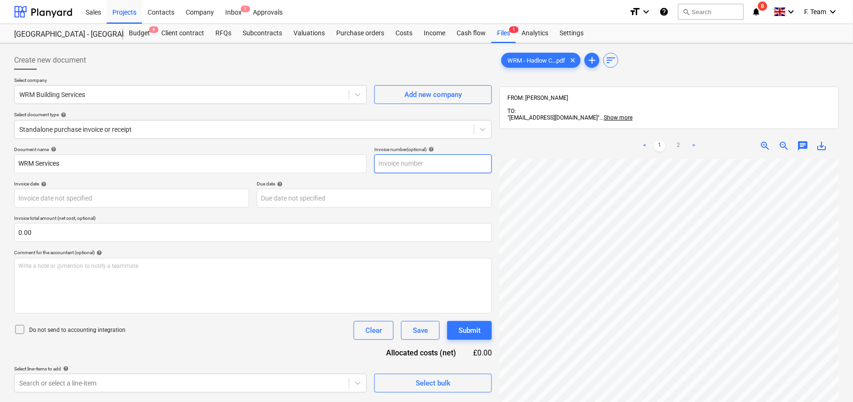
click at [416, 170] on input "text" at bounding box center [433, 163] width 118 height 19
type input "IV00141"
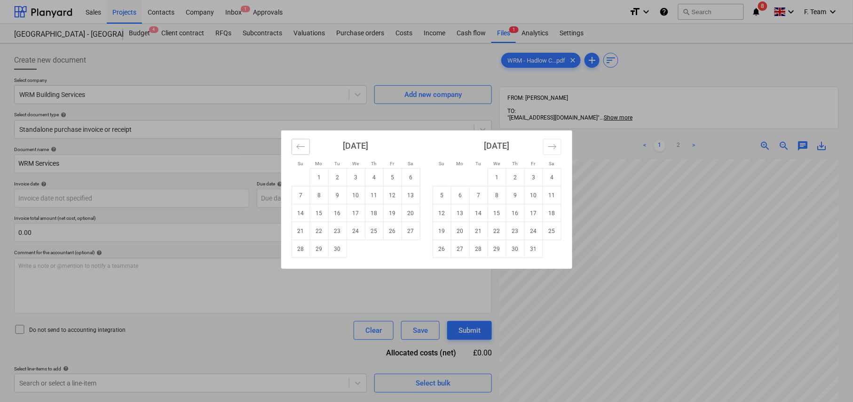
click at [301, 144] on icon "Move backward to switch to the previous month." at bounding box center [300, 146] width 9 height 9
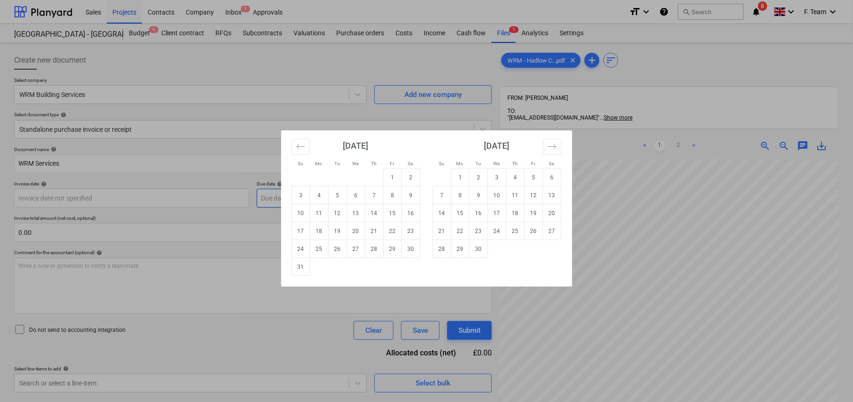
click at [338, 196] on td "5" at bounding box center [337, 195] width 18 height 18
type input "[DATE]"
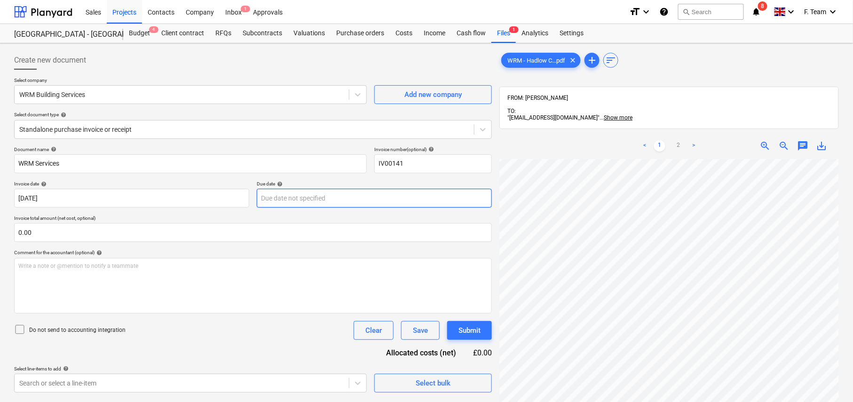
click at [340, 207] on body "Sales Projects Contacts Company Inbox 1 Approvals format_size keyboard_arrow_do…" at bounding box center [426, 201] width 853 height 402
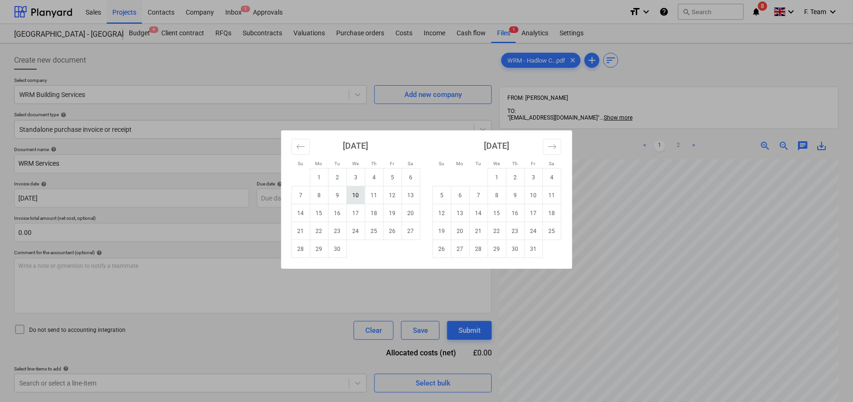
click at [358, 199] on td "10" at bounding box center [356, 195] width 18 height 18
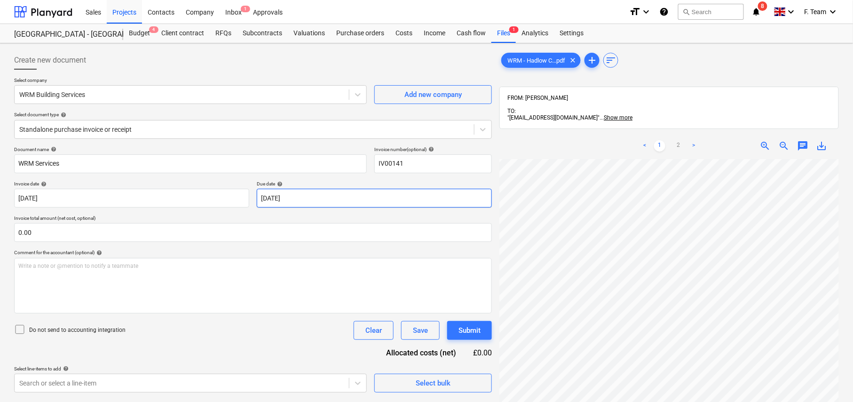
click at [357, 199] on body "Sales Projects Contacts Company Inbox 1 Approvals format_size keyboard_arrow_do…" at bounding box center [426, 201] width 853 height 402
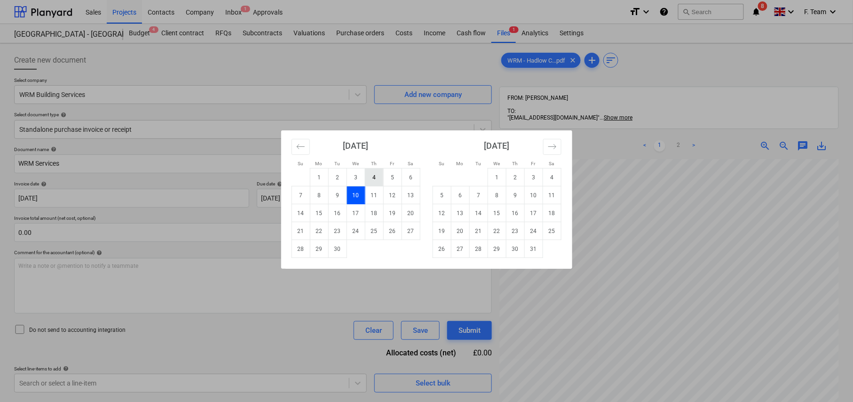
click at [373, 174] on td "4" at bounding box center [374, 177] width 18 height 18
type input "[DATE]"
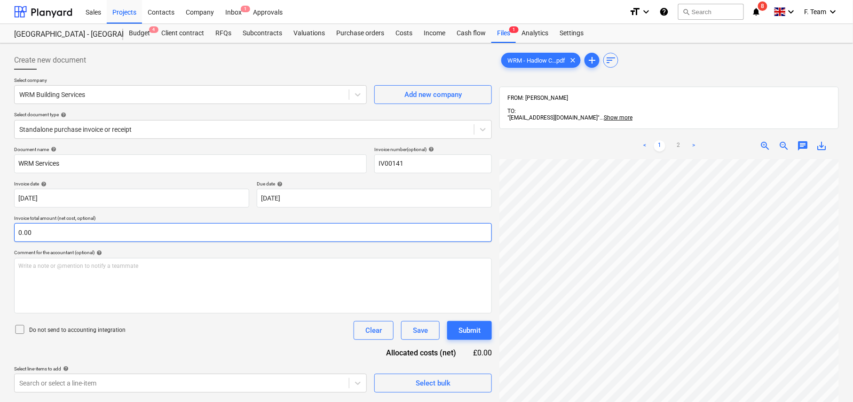
scroll to position [399, 279]
click at [680, 144] on link "2" at bounding box center [678, 145] width 11 height 11
click at [55, 241] on input "text" at bounding box center [253, 232] width 478 height 19
drag, startPoint x: 55, startPoint y: 241, endPoint x: 48, endPoint y: 237, distance: 8.0
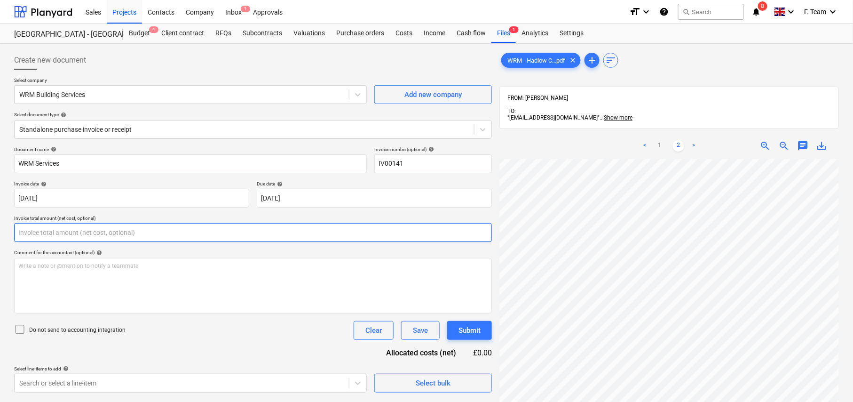
click at [48, 237] on input "text" at bounding box center [253, 232] width 478 height 19
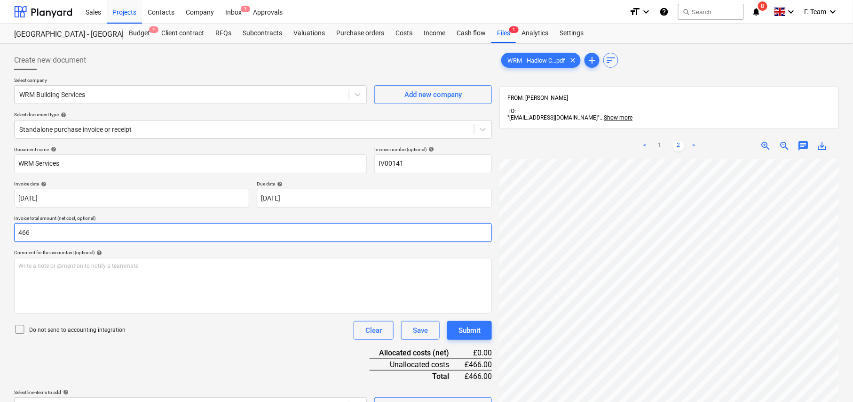
scroll to position [135, 0]
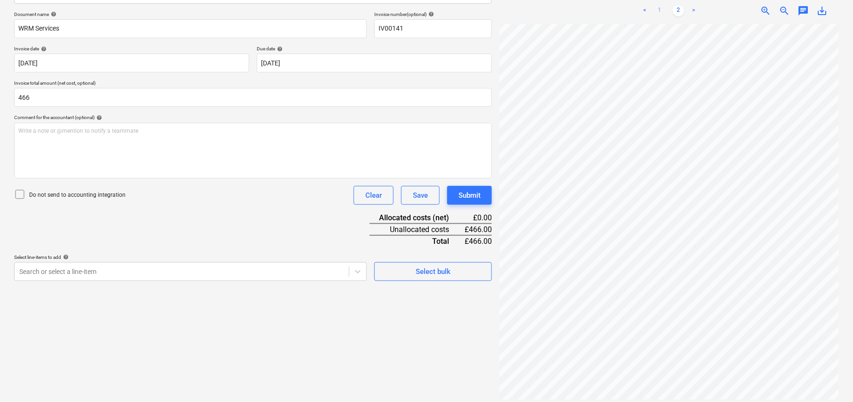
type input "466.00"
click at [663, 6] on link "1" at bounding box center [659, 10] width 11 height 11
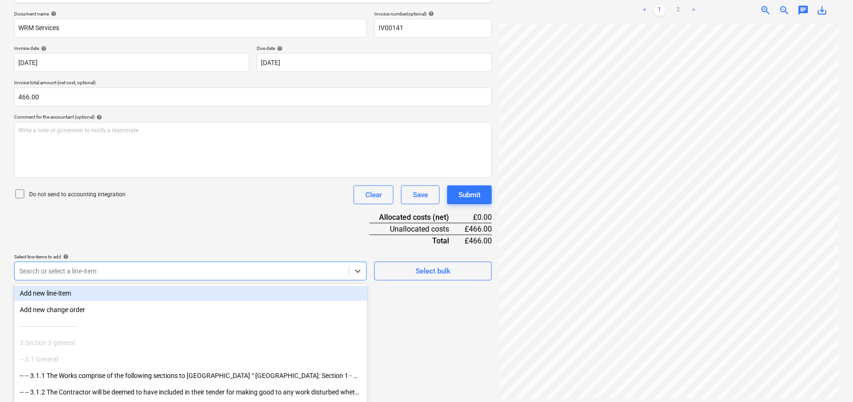
click at [115, 266] on body "Sales Projects Contacts Company Inbox 1 Approvals format_size keyboard_arrow_do…" at bounding box center [426, 66] width 853 height 402
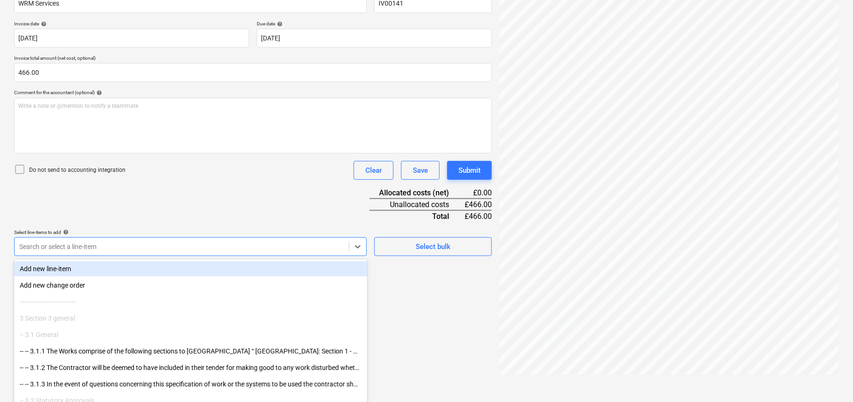
click at [115, 269] on div "Add new line-item" at bounding box center [190, 268] width 353 height 15
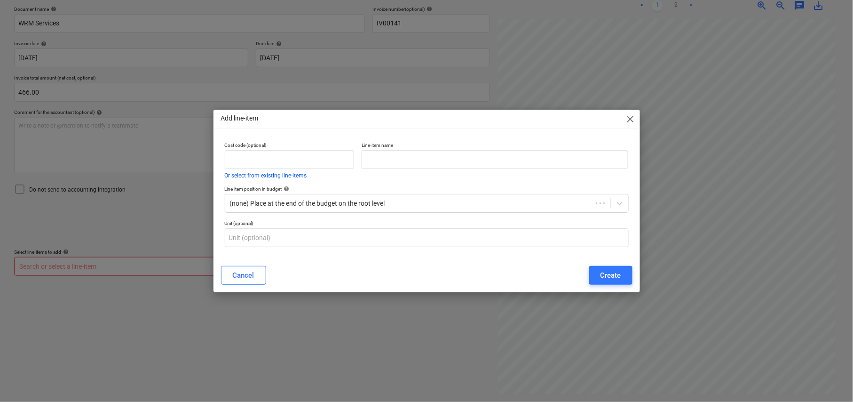
scroll to position [135, 0]
click at [381, 164] on input "text" at bounding box center [497, 159] width 268 height 19
click at [634, 119] on span "close" at bounding box center [632, 118] width 11 height 11
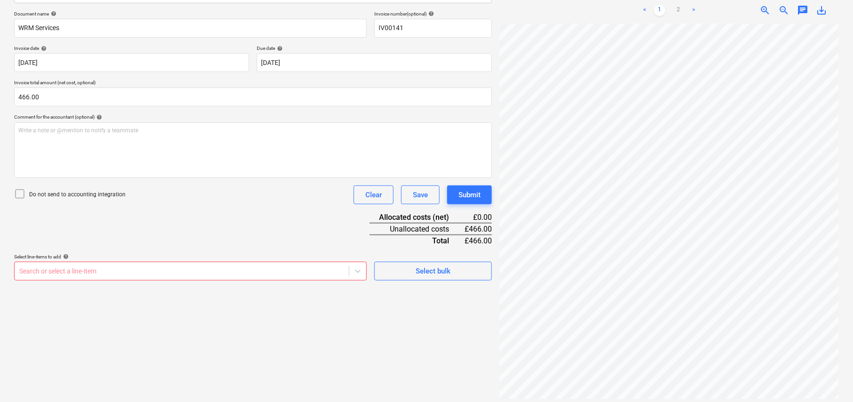
scroll to position [0, 0]
click at [102, 270] on div at bounding box center [181, 270] width 325 height 9
click at [102, 268] on div at bounding box center [181, 270] width 325 height 9
click at [246, 271] on div at bounding box center [181, 270] width 325 height 9
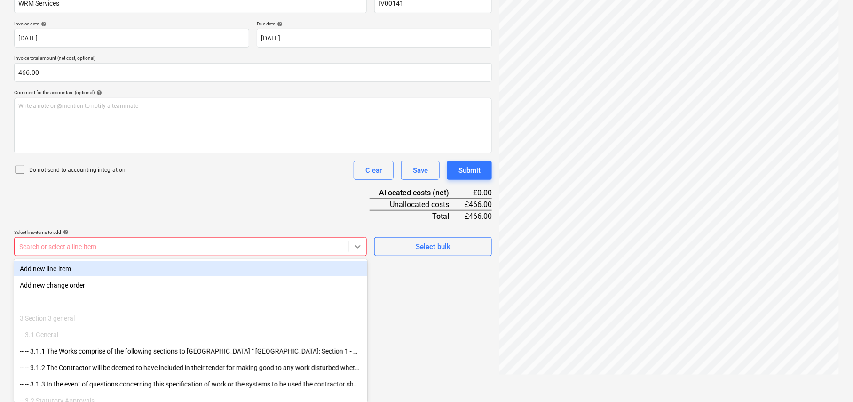
click at [352, 242] on body "Sales Projects Contacts Company Inbox 1 Approvals format_size keyboard_arrow_do…" at bounding box center [426, 41] width 853 height 402
click at [203, 269] on div "Add new line-item" at bounding box center [190, 268] width 353 height 15
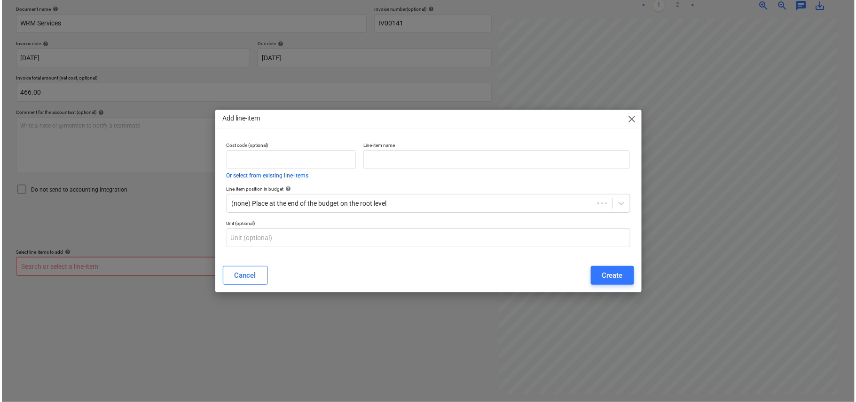
scroll to position [135, 0]
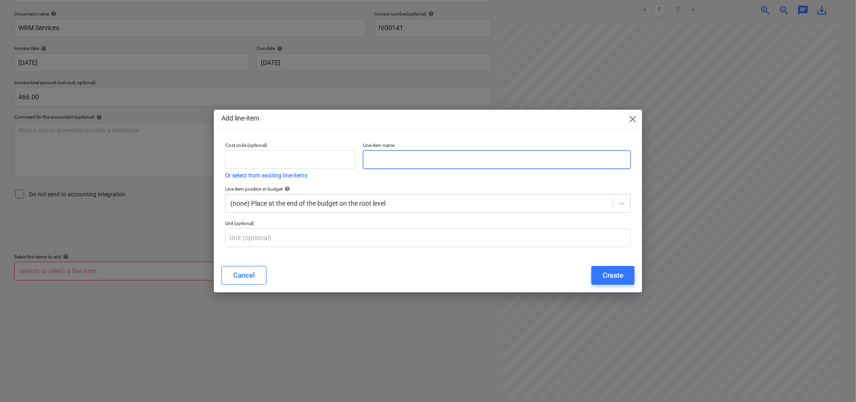
click at [450, 150] on input "text" at bounding box center [497, 159] width 268 height 19
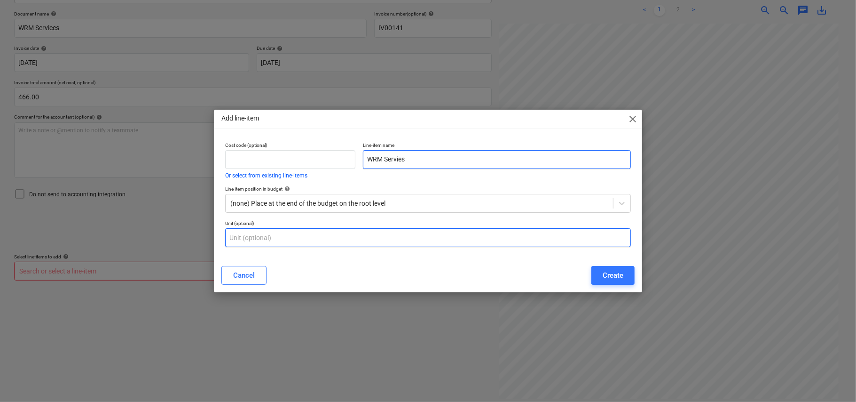
type input "WRM Servies"
click at [403, 232] on input "text" at bounding box center [428, 237] width 406 height 19
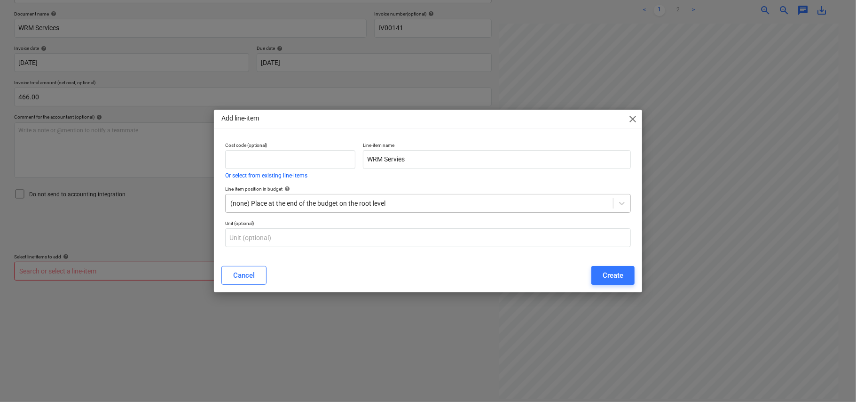
click at [491, 204] on div at bounding box center [419, 202] width 378 height 9
click at [620, 205] on icon at bounding box center [621, 202] width 9 height 9
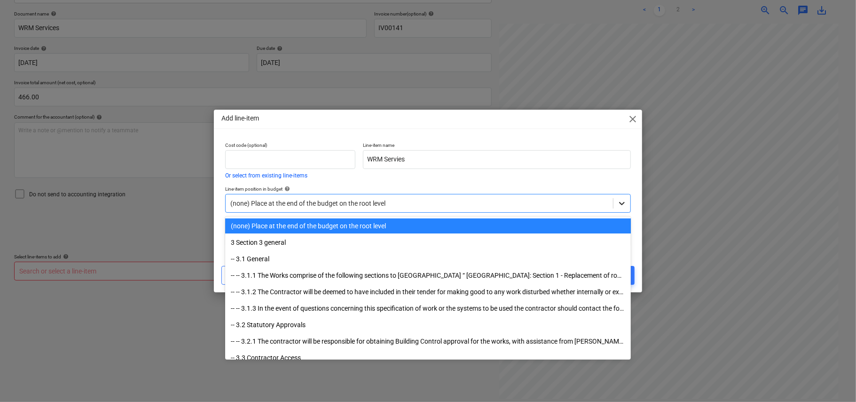
click at [620, 205] on icon at bounding box center [621, 202] width 9 height 9
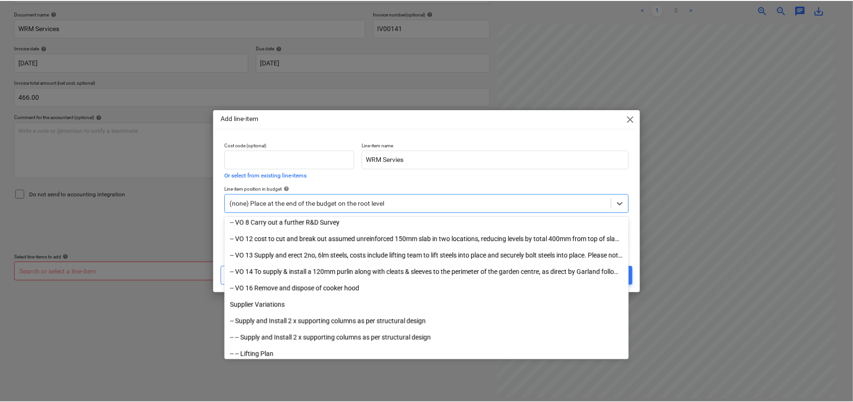
scroll to position [4441, 0]
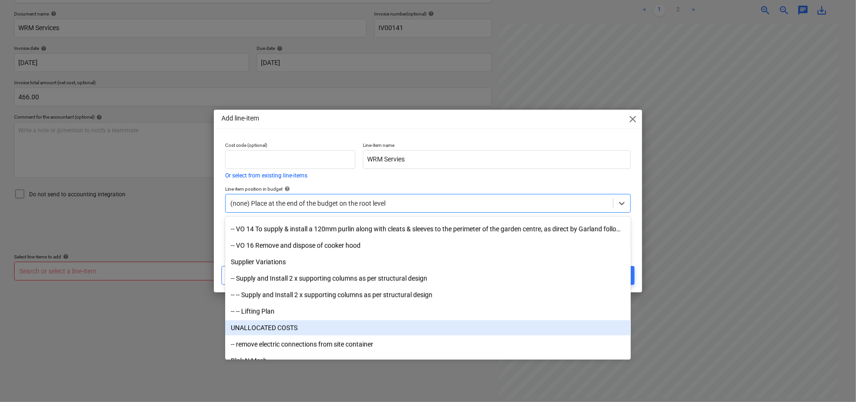
click at [322, 322] on div "UNALLOCATED COSTS" at bounding box center [428, 327] width 406 height 15
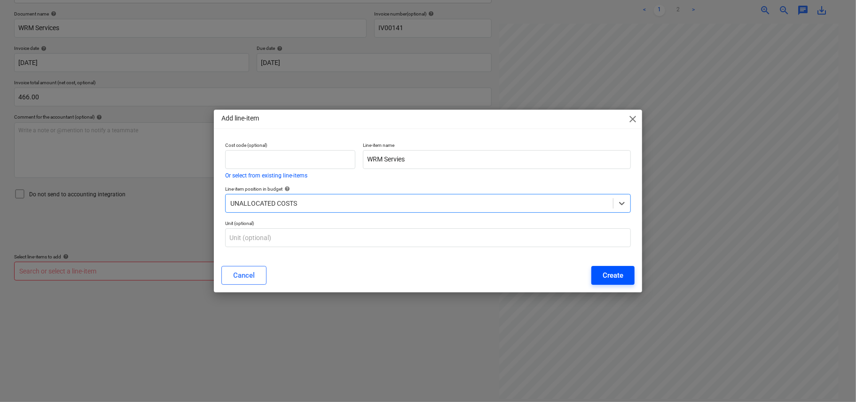
click at [618, 275] on div "Create" at bounding box center [613, 275] width 21 height 12
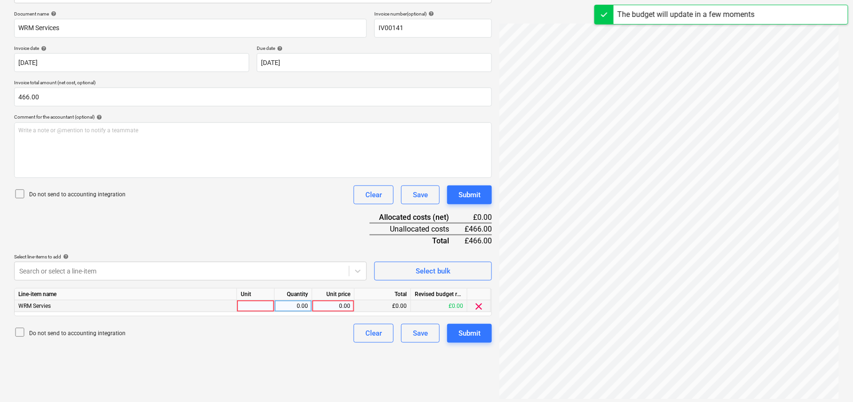
click at [254, 307] on div at bounding box center [256, 306] width 38 height 12
type input "Nos"
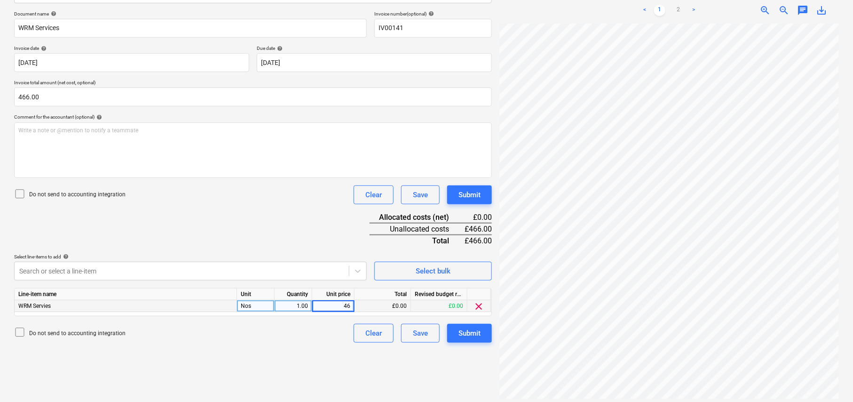
type input "466"
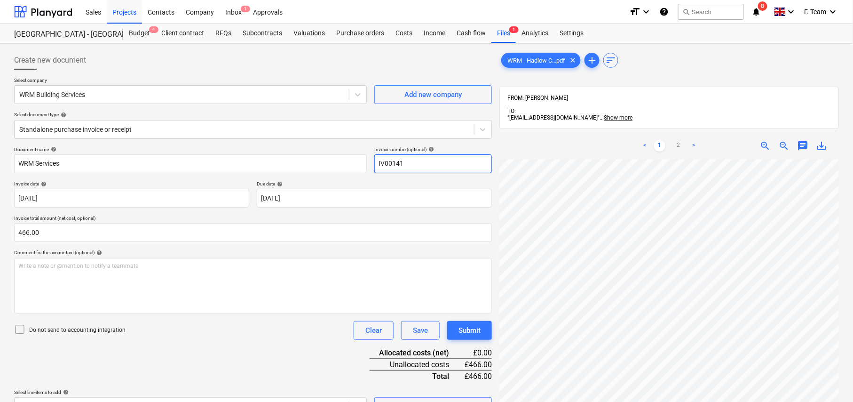
click at [430, 167] on input "IV00141" at bounding box center [433, 163] width 118 height 19
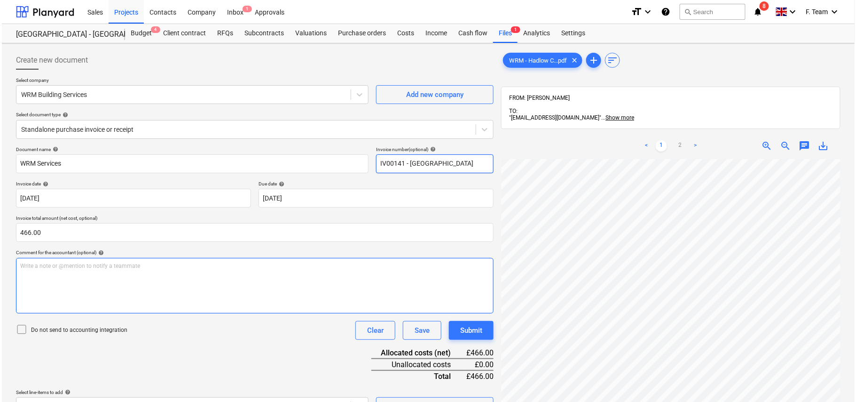
scroll to position [135, 0]
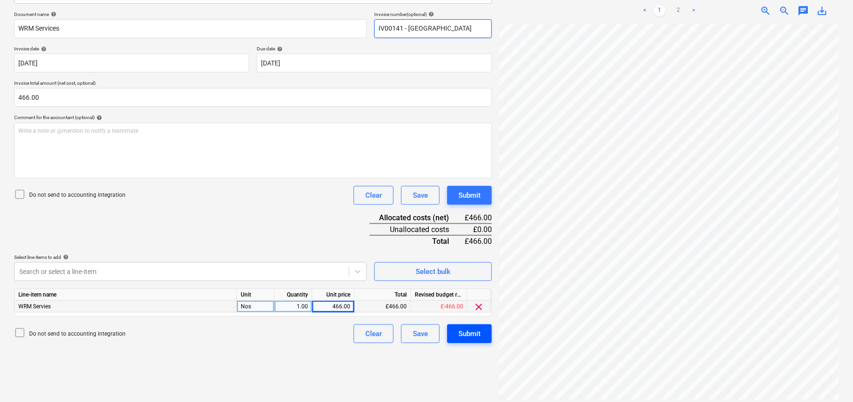
type input "IV00141 - [GEOGRAPHIC_DATA]"
click at [460, 330] on div "Submit" at bounding box center [470, 333] width 22 height 12
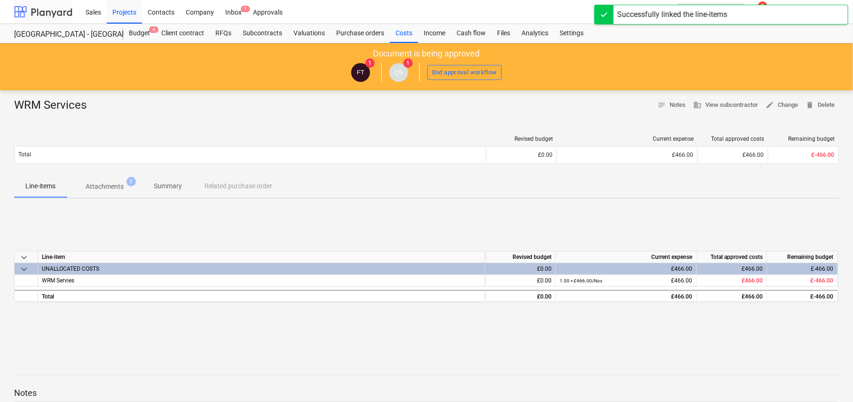
click at [29, 16] on div at bounding box center [43, 12] width 58 height 24
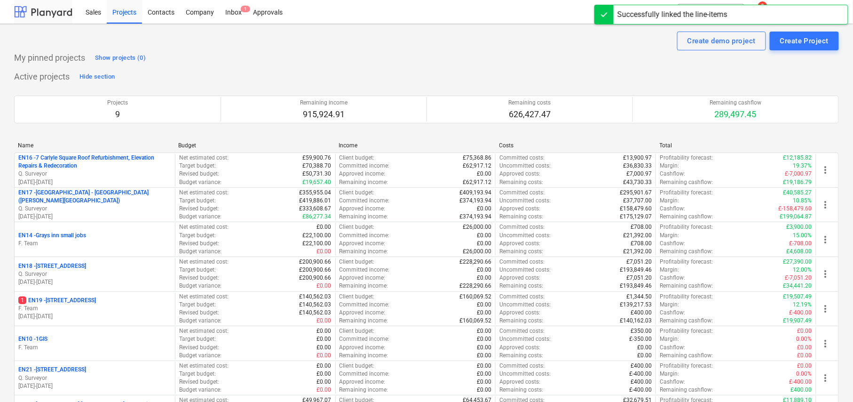
click at [29, 15] on div at bounding box center [43, 12] width 58 height 24
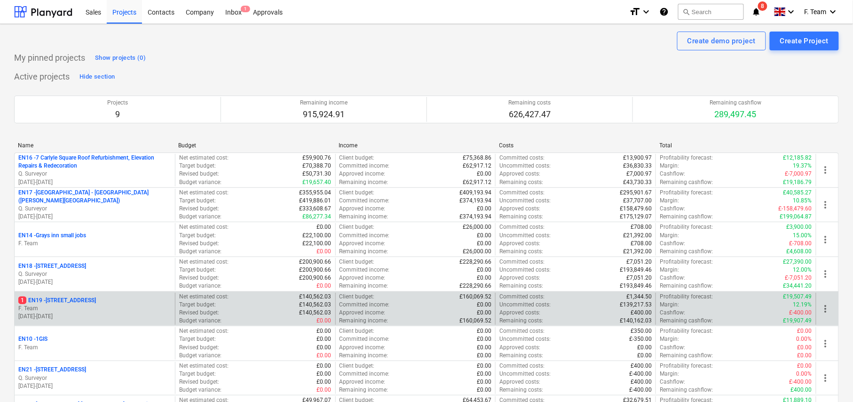
scroll to position [140, 0]
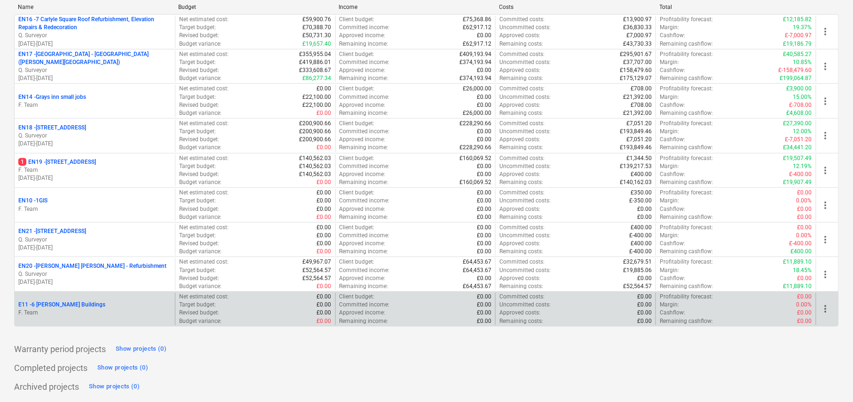
click at [81, 307] on p "E11 - 6 [PERSON_NAME] Buildings" at bounding box center [61, 304] width 87 height 8
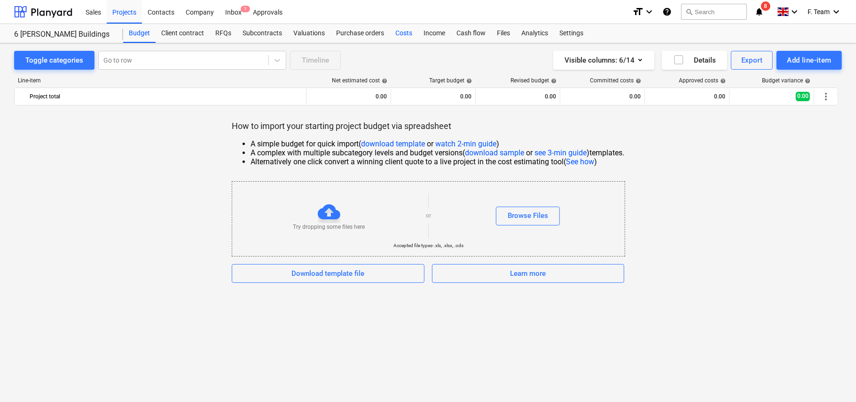
click at [399, 32] on div "Costs" at bounding box center [404, 33] width 28 height 19
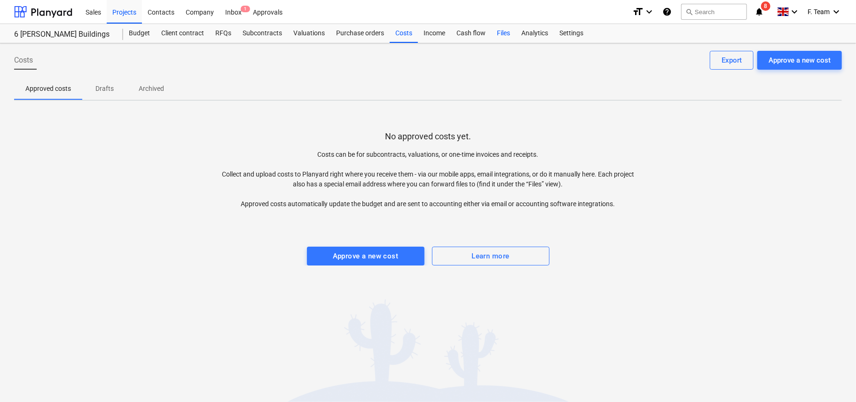
click at [505, 32] on div "Files" at bounding box center [503, 33] width 24 height 19
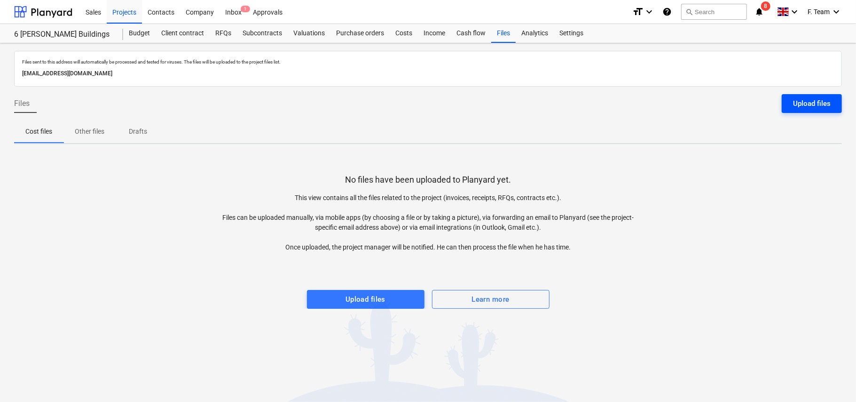
click at [811, 106] on div "Upload files" at bounding box center [812, 103] width 38 height 12
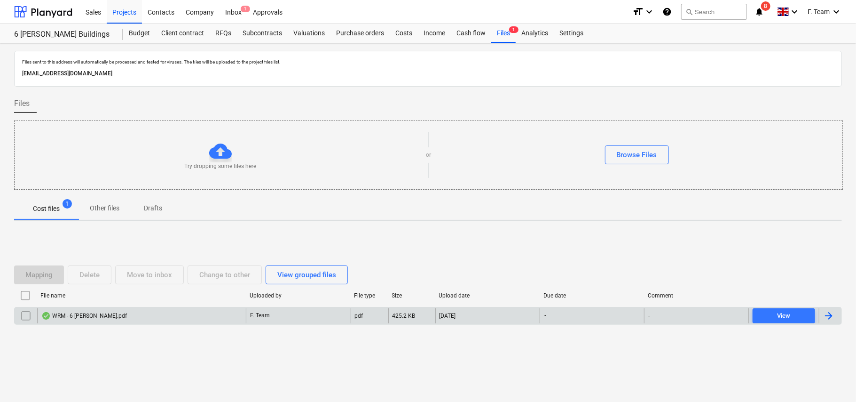
click at [836, 321] on div at bounding box center [830, 315] width 23 height 15
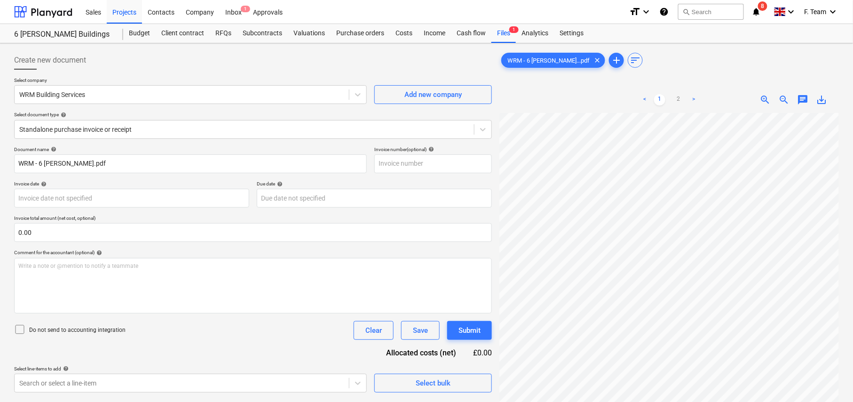
scroll to position [86, 301]
click at [419, 171] on input "text" at bounding box center [433, 163] width 118 height 19
type input "IV00144"
click at [202, 202] on body "Sales Projects Contacts Company Inbox 1 Approvals format_size keyboard_arrow_do…" at bounding box center [426, 201] width 853 height 402
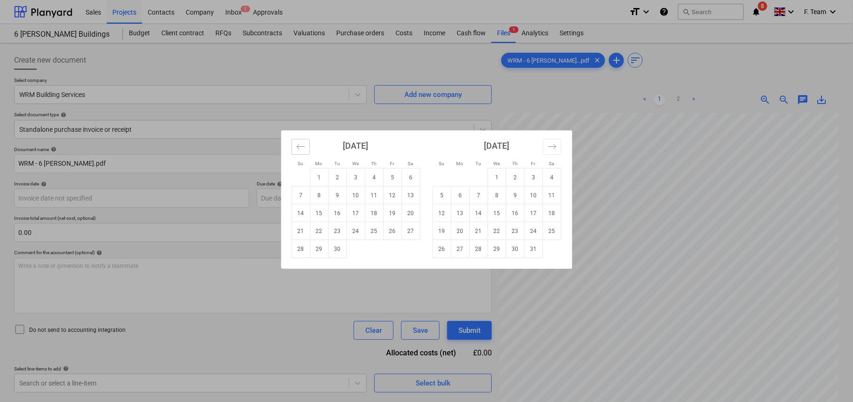
click at [302, 147] on icon "Move backward to switch to the previous month." at bounding box center [300, 146] width 8 height 5
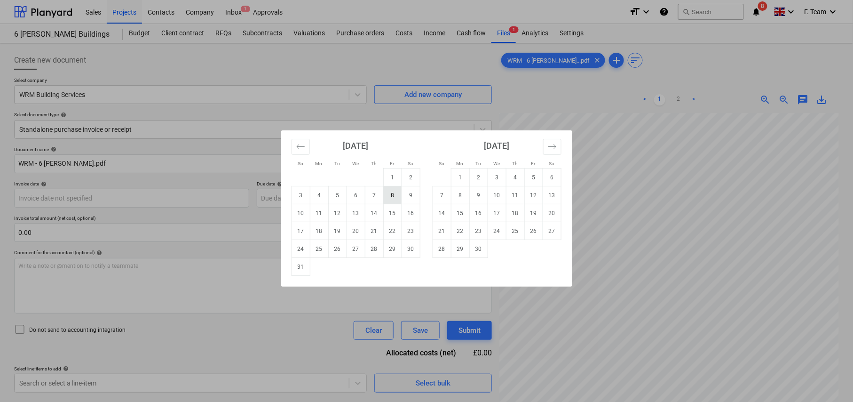
click at [391, 196] on td "8" at bounding box center [392, 195] width 18 height 18
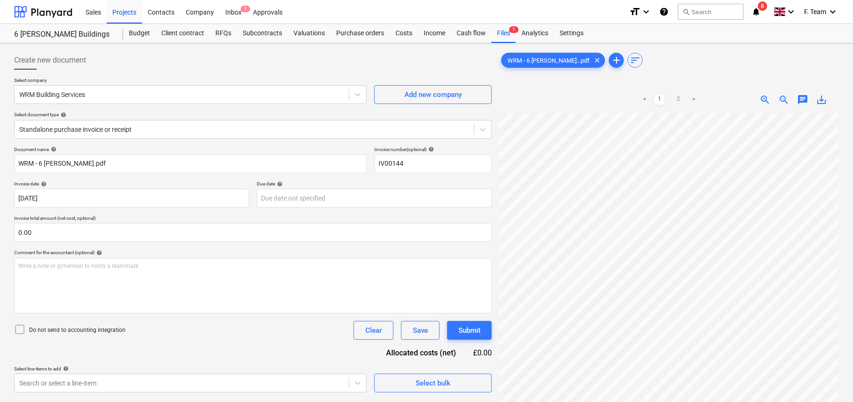
type input "[DATE]"
click at [371, 203] on body "Sales Projects Contacts Company Inbox 1 Approvals format_size keyboard_arrow_do…" at bounding box center [426, 201] width 853 height 402
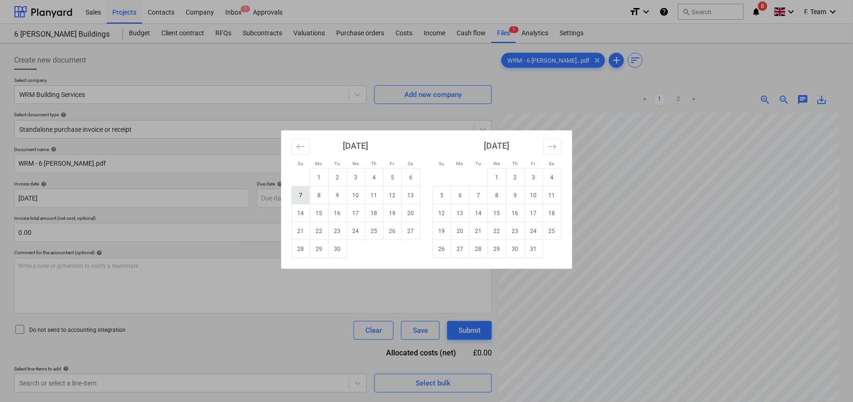
click at [303, 192] on td "7" at bounding box center [301, 195] width 18 height 18
type input "[DATE]"
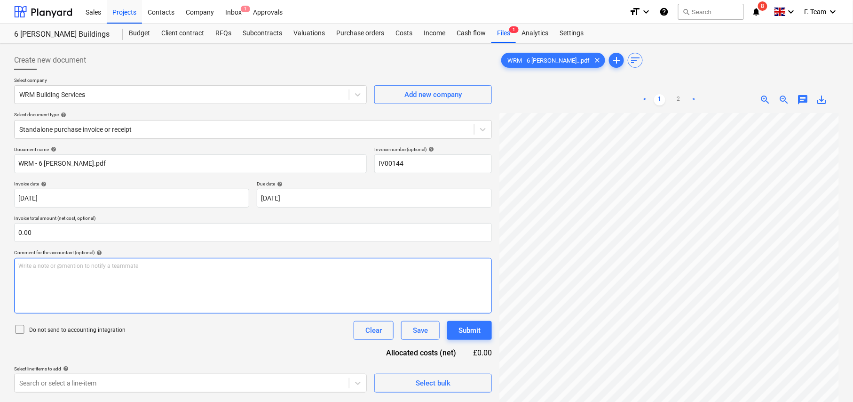
scroll to position [247, 29]
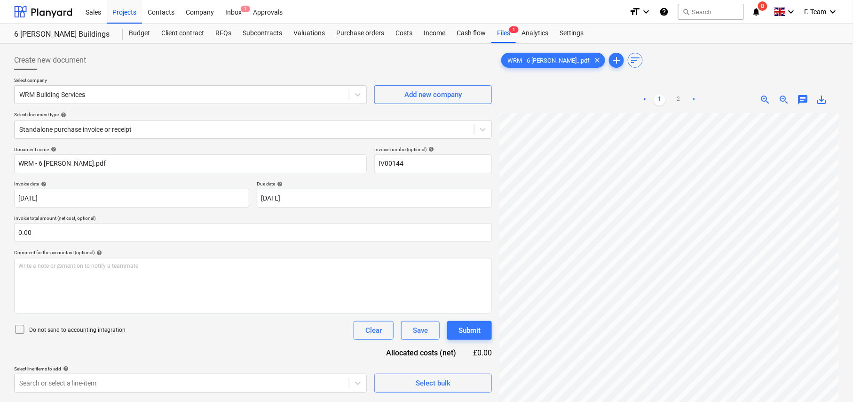
click at [695, 101] on link ">" at bounding box center [693, 99] width 11 height 11
click at [662, 380] on html "Sales Projects Contacts Company Inbox 1 Approvals format_size keyboard_arrow_do…" at bounding box center [426, 201] width 853 height 402
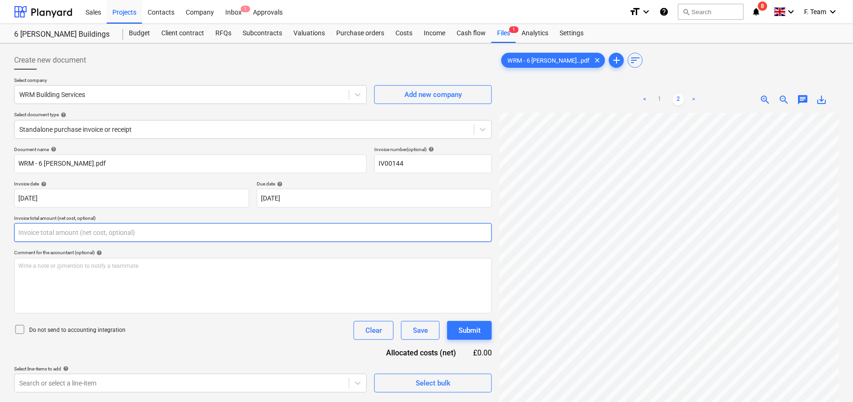
click at [64, 234] on input "text" at bounding box center [253, 232] width 478 height 19
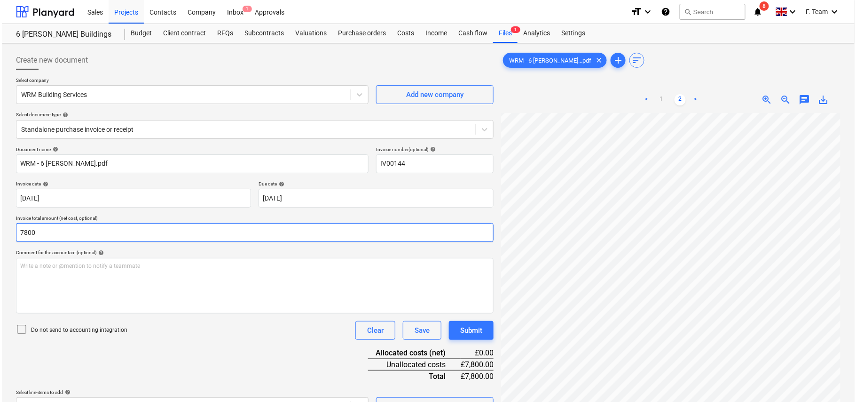
scroll to position [95, 0]
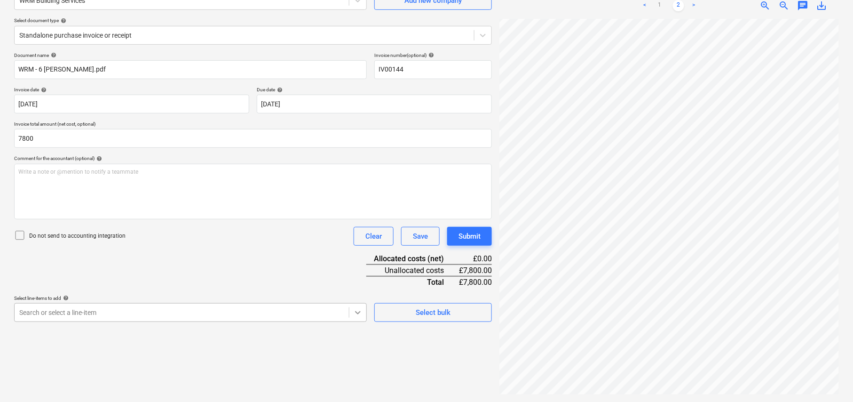
type input "7,800.00"
click at [354, 311] on icon at bounding box center [357, 312] width 9 height 9
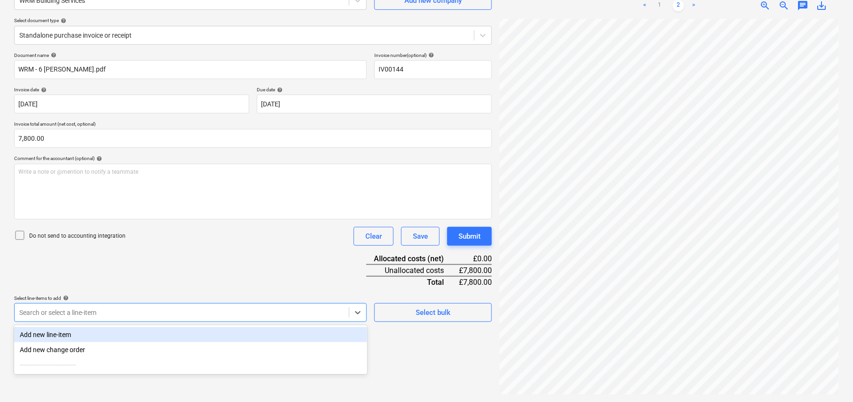
click at [249, 327] on div "Add new line-item" at bounding box center [190, 334] width 353 height 15
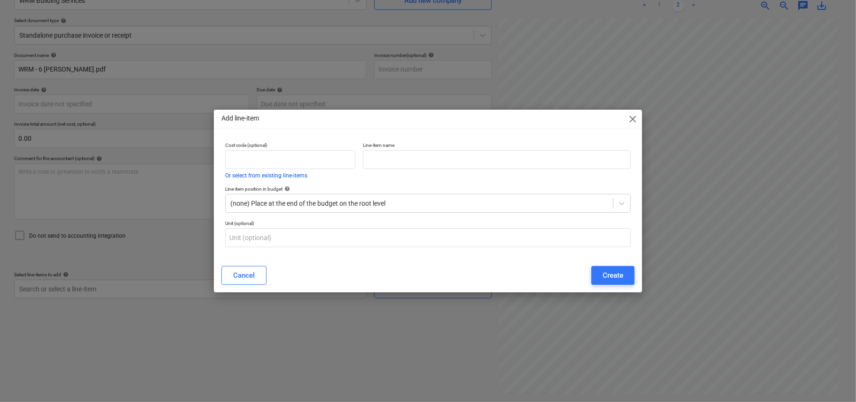
type input "IV00144"
type input "[DATE]"
click at [417, 160] on input "text" at bounding box center [497, 159] width 268 height 19
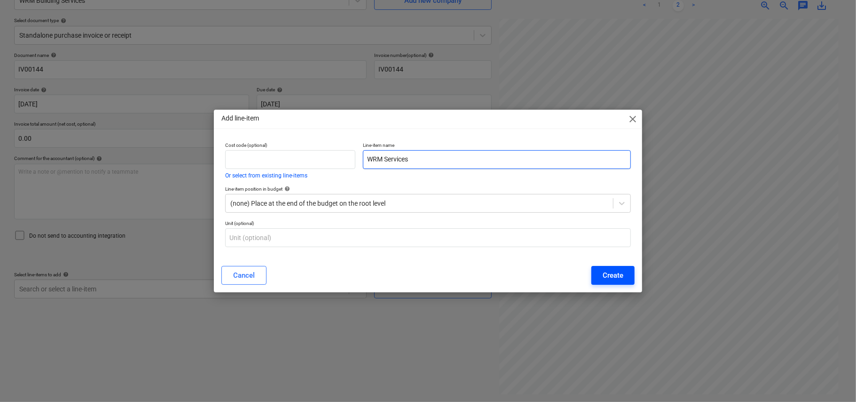
type input "WRM Services"
click at [603, 278] on div "Create" at bounding box center [613, 275] width 21 height 12
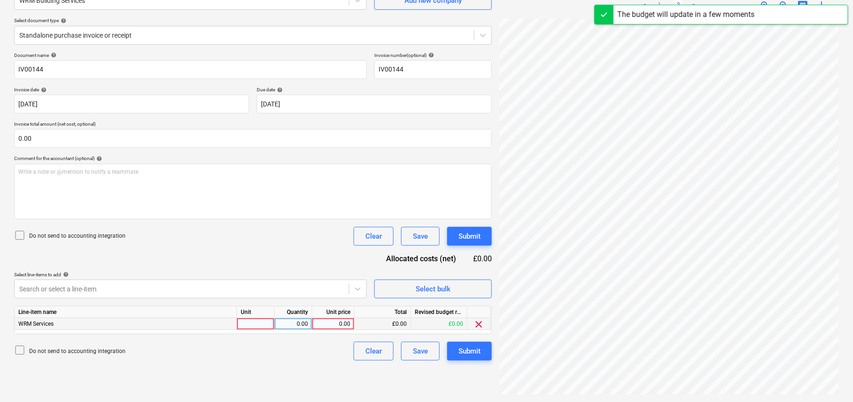
click at [264, 323] on div at bounding box center [256, 324] width 38 height 12
type input "1"
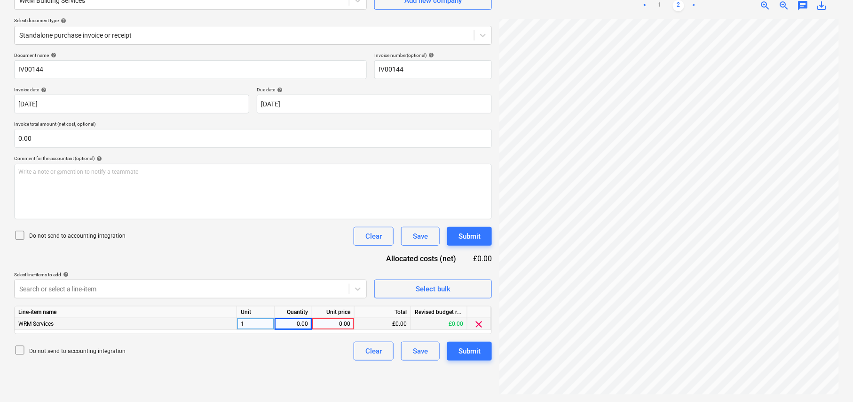
click at [264, 323] on div "1" at bounding box center [256, 324] width 38 height 12
type input "Nos"
type input "7800"
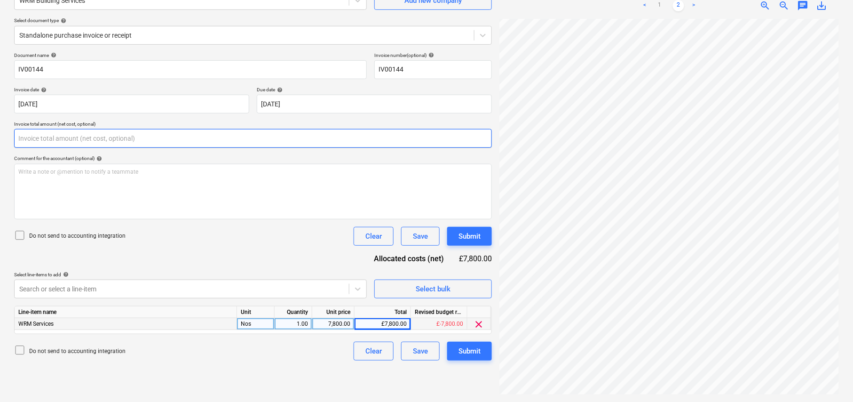
click at [64, 143] on input "text" at bounding box center [253, 138] width 478 height 19
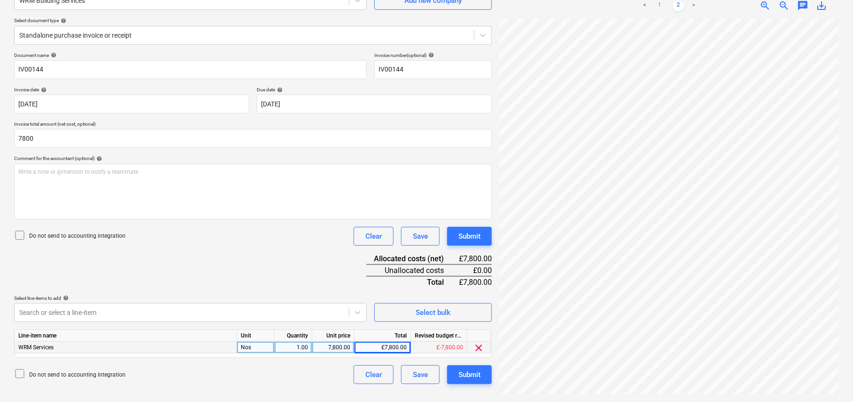
click at [192, 259] on div "Document name help IV00144 Invoice number (optional) help IV00144 Invoice date …" at bounding box center [253, 218] width 478 height 332
type input "7,800.00"
click at [470, 373] on div "Submit" at bounding box center [470, 374] width 22 height 12
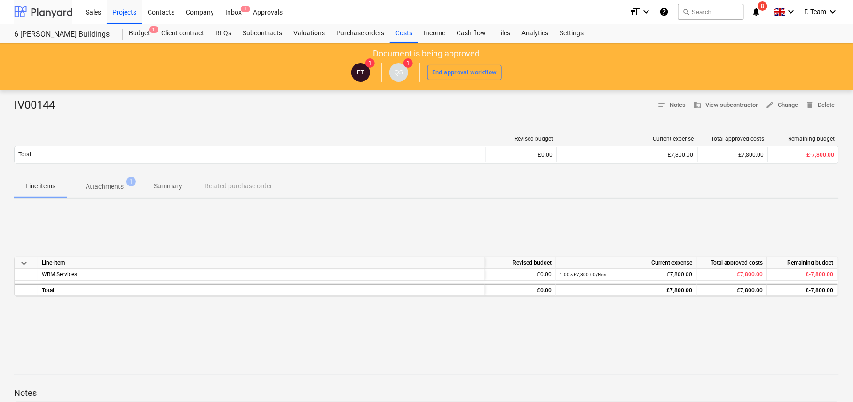
click at [56, 12] on div at bounding box center [43, 12] width 58 height 24
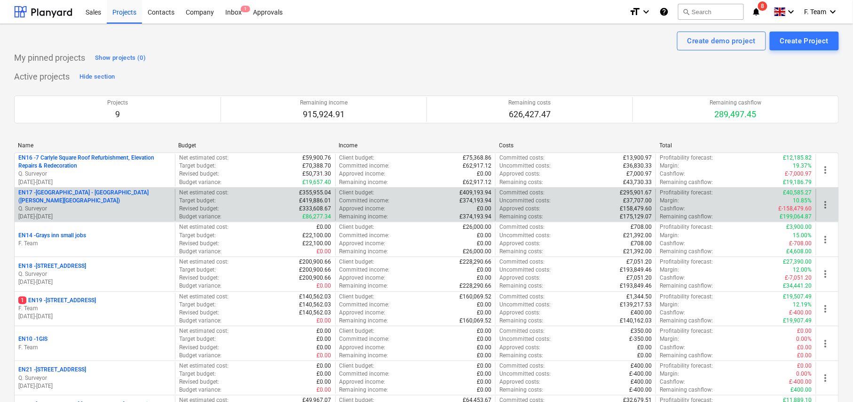
scroll to position [140, 0]
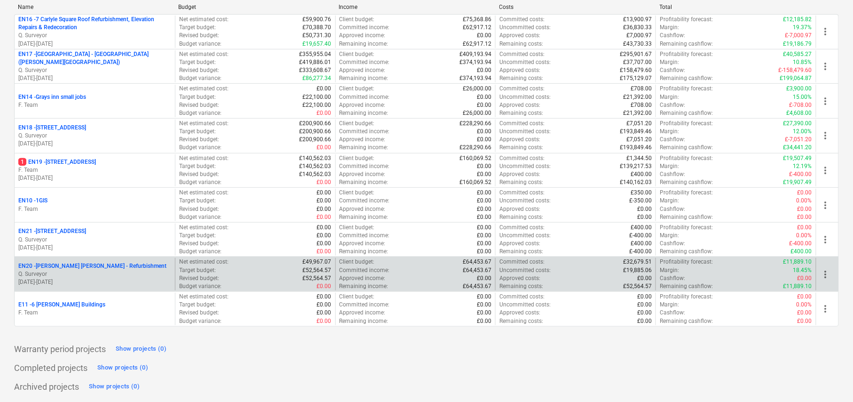
click at [85, 275] on p "Q. Surveyor" at bounding box center [94, 274] width 153 height 8
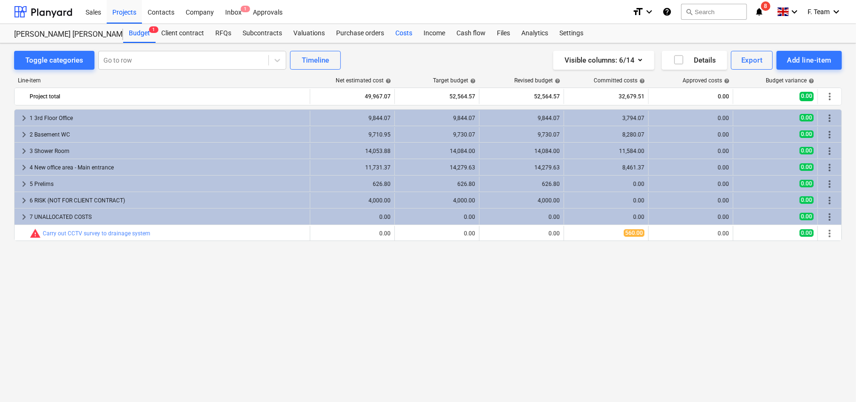
click at [401, 36] on div "Costs" at bounding box center [404, 33] width 28 height 19
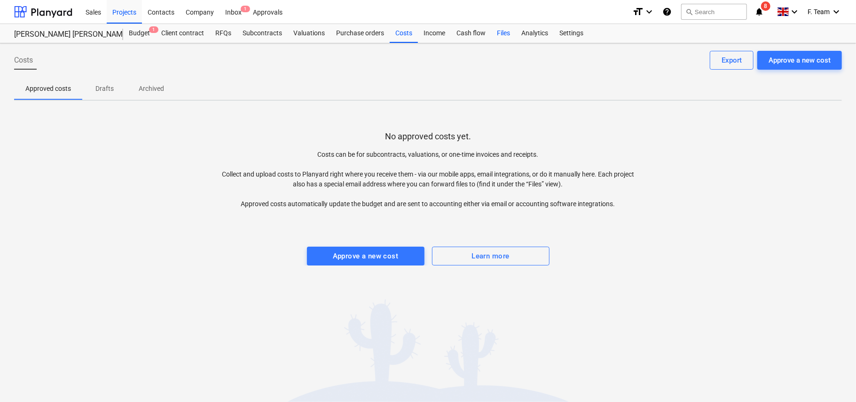
click at [495, 34] on div "Files" at bounding box center [503, 33] width 24 height 19
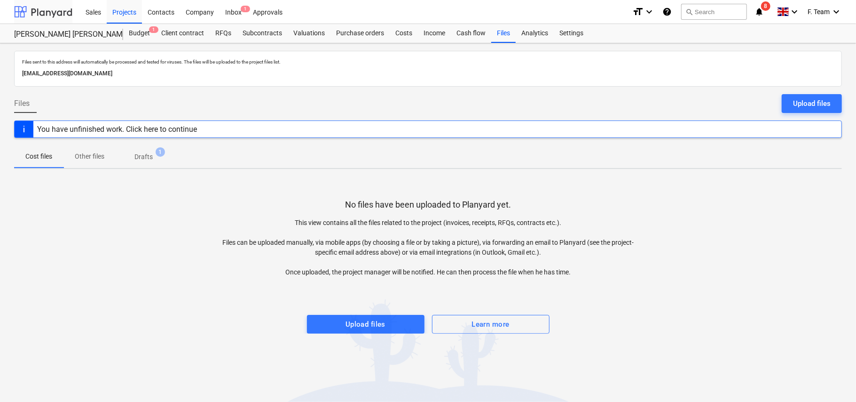
click at [53, 15] on div at bounding box center [43, 12] width 58 height 24
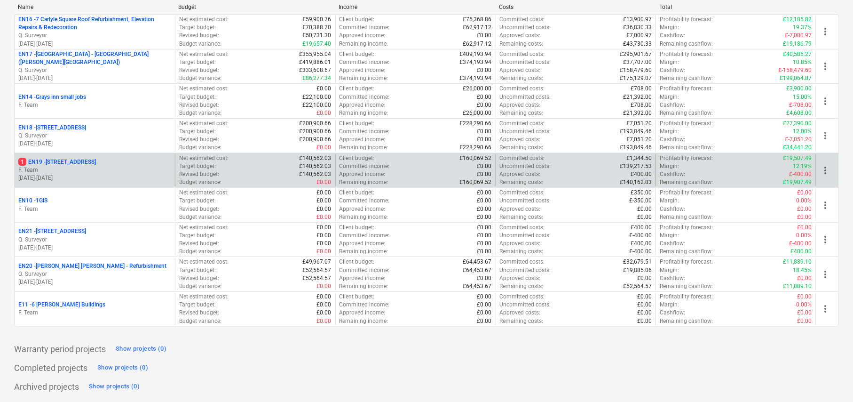
scroll to position [94, 0]
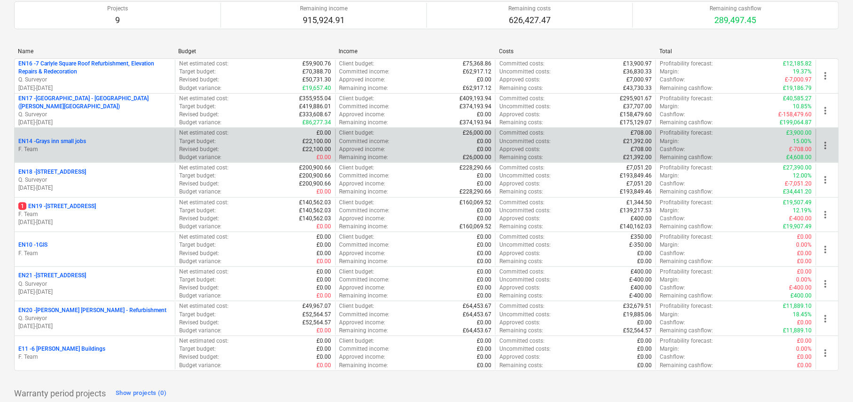
click at [105, 151] on p "F. Team" at bounding box center [94, 149] width 153 height 8
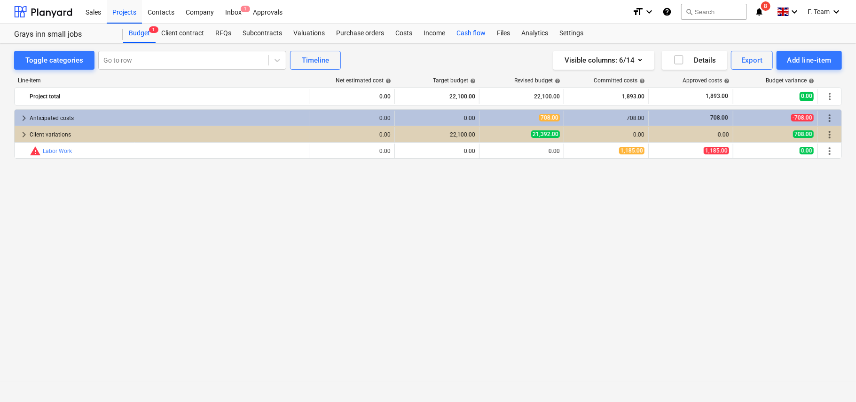
click at [472, 35] on div "Cash flow" at bounding box center [471, 33] width 40 height 19
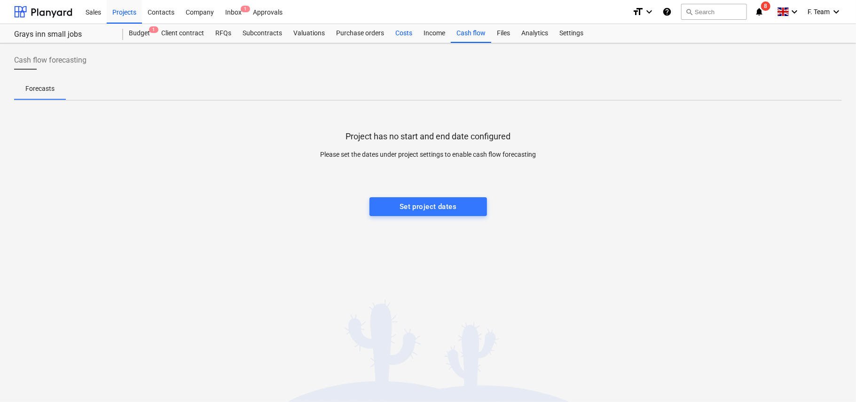
click at [404, 28] on div "Costs" at bounding box center [404, 33] width 28 height 19
